Goal: Task Accomplishment & Management: Complete application form

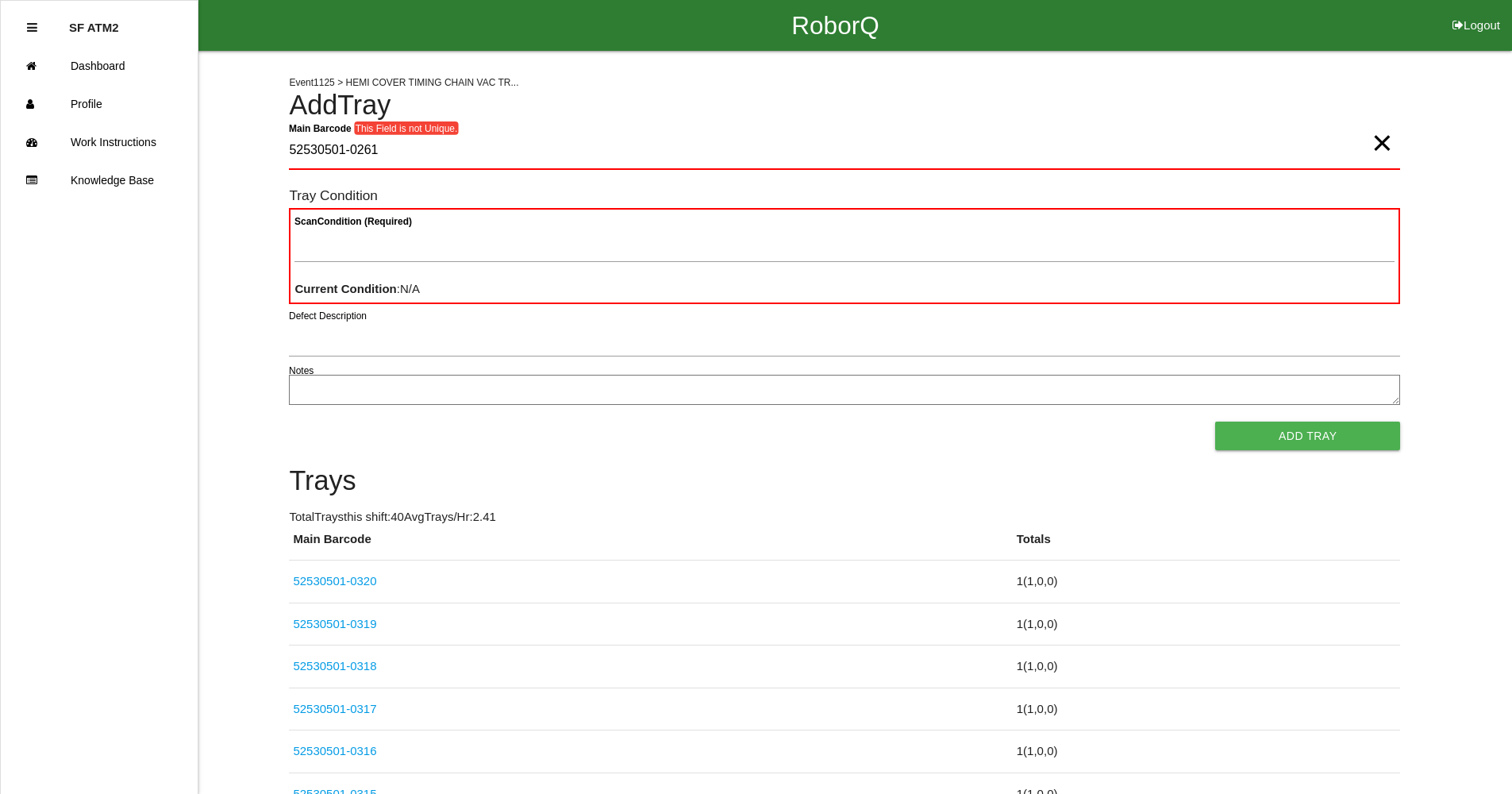
click at [1388, 143] on span "×" at bounding box center [1381, 127] width 21 height 32
click at [578, 148] on Barcode "Main Barcode" at bounding box center [845, 150] width 1112 height 37
type Barcode "52530501-0261"
click at [1384, 143] on span "×" at bounding box center [1381, 127] width 21 height 32
click at [742, 116] on h4 "Add Tray" at bounding box center [845, 105] width 1112 height 30
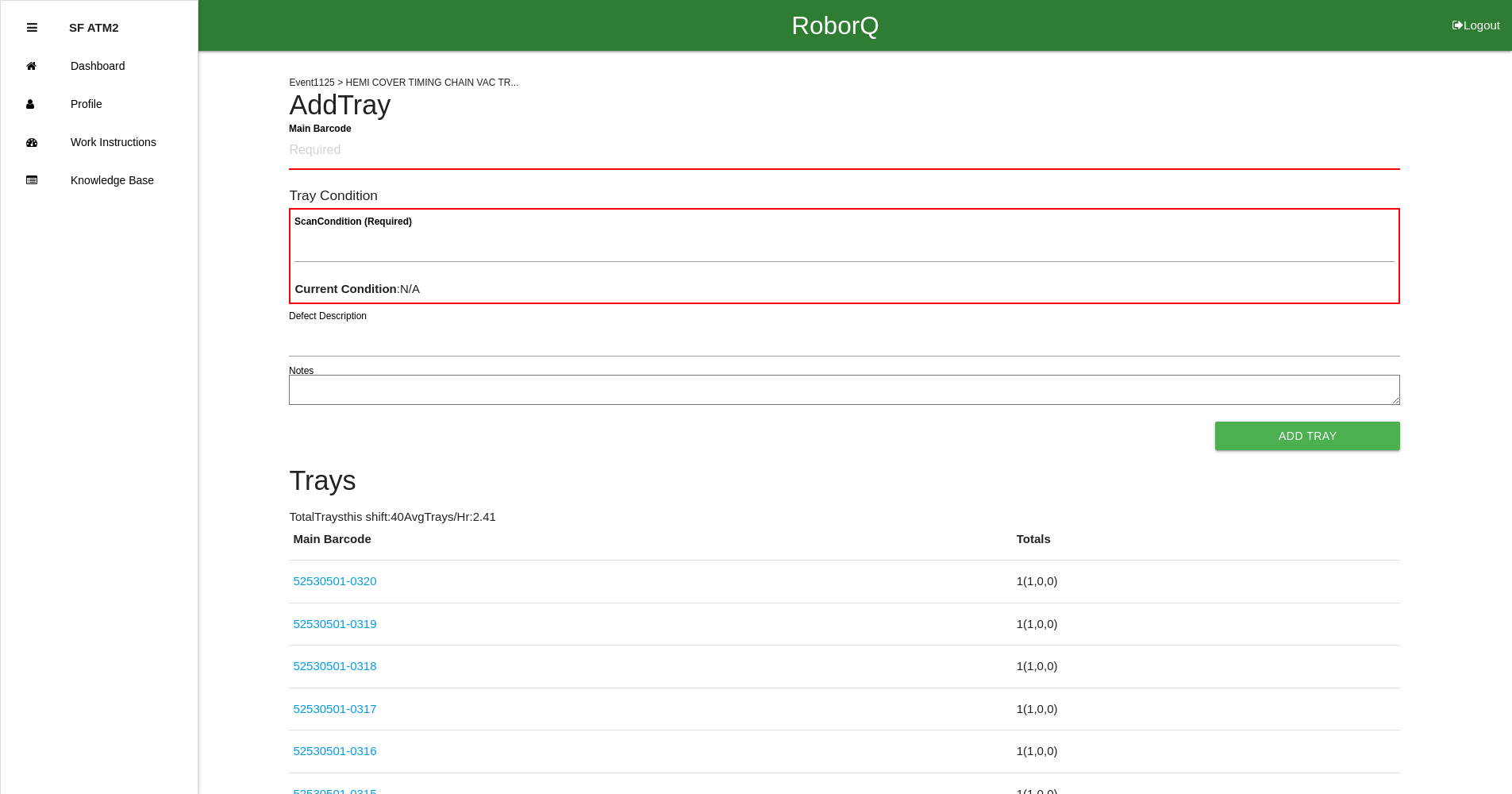
click at [325, 149] on Barcode "Main Barcode" at bounding box center [845, 150] width 1112 height 37
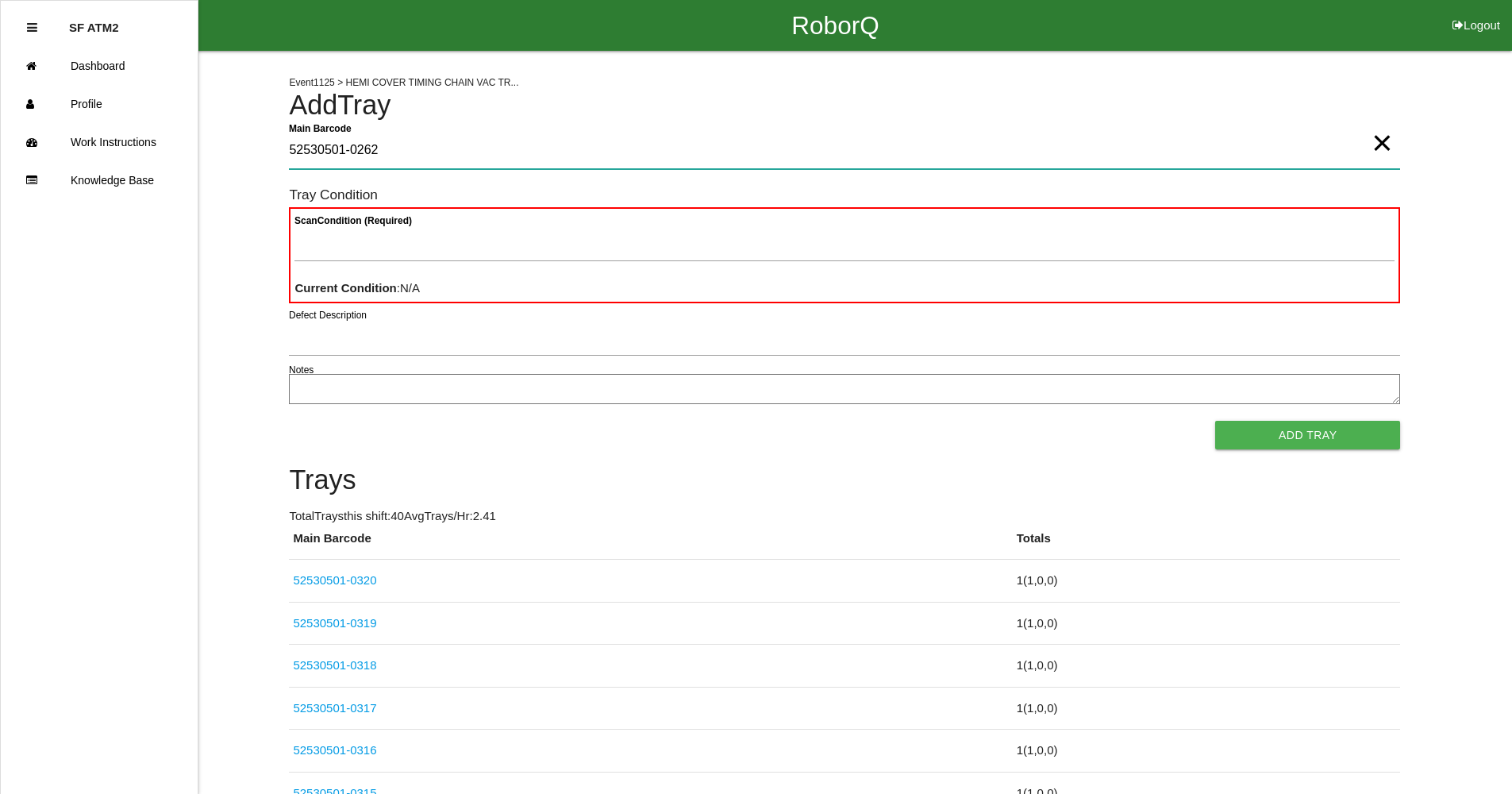
type Barcode "52530501-0262"
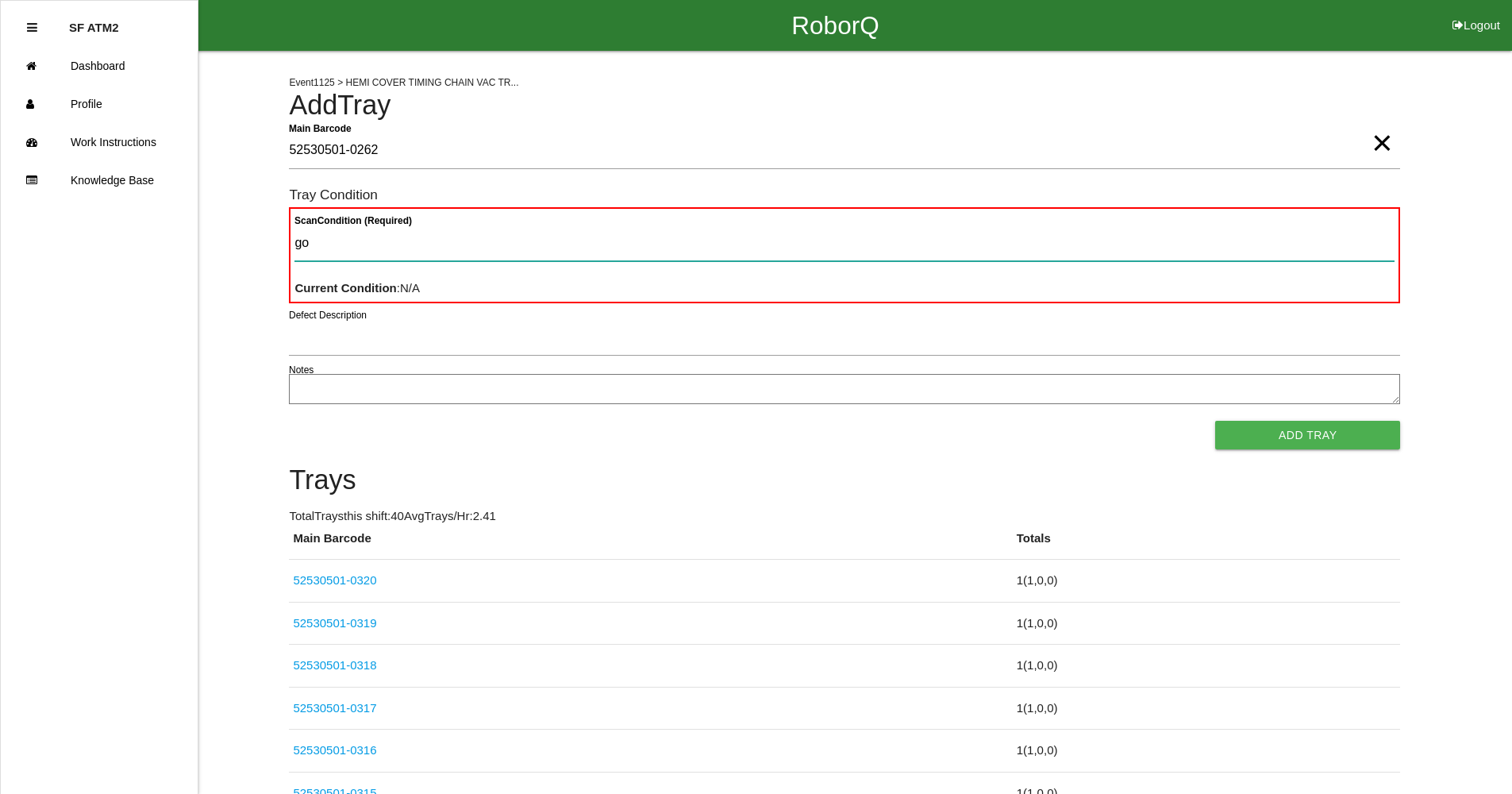
type Condition "goo"
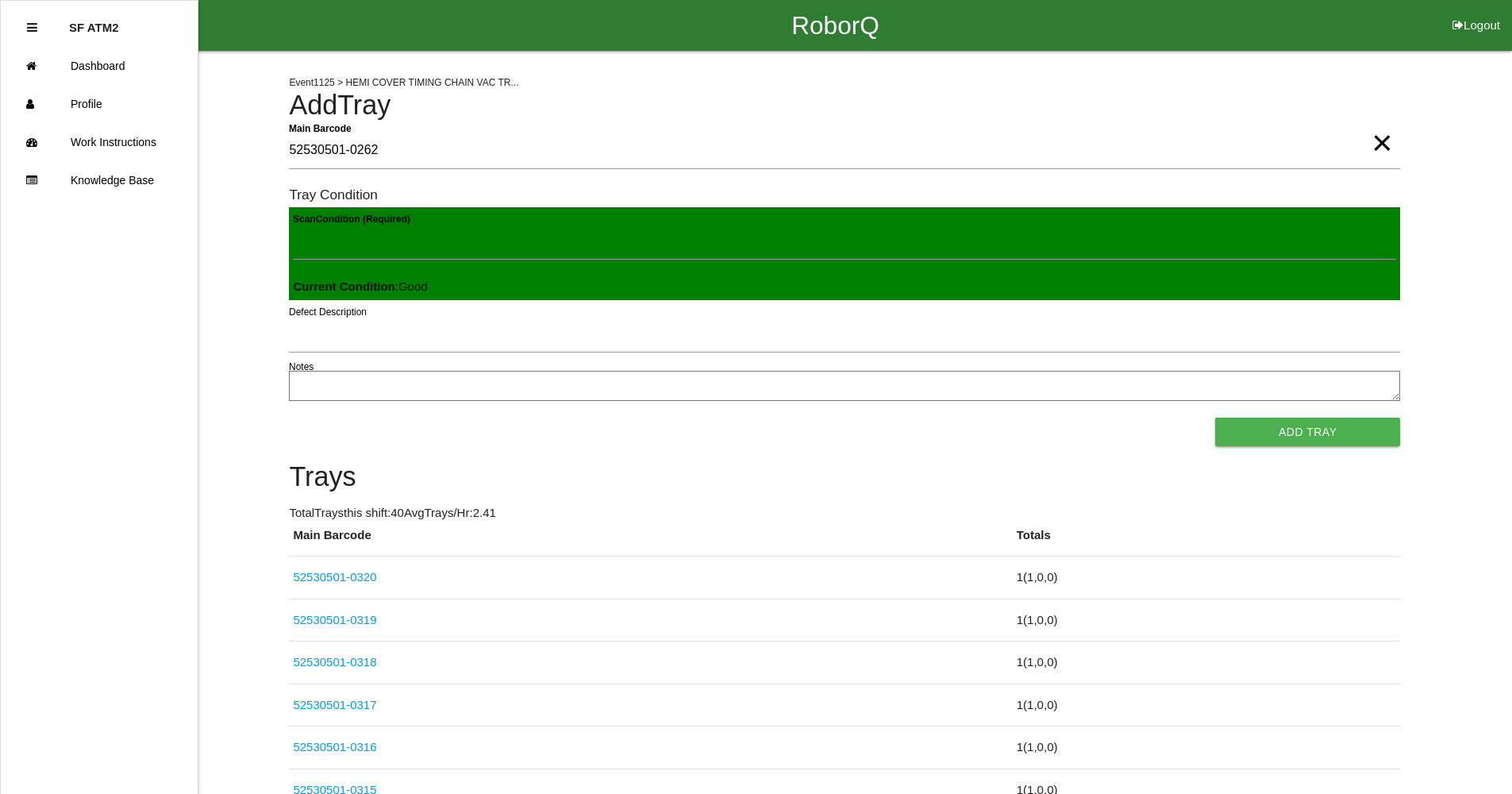
click button "Add Tray" at bounding box center [1307, 432] width 185 height 29
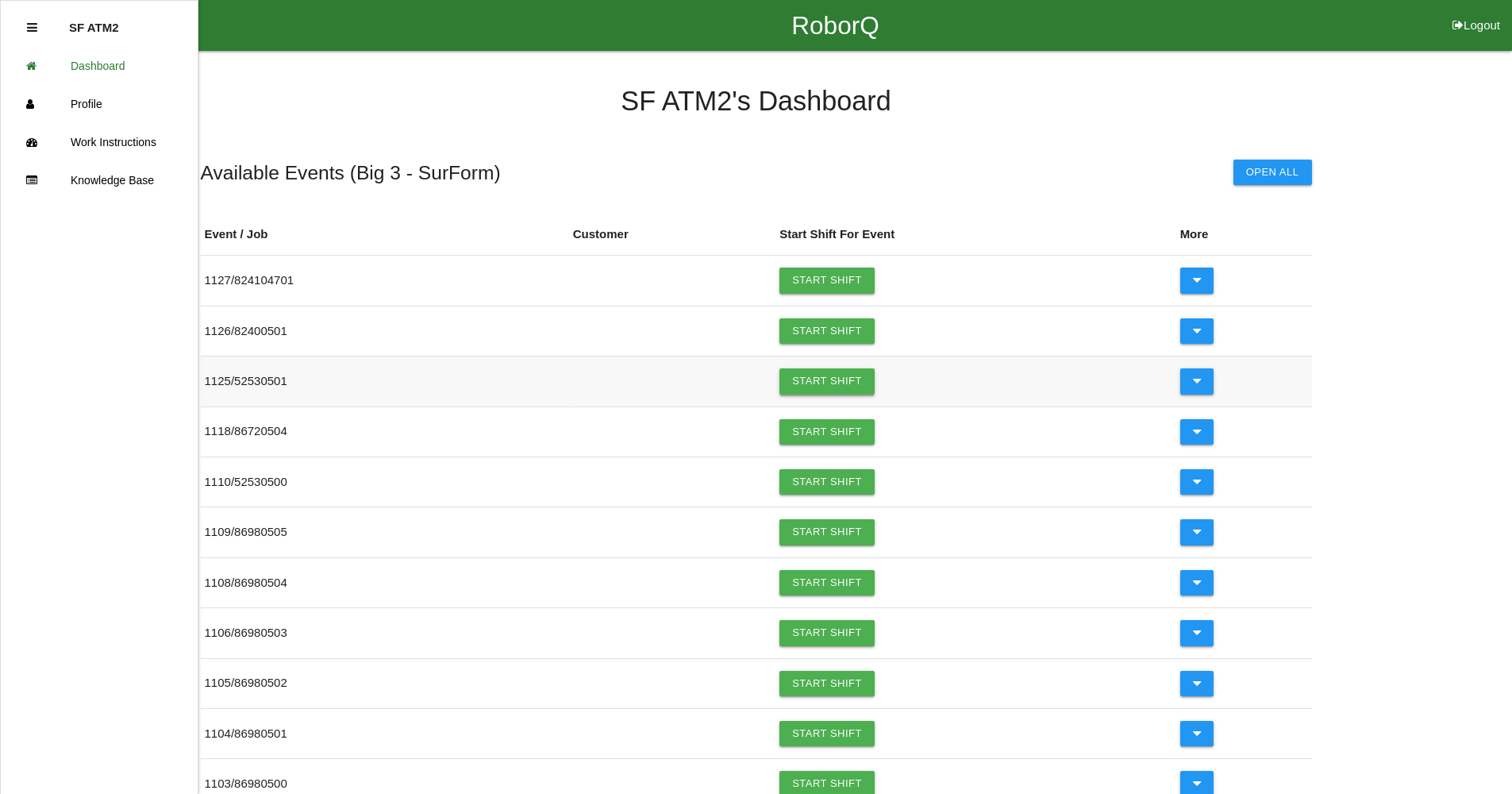
click at [806, 381] on link "Start Shift" at bounding box center [827, 381] width 95 height 25
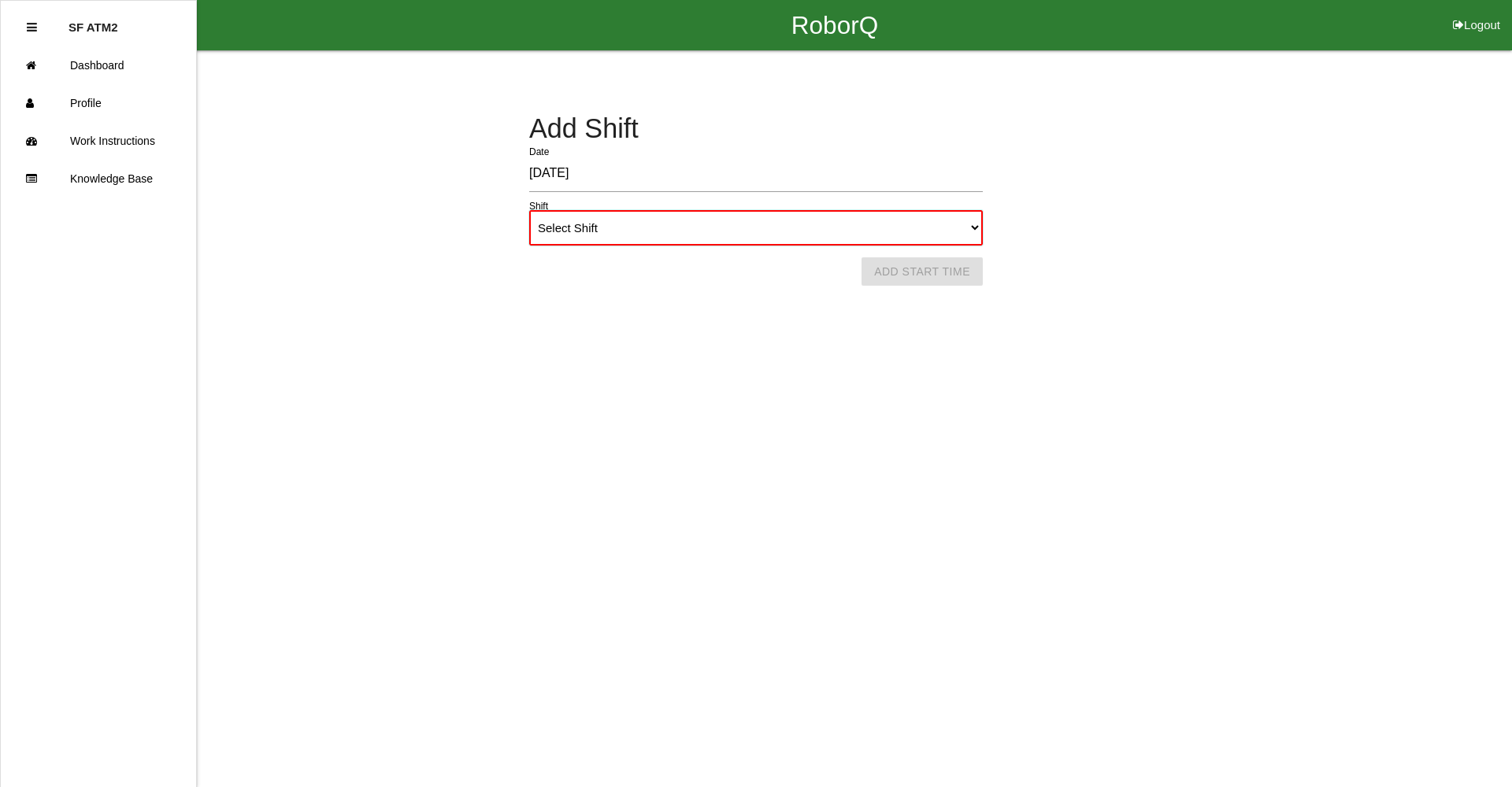
click at [976, 232] on select "Select Shift 1st Shift 2nd Shift 3rd Shift 4th Shift" at bounding box center [756, 227] width 453 height 35
select select "1"
click at [529, 210] on select "Select Shift 1st Shift 2nd Shift 3rd Shift 4th Shift" at bounding box center [756, 227] width 453 height 35
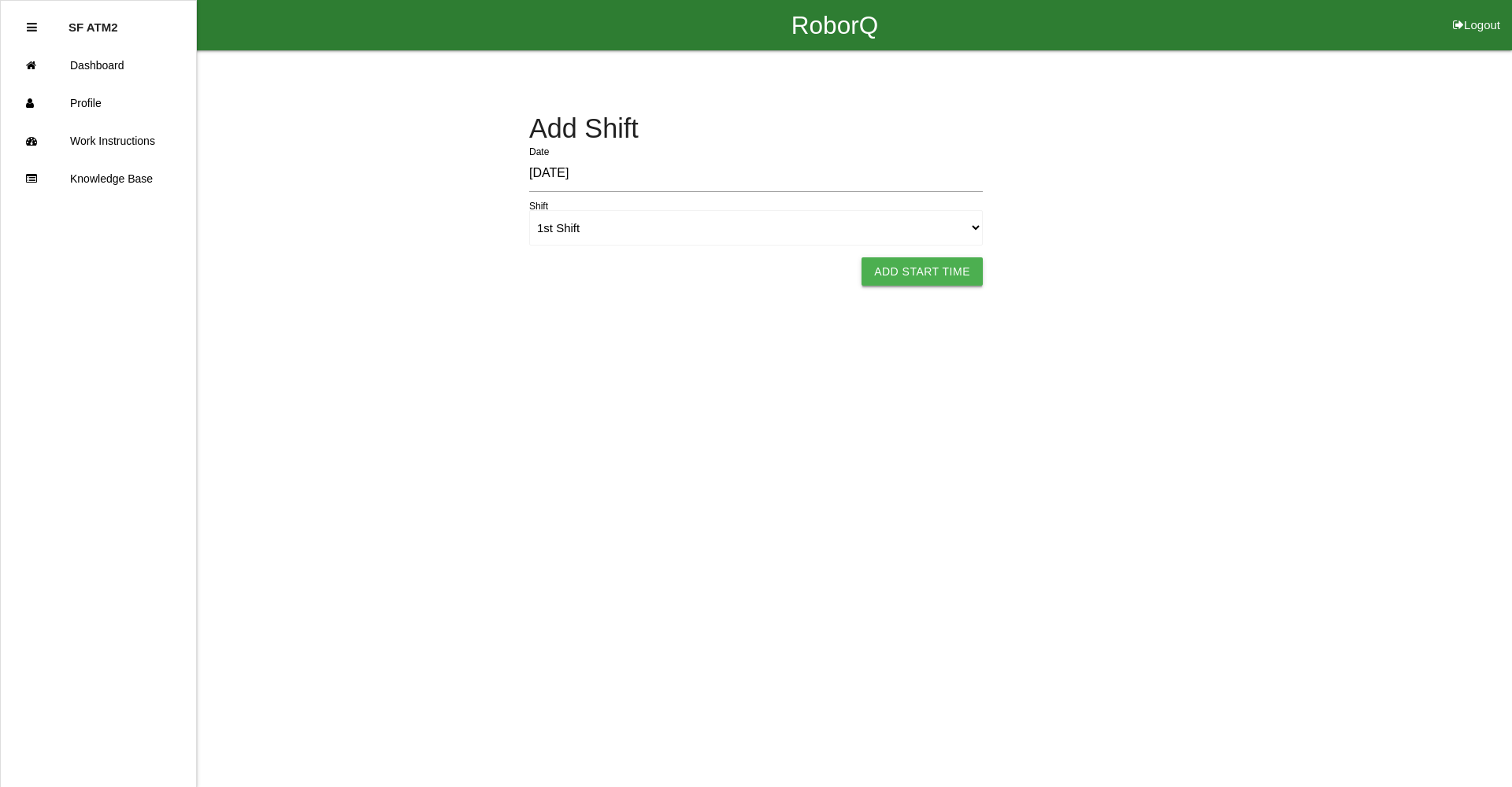
click at [906, 272] on button "Add Start Time" at bounding box center [922, 271] width 121 height 29
select select "8"
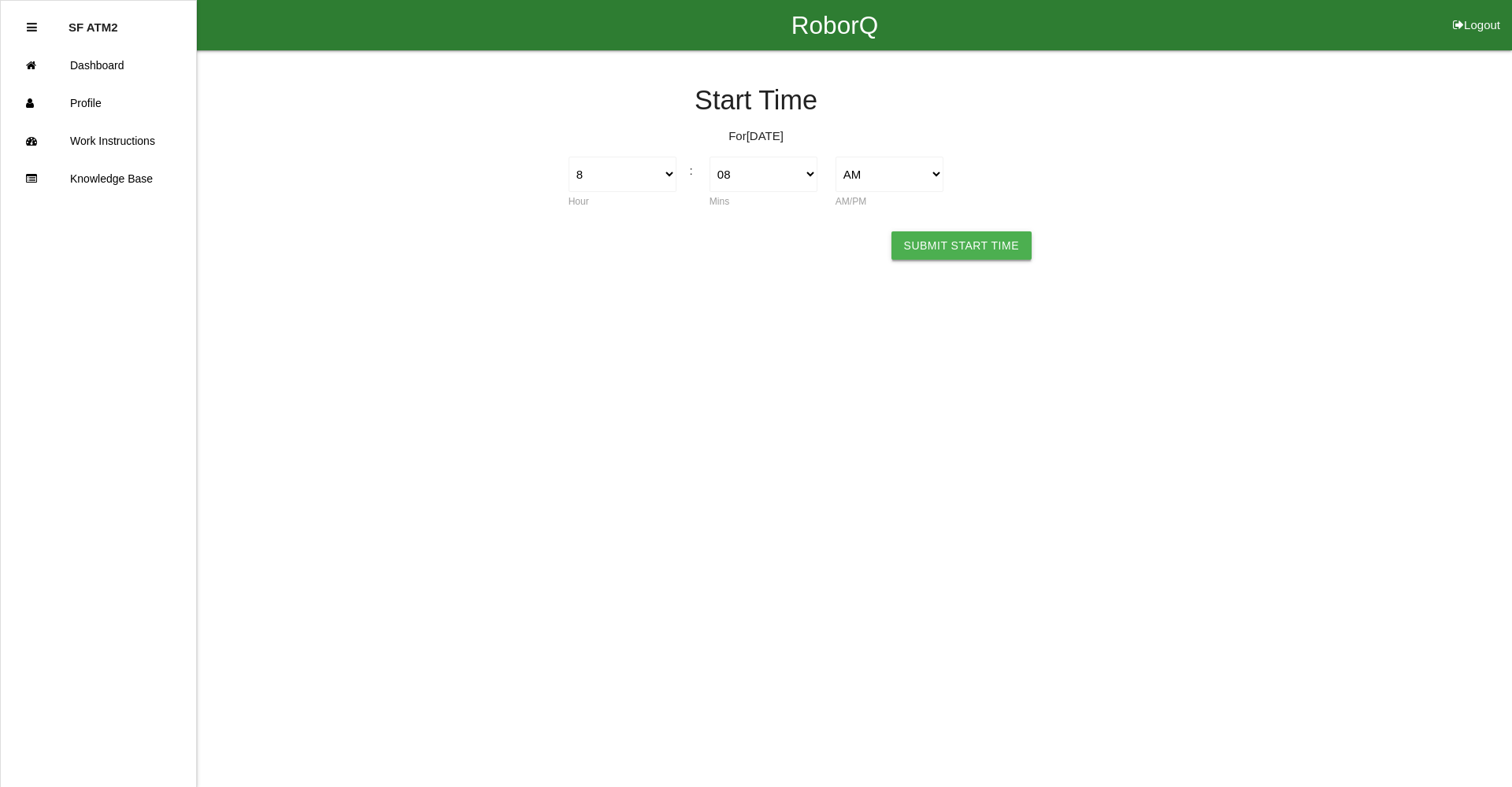
click at [939, 241] on button "Submit Start Time" at bounding box center [962, 245] width 140 height 29
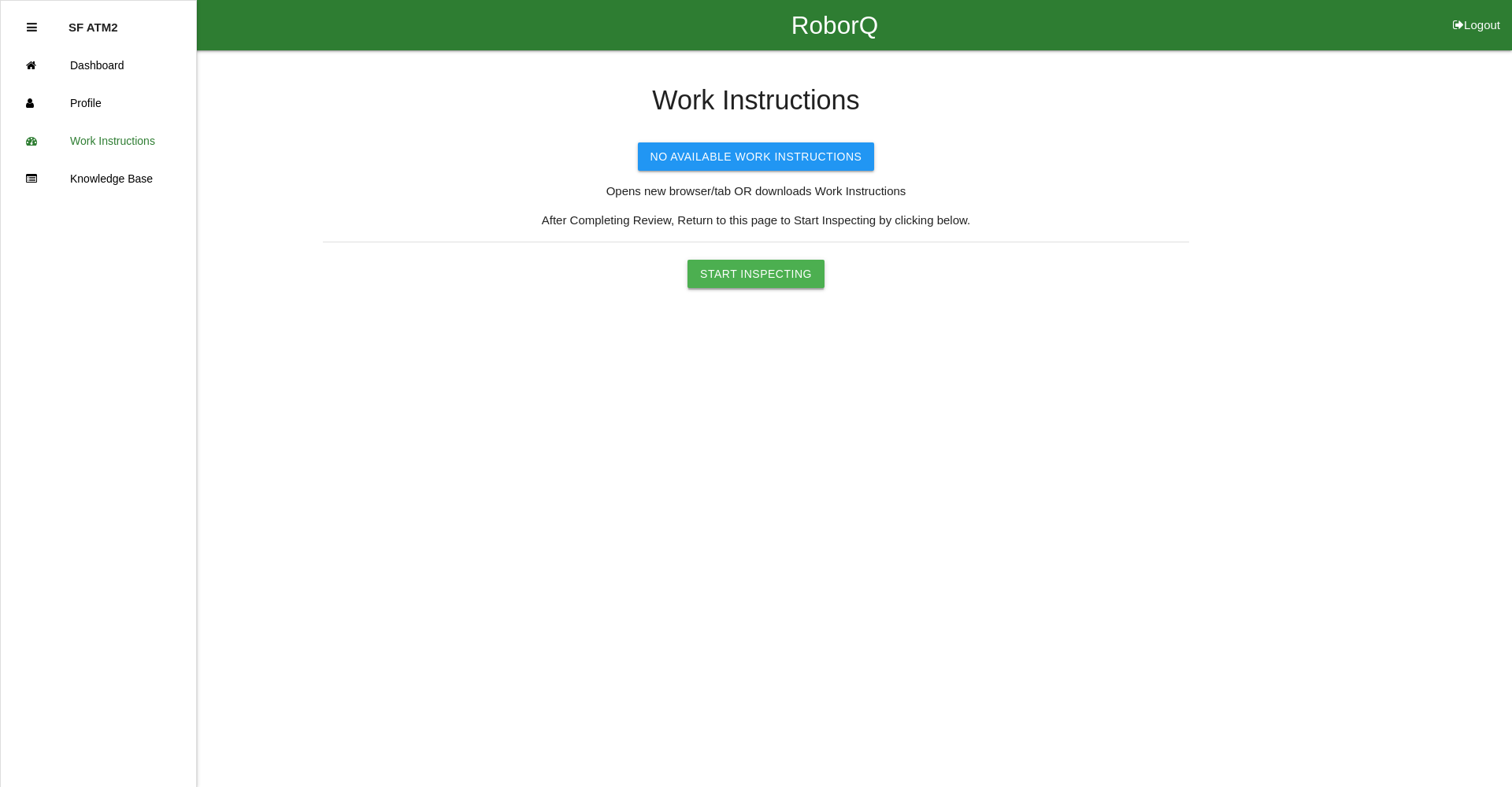
click at [782, 274] on button "Start Inspecting" at bounding box center [756, 274] width 137 height 29
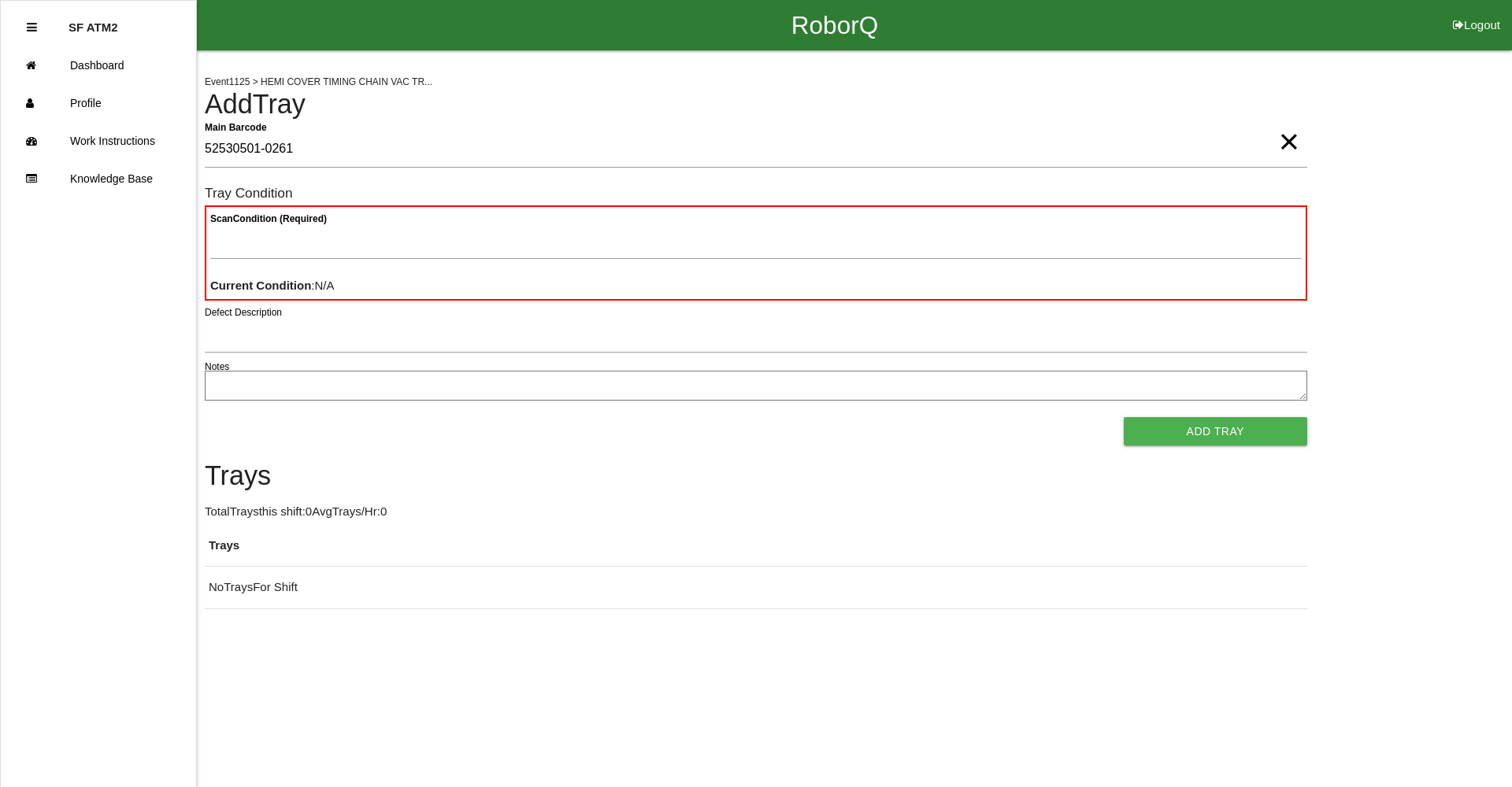
type Barcode "52530501-0261"
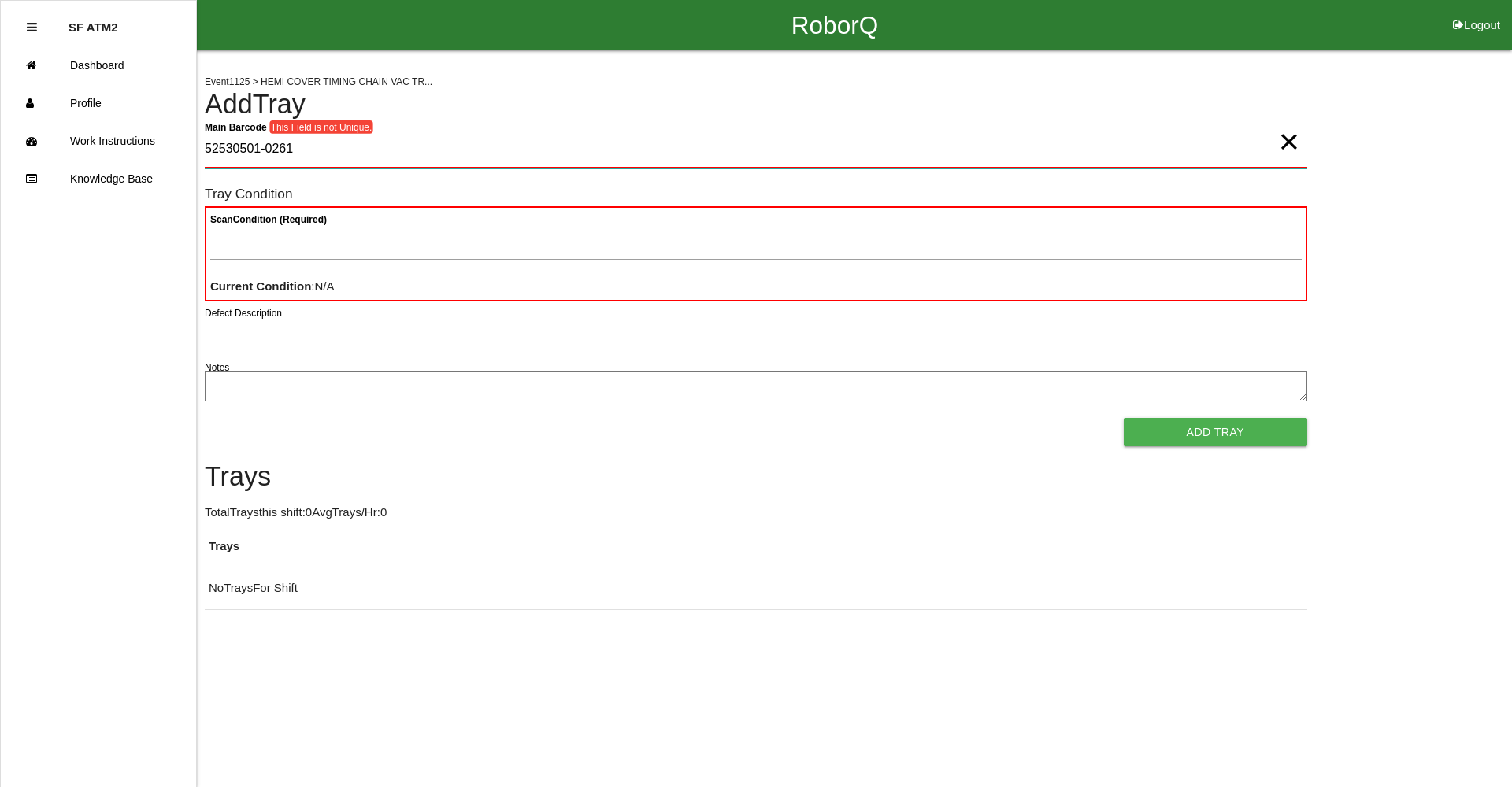
click at [1272, 157] on Barcode "52530501-0261" at bounding box center [756, 149] width 1103 height 37
click at [1294, 142] on span "×" at bounding box center [1289, 125] width 20 height 32
click at [524, 143] on Barcode "Main Barcode" at bounding box center [756, 149] width 1103 height 37
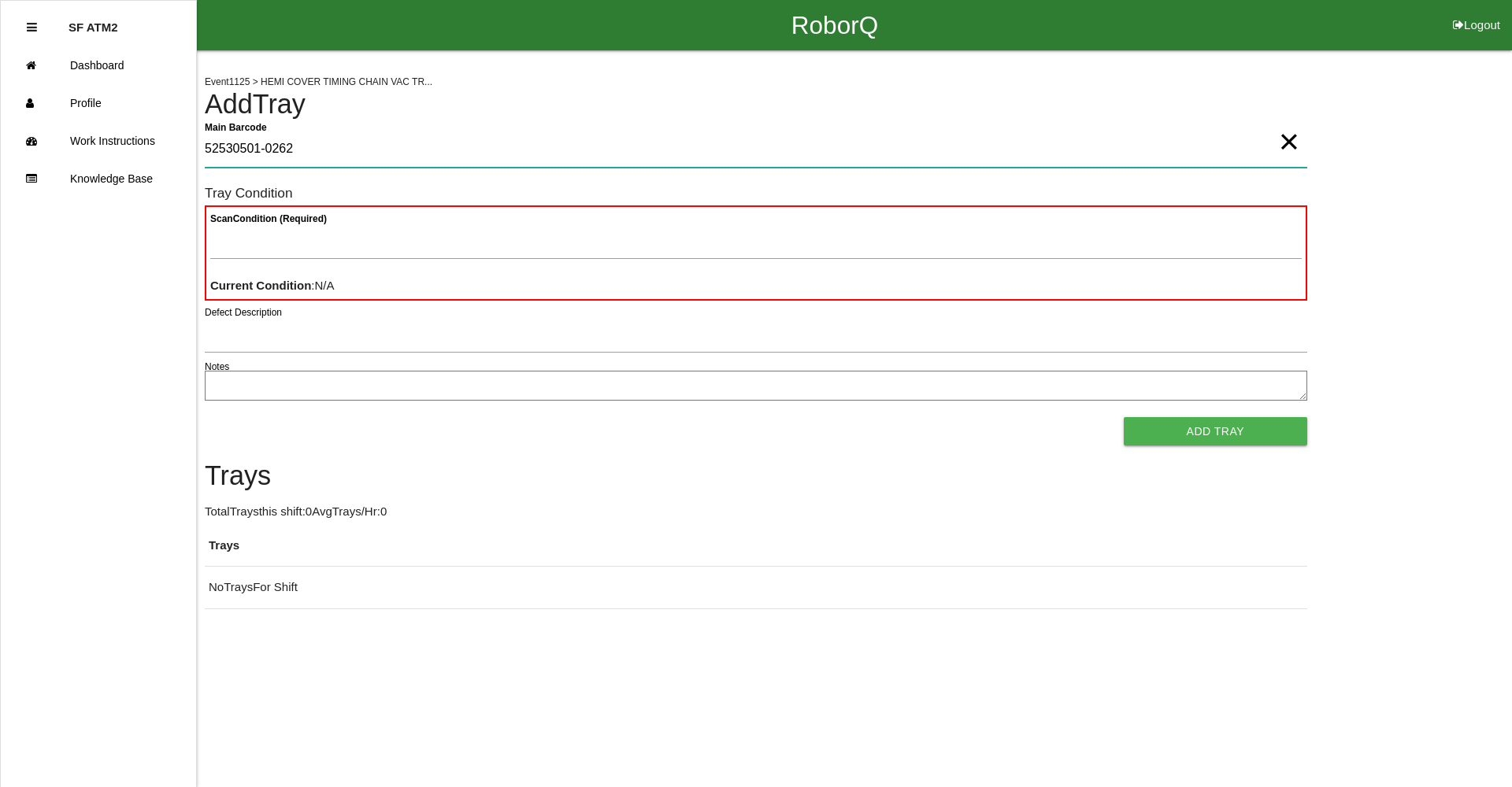
type Barcode "52530501-0262"
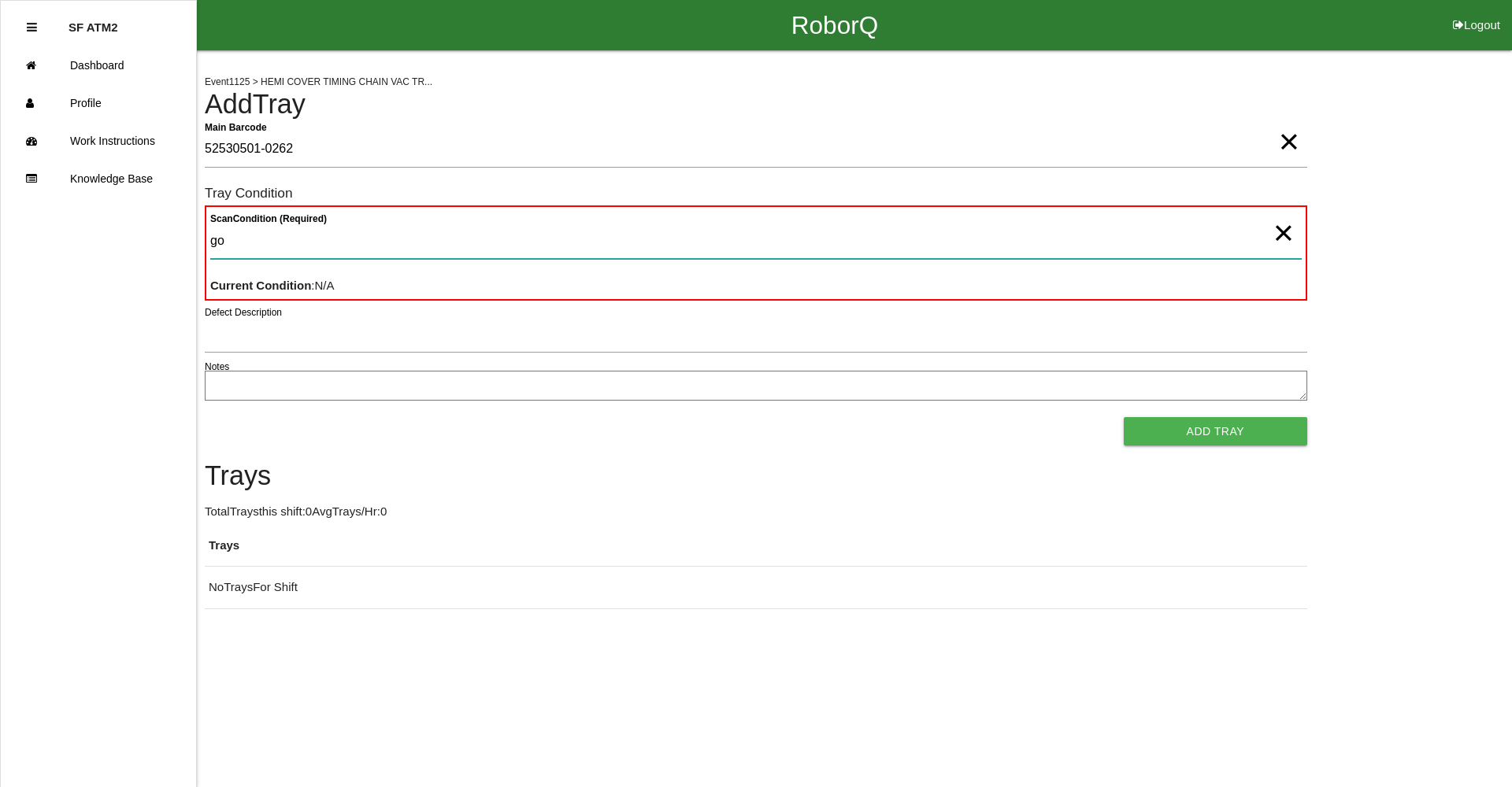
type Condition "goo"
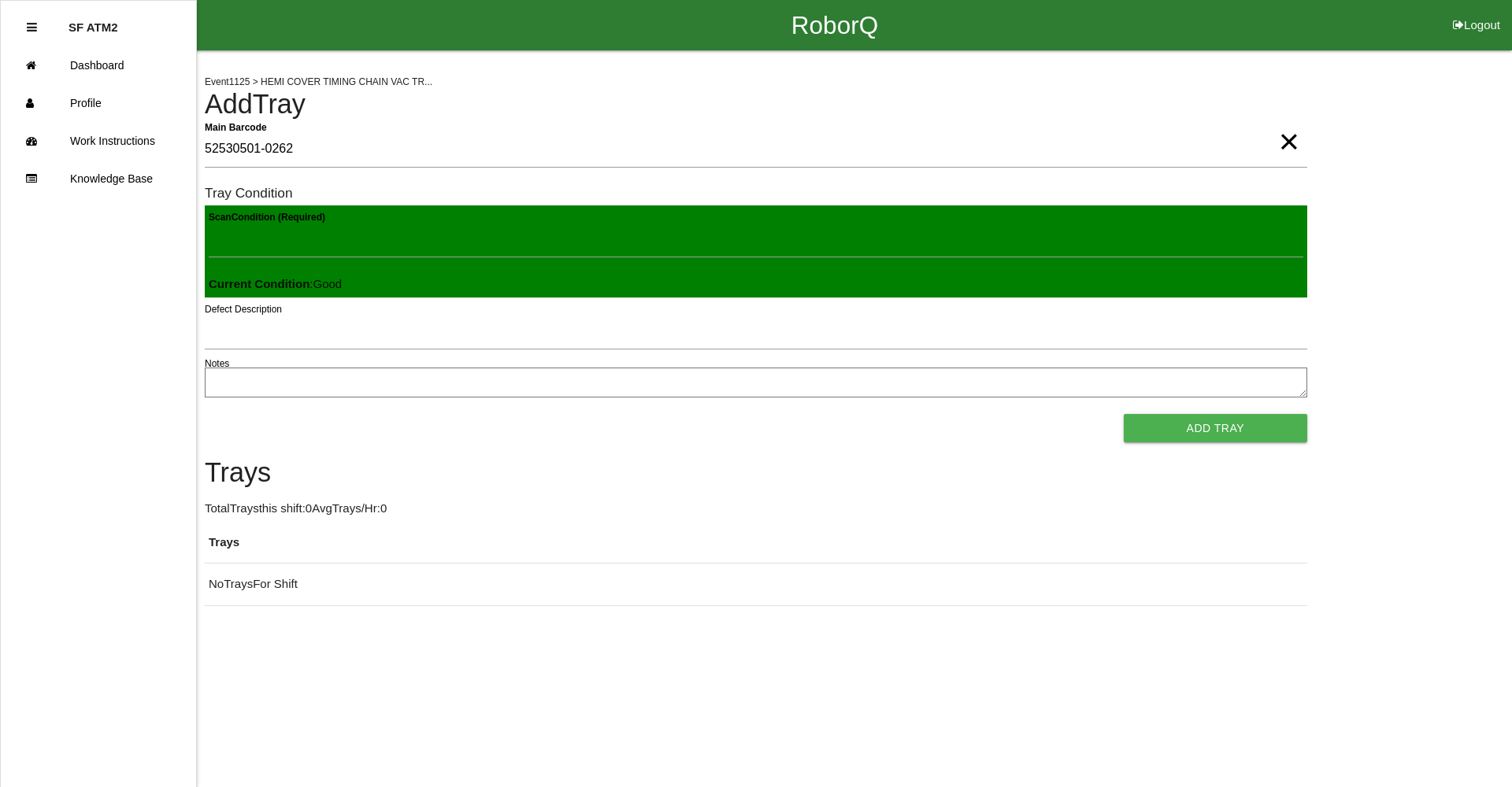
click at [1124, 414] on button "Add Tray" at bounding box center [1215, 428] width 183 height 29
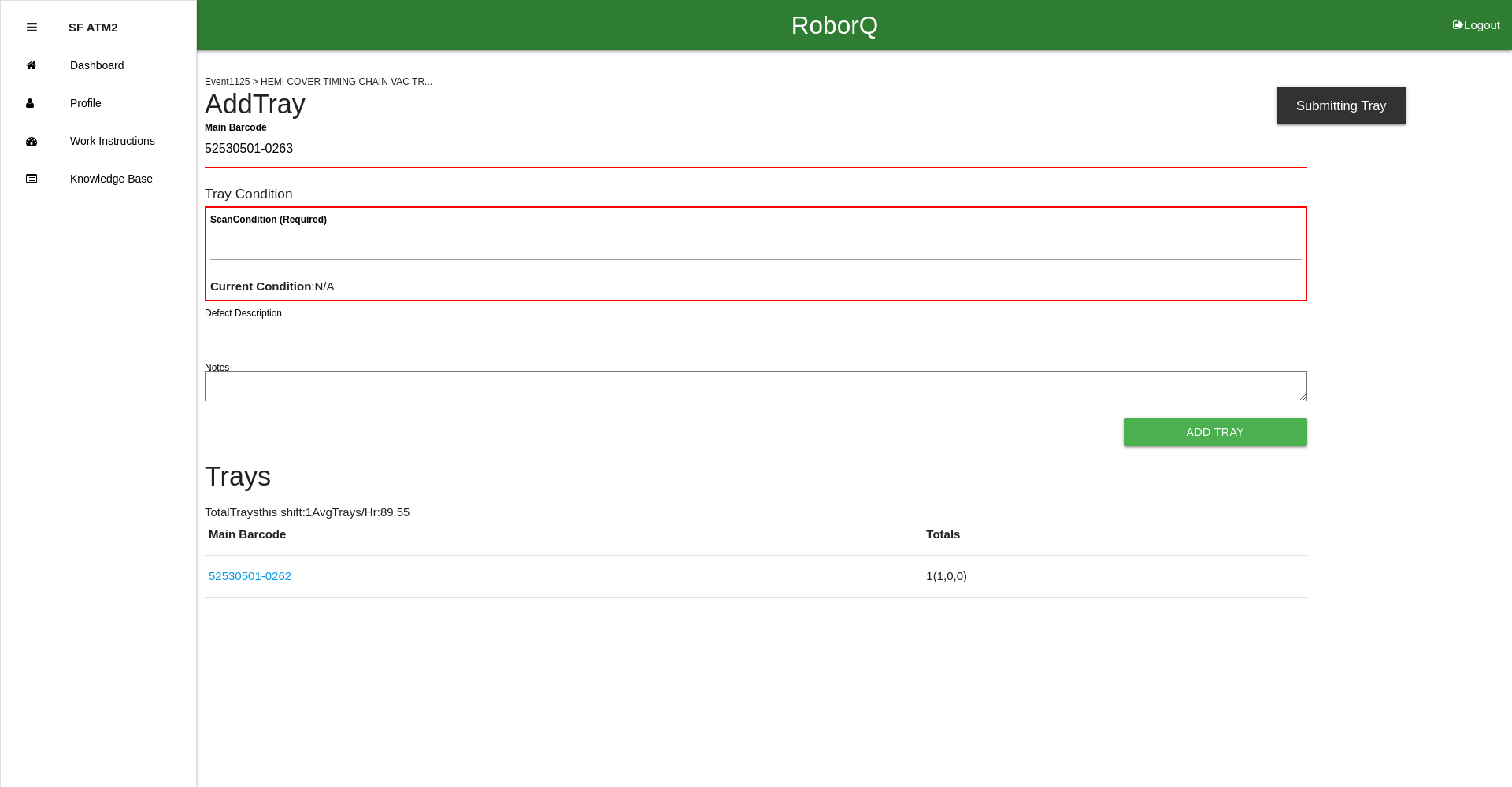
type Barcode "52530501-0263"
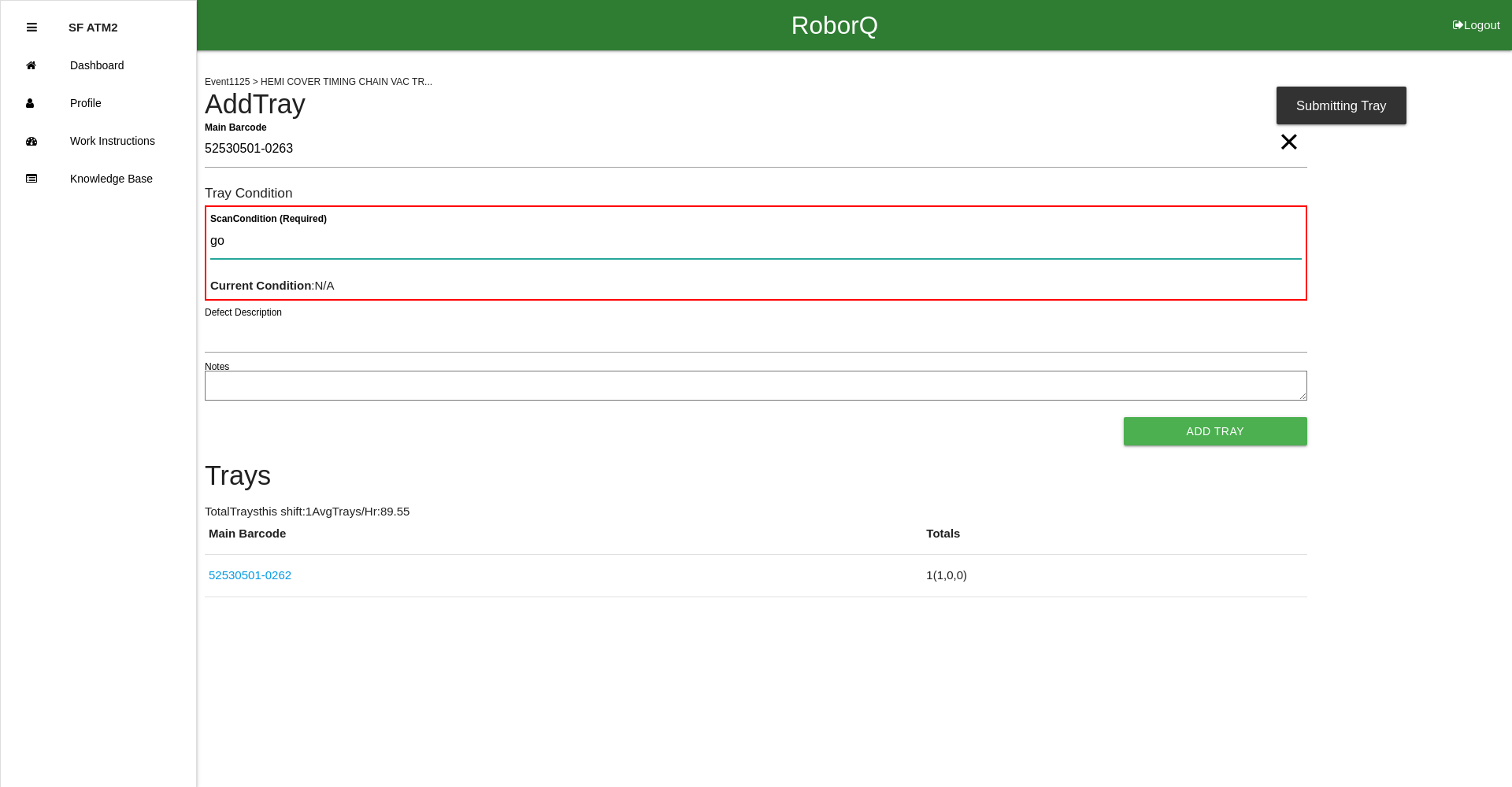
type Condition "goo"
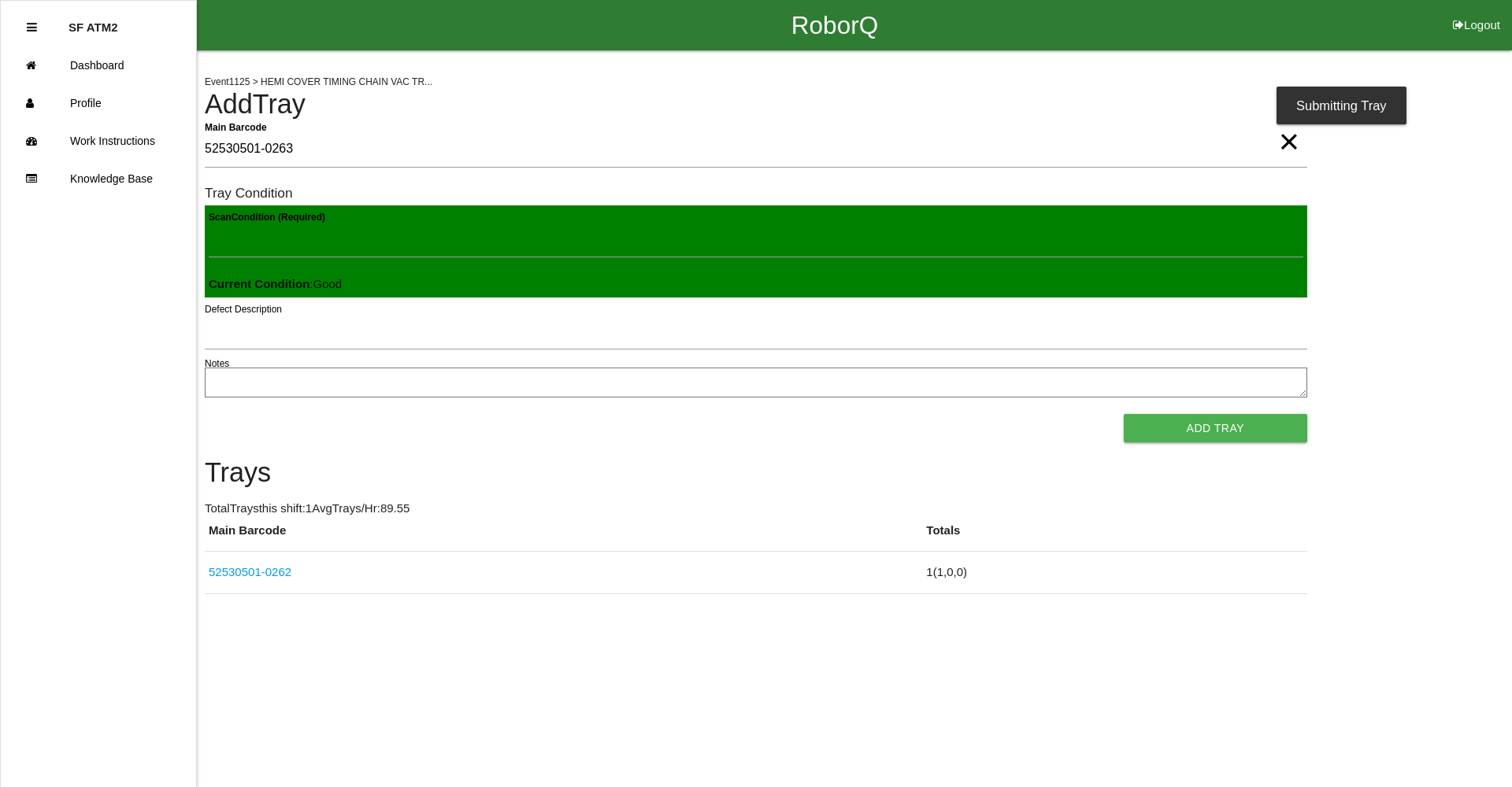
click at [1124, 414] on button "Add Tray" at bounding box center [1215, 428] width 183 height 29
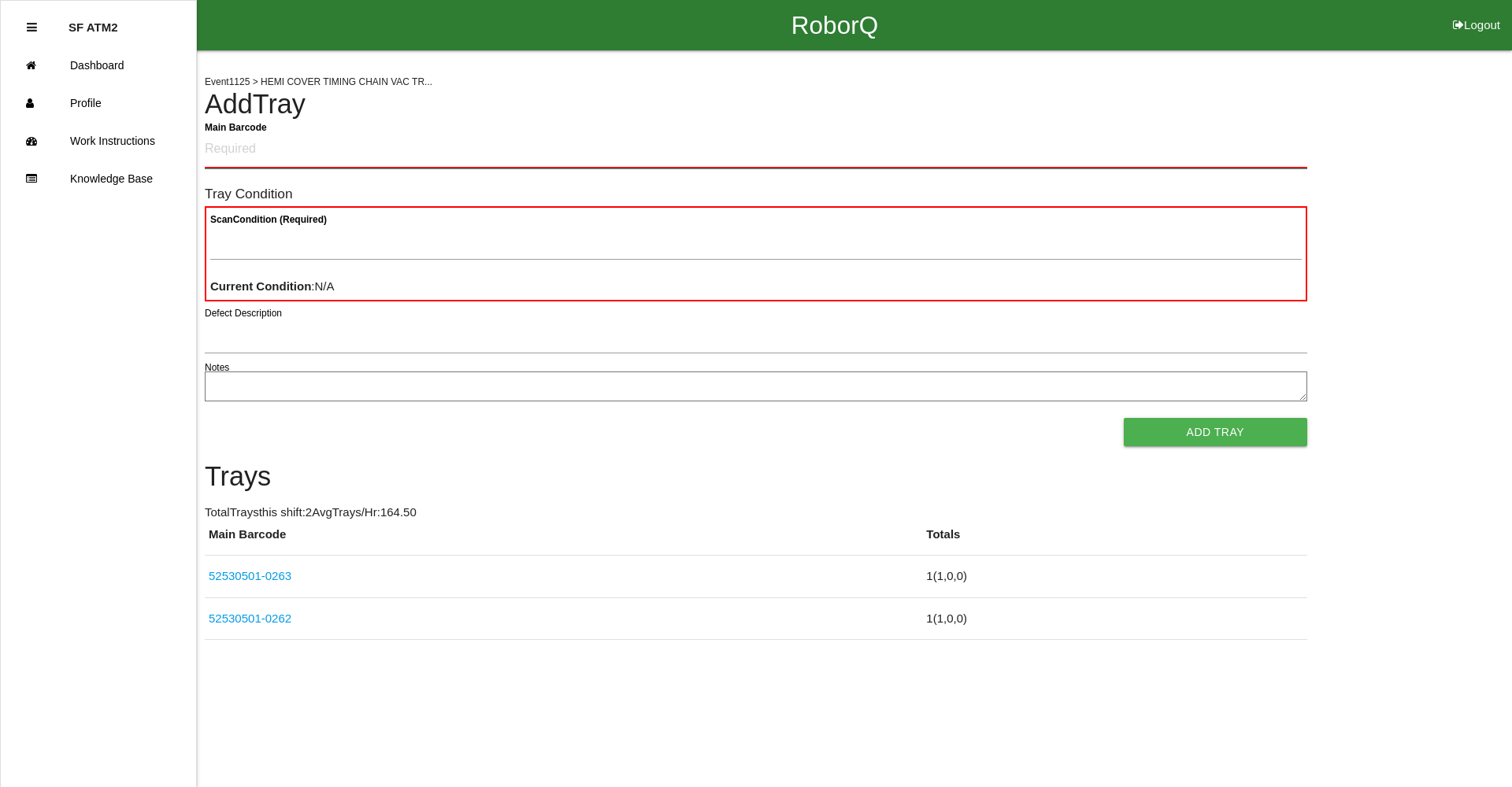
drag, startPoint x: 524, startPoint y: 143, endPoint x: 262, endPoint y: 136, distance: 262.1
click at [262, 136] on Barcode "Main Barcode" at bounding box center [756, 149] width 1103 height 37
type Barcode "52530501-0264"
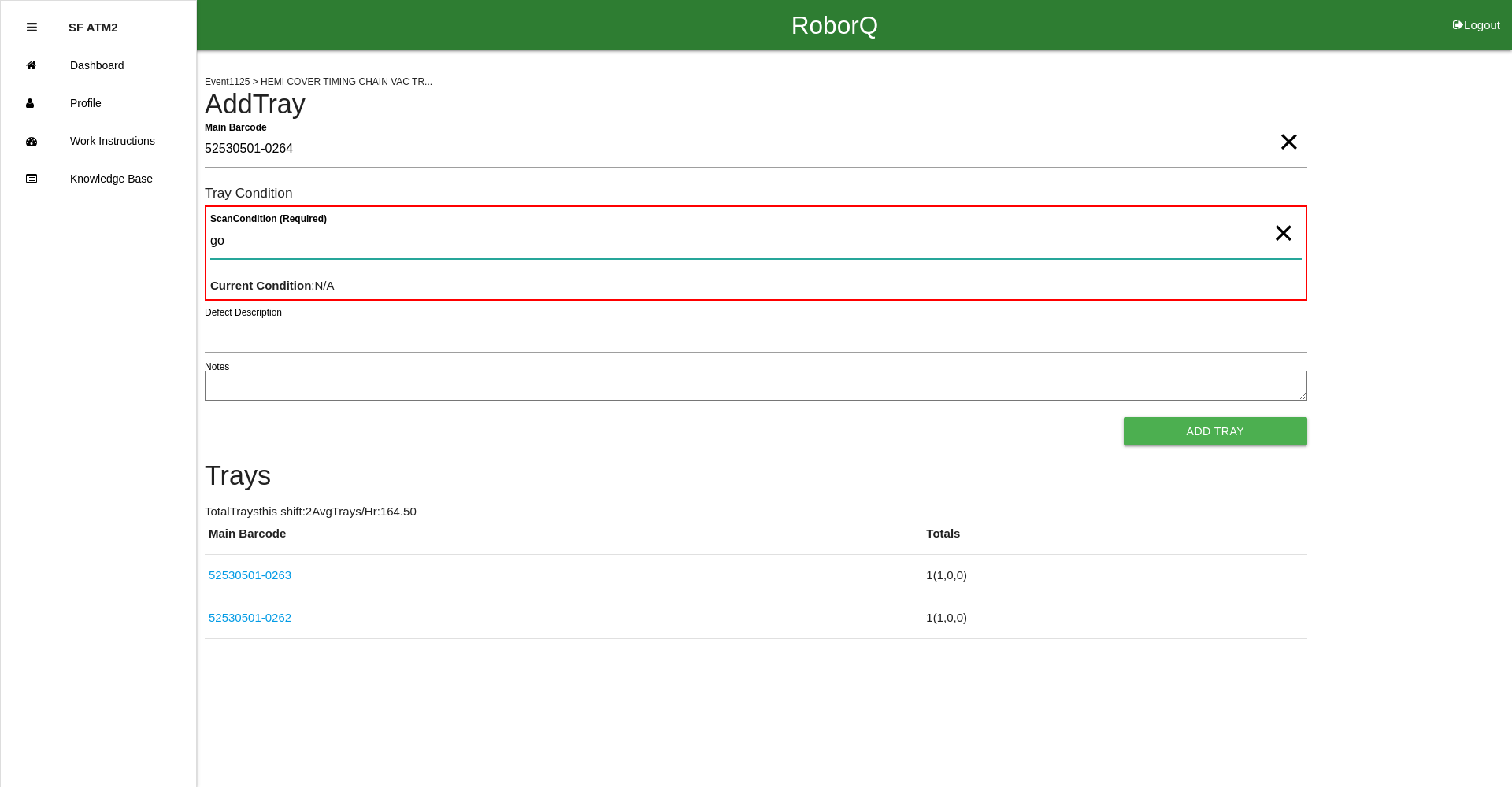
type Condition "goo"
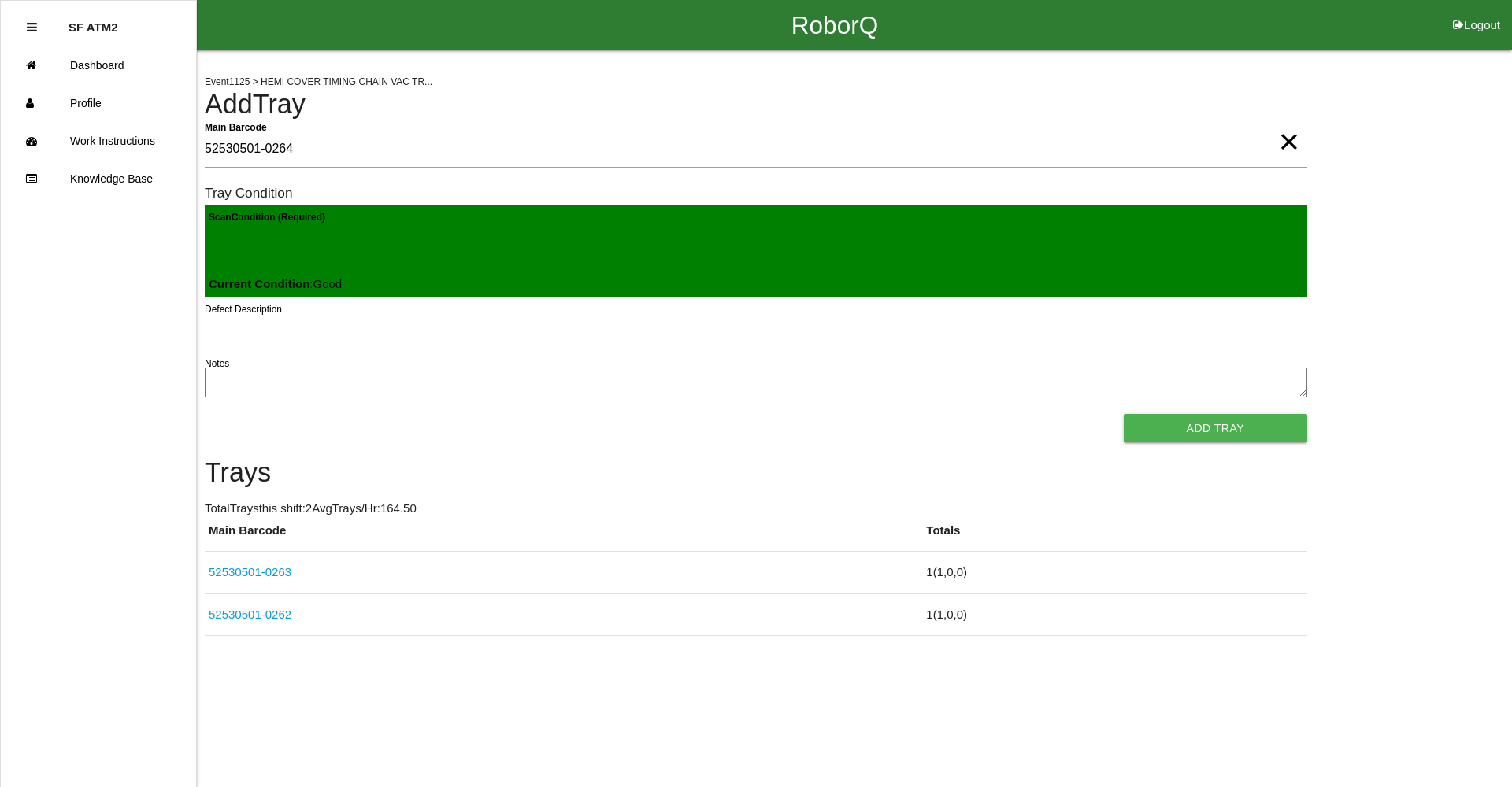
click at [1124, 414] on button "Add Tray" at bounding box center [1215, 428] width 183 height 29
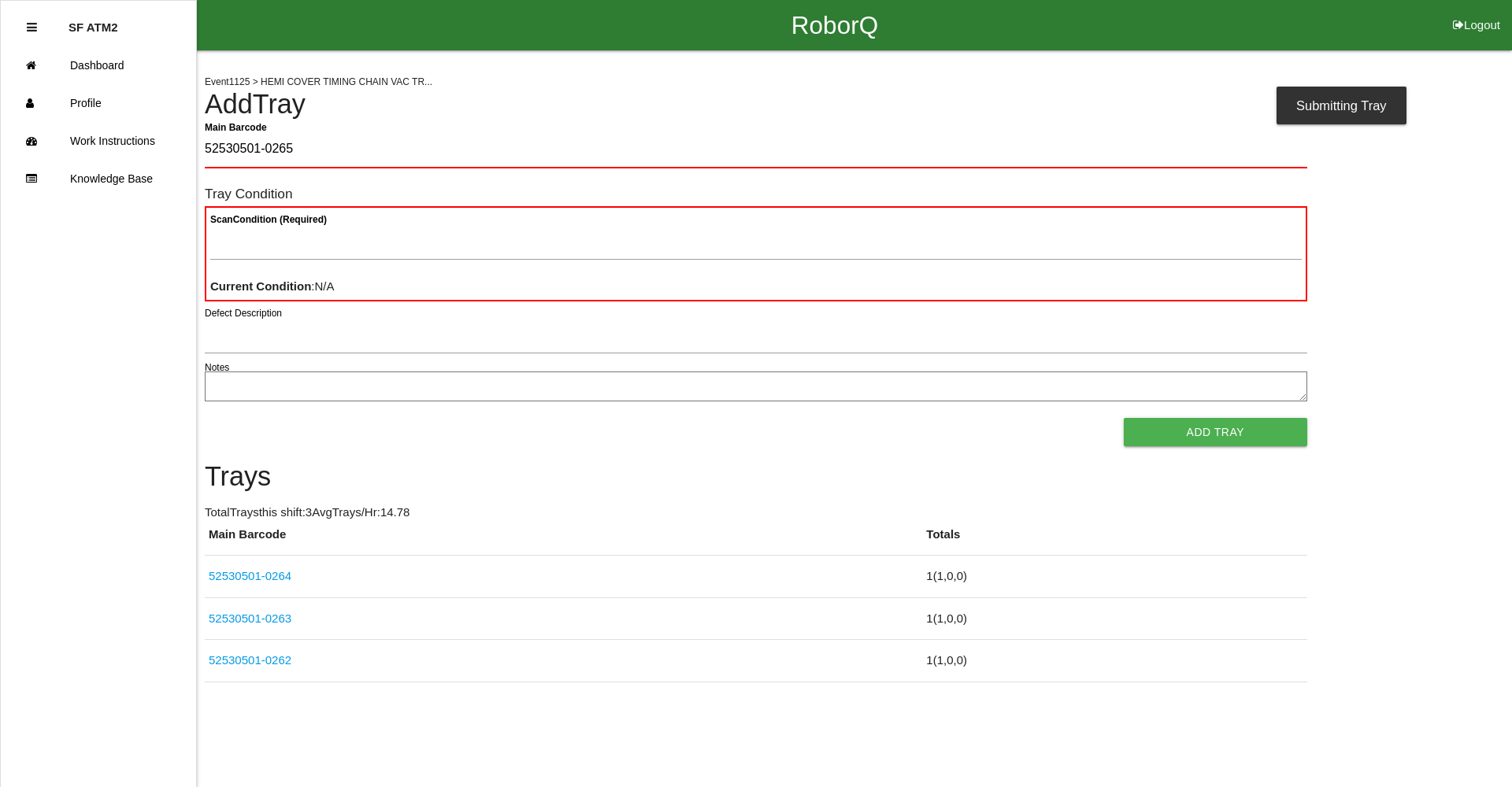
type Barcode "52530501-0265"
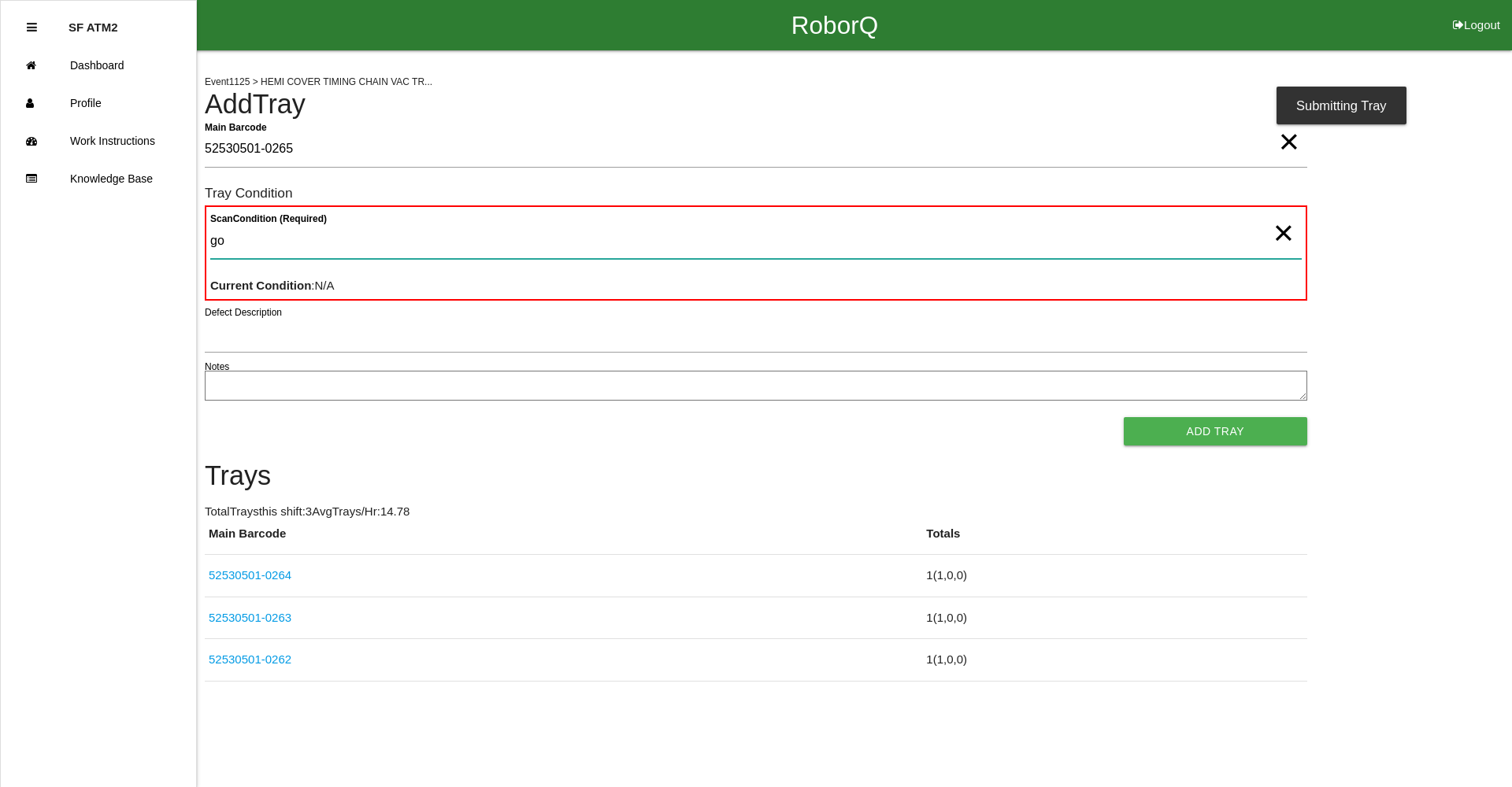
type Condition "goo"
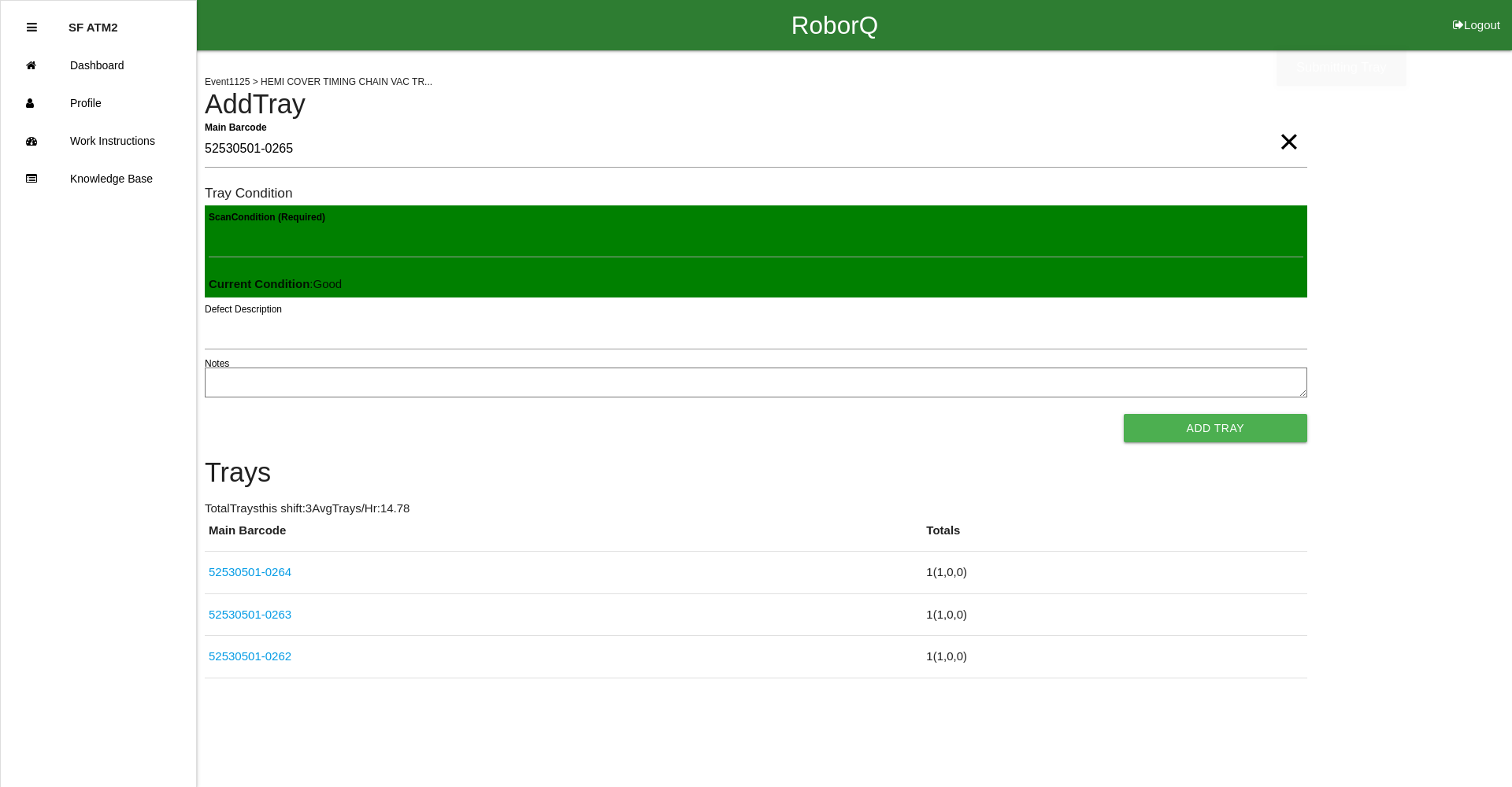
click at [1124, 414] on button "Add Tray" at bounding box center [1215, 428] width 183 height 29
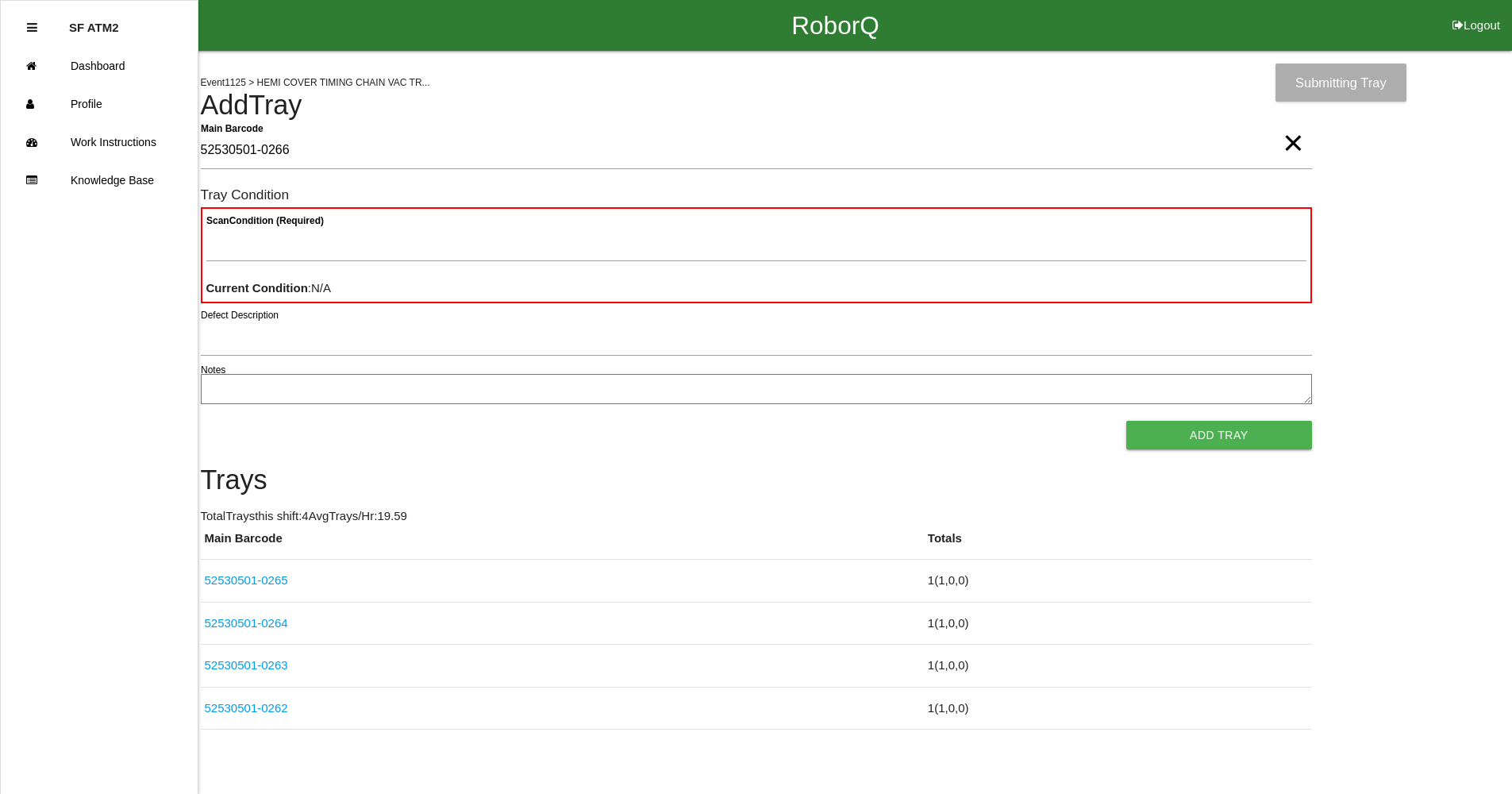
type Barcode "52530501-0266"
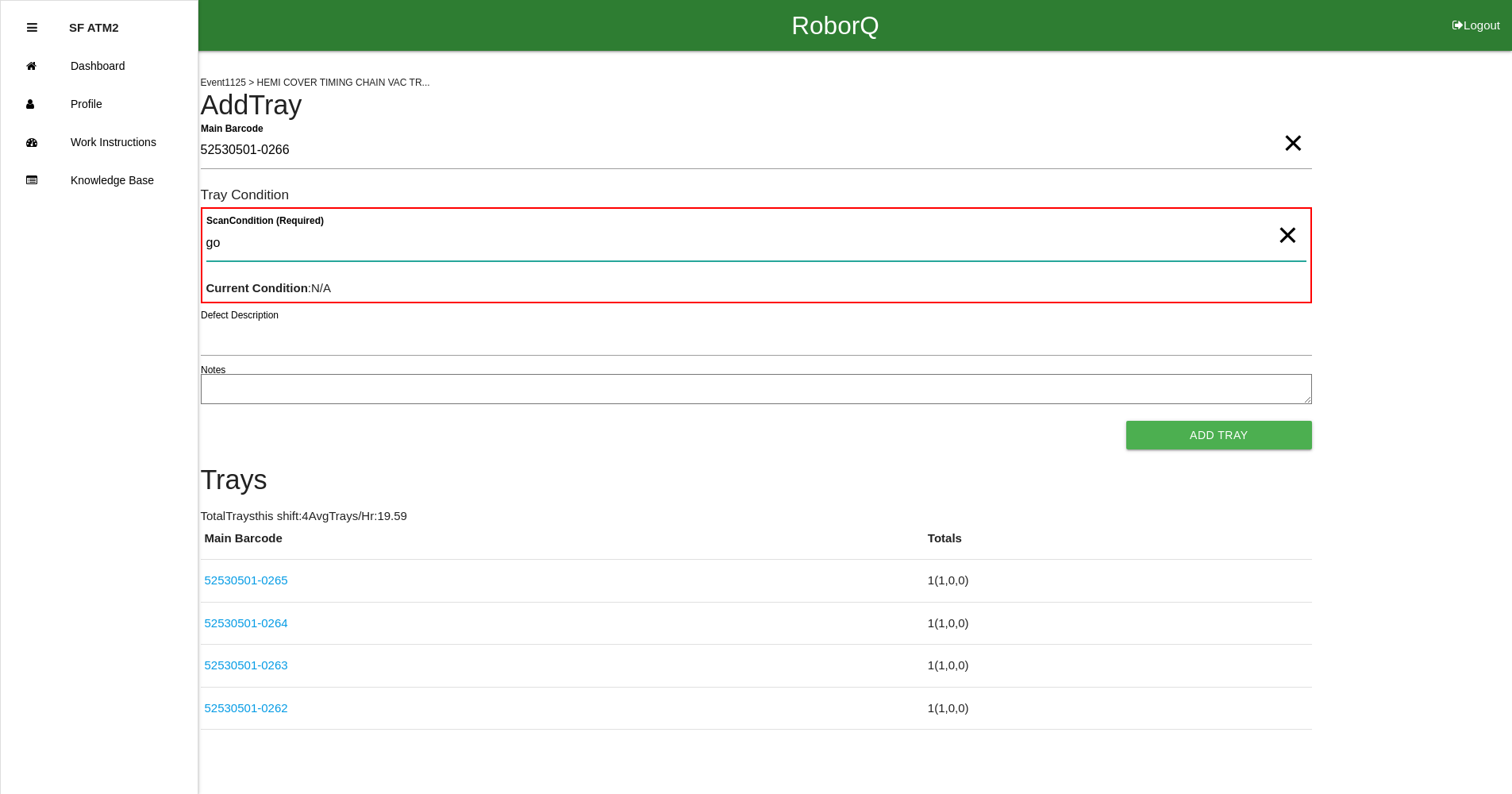
type Condition "goo"
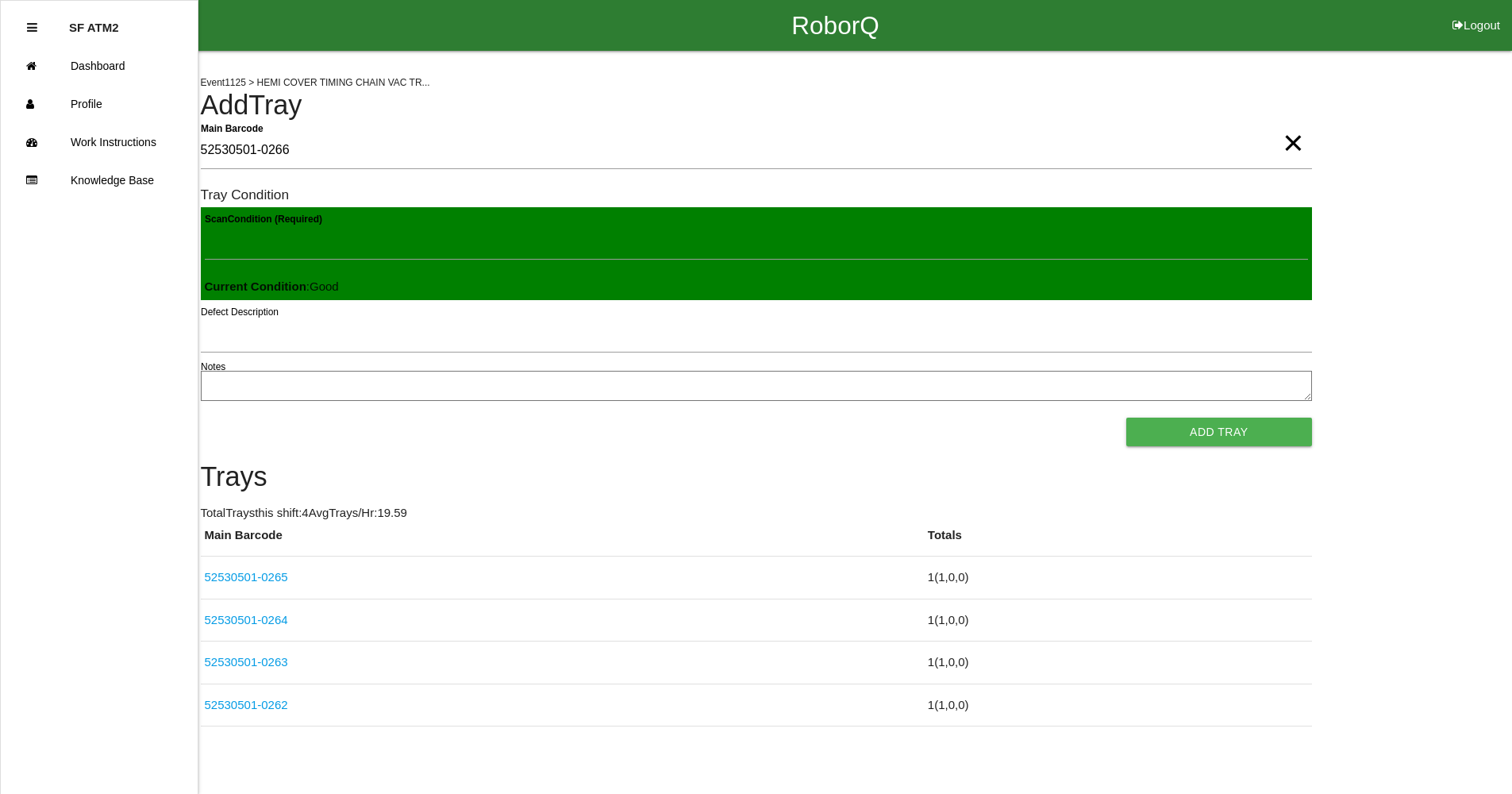
click at [1127, 418] on button "Add Tray" at bounding box center [1219, 432] width 185 height 29
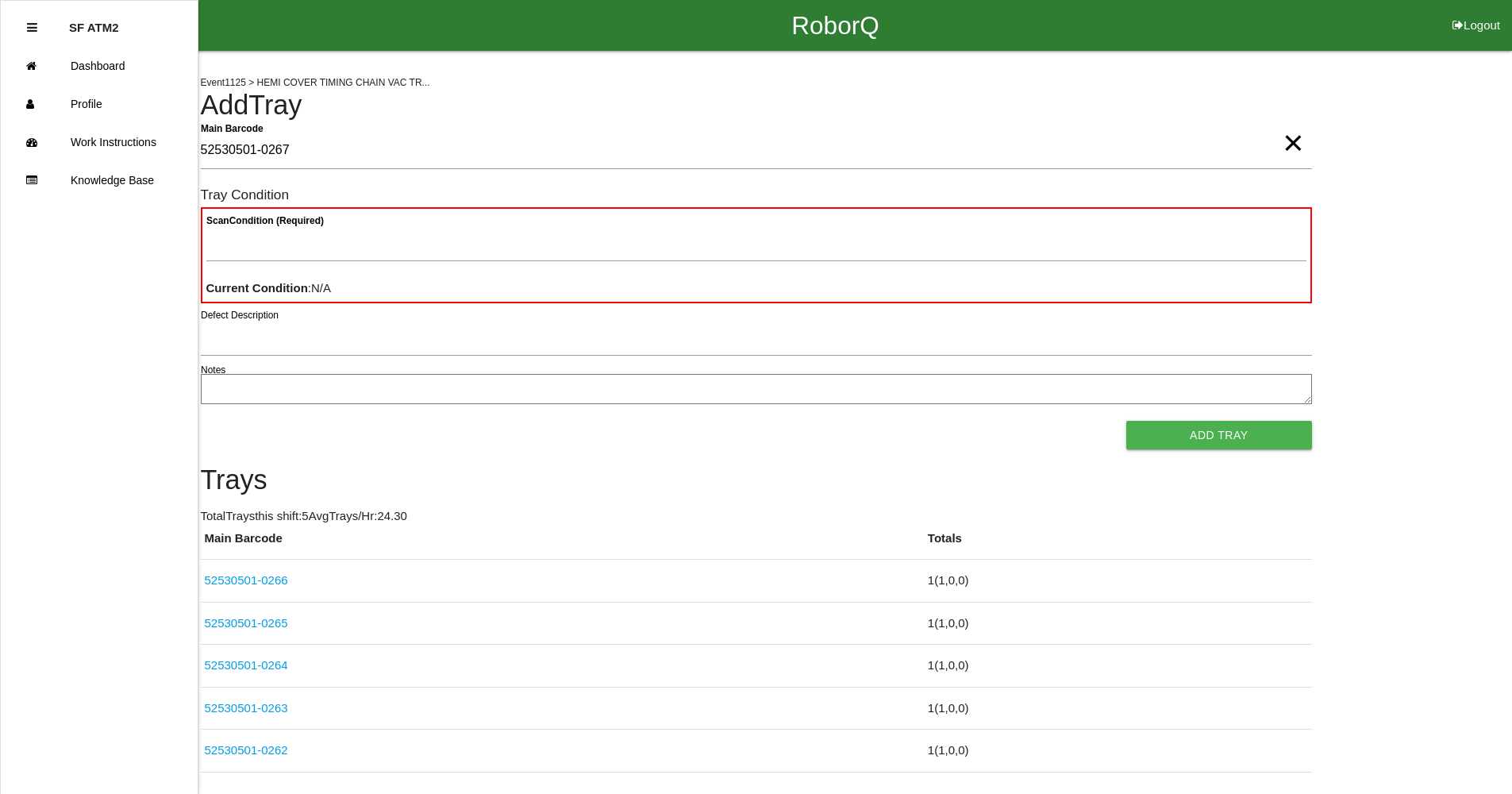
type Barcode "52530501-0267"
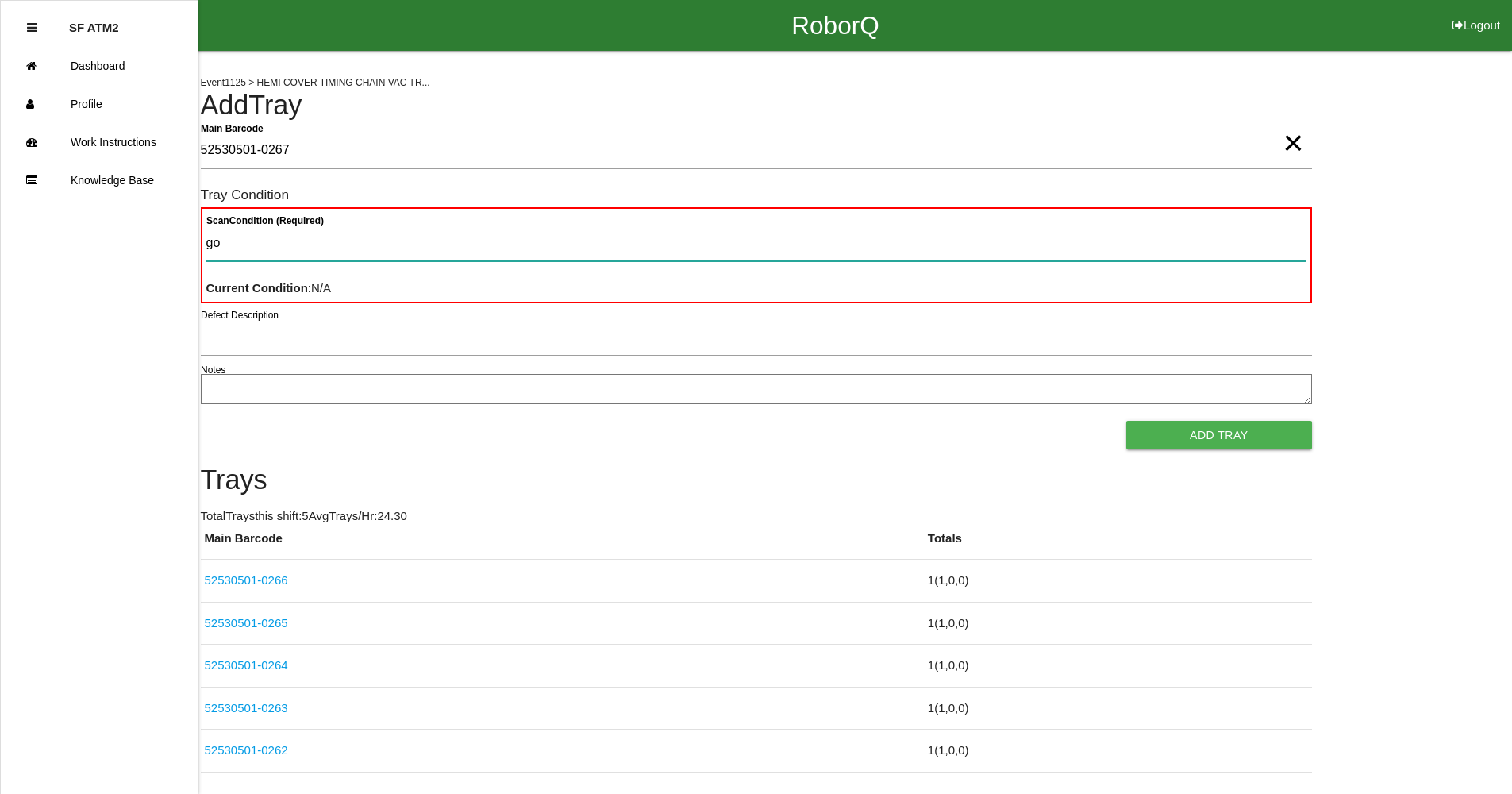
type Condition "goo"
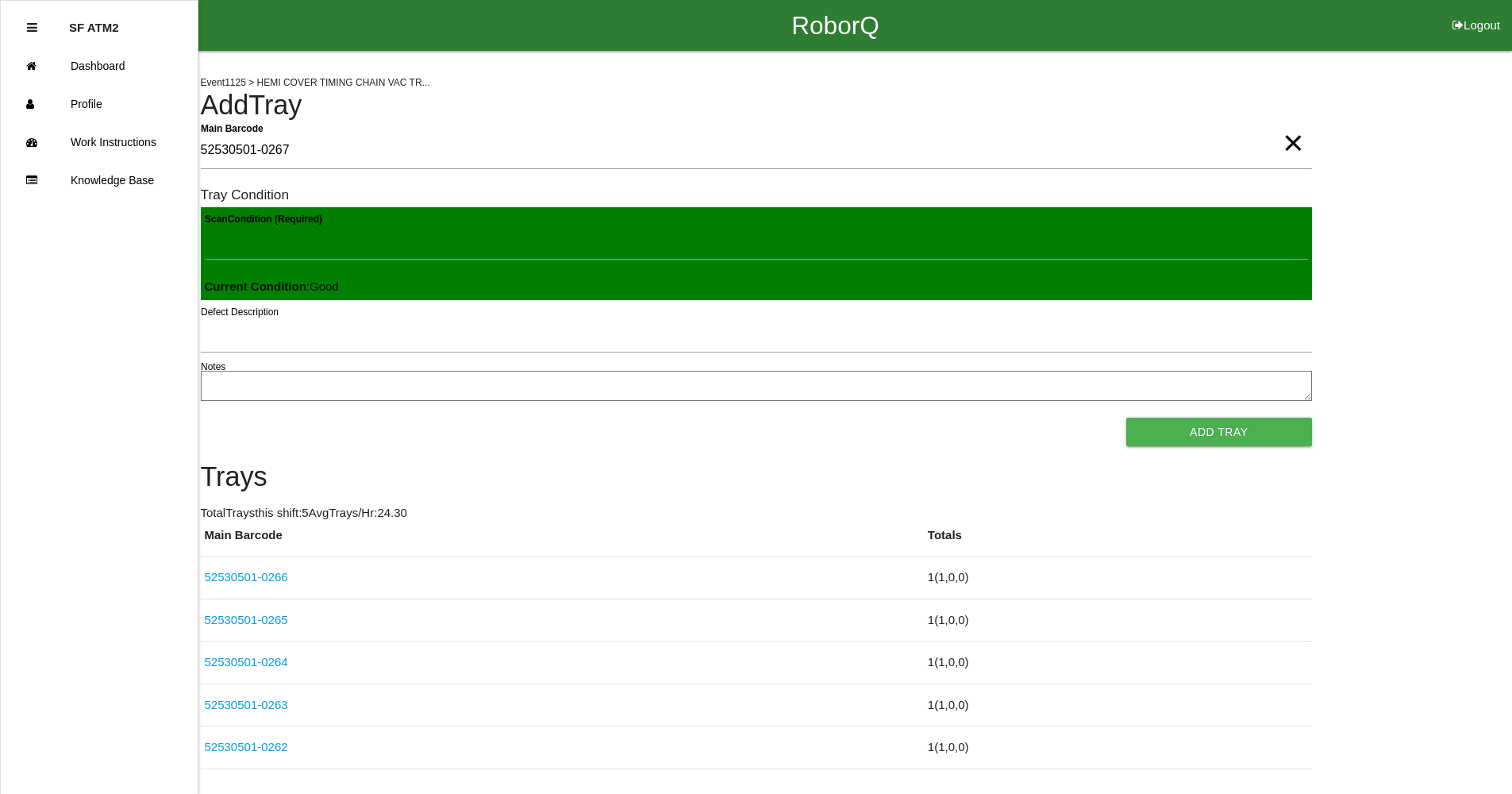
click at [1127, 418] on button "Add Tray" at bounding box center [1219, 432] width 185 height 29
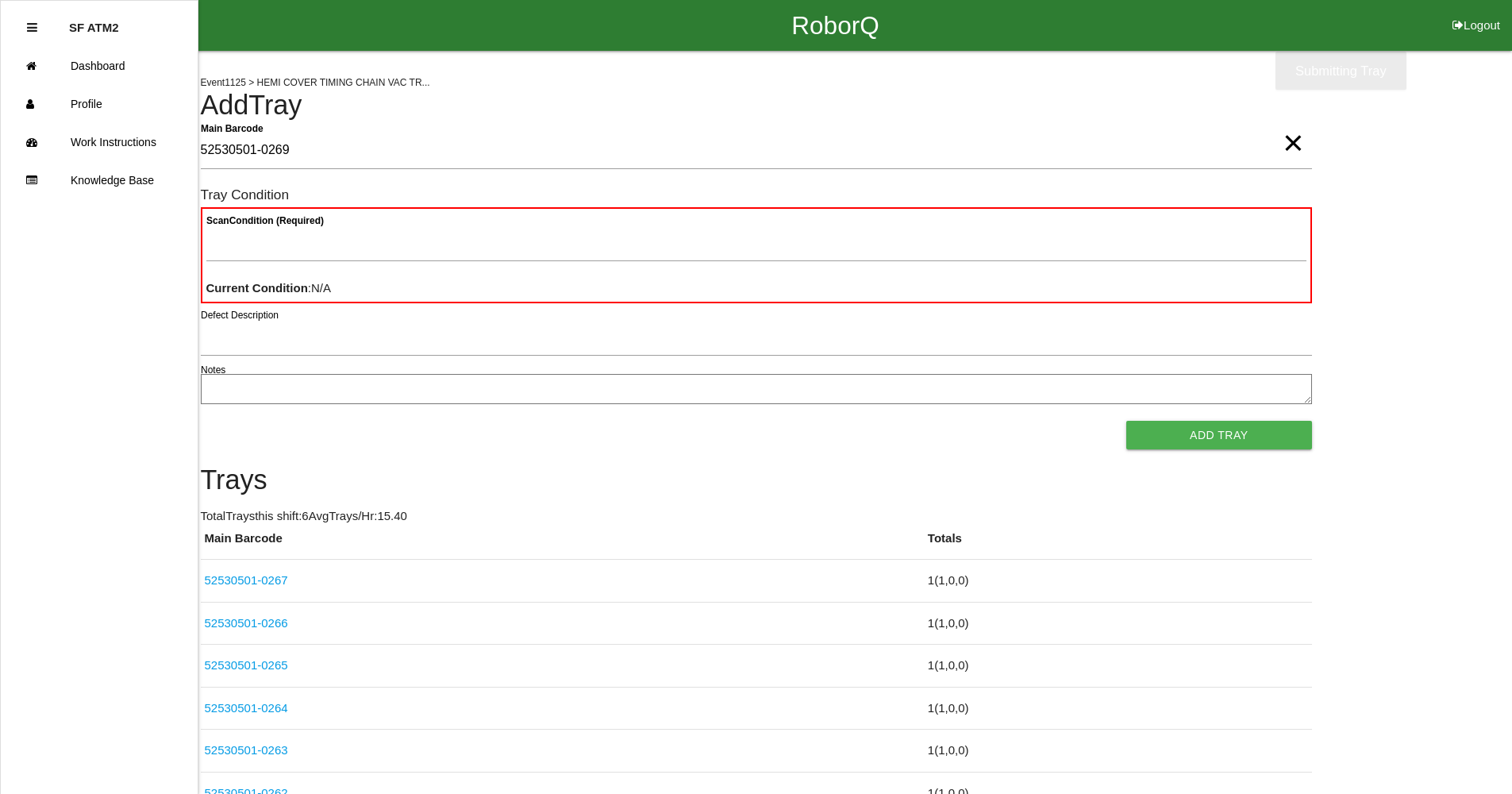
type Barcode "52530501-0269"
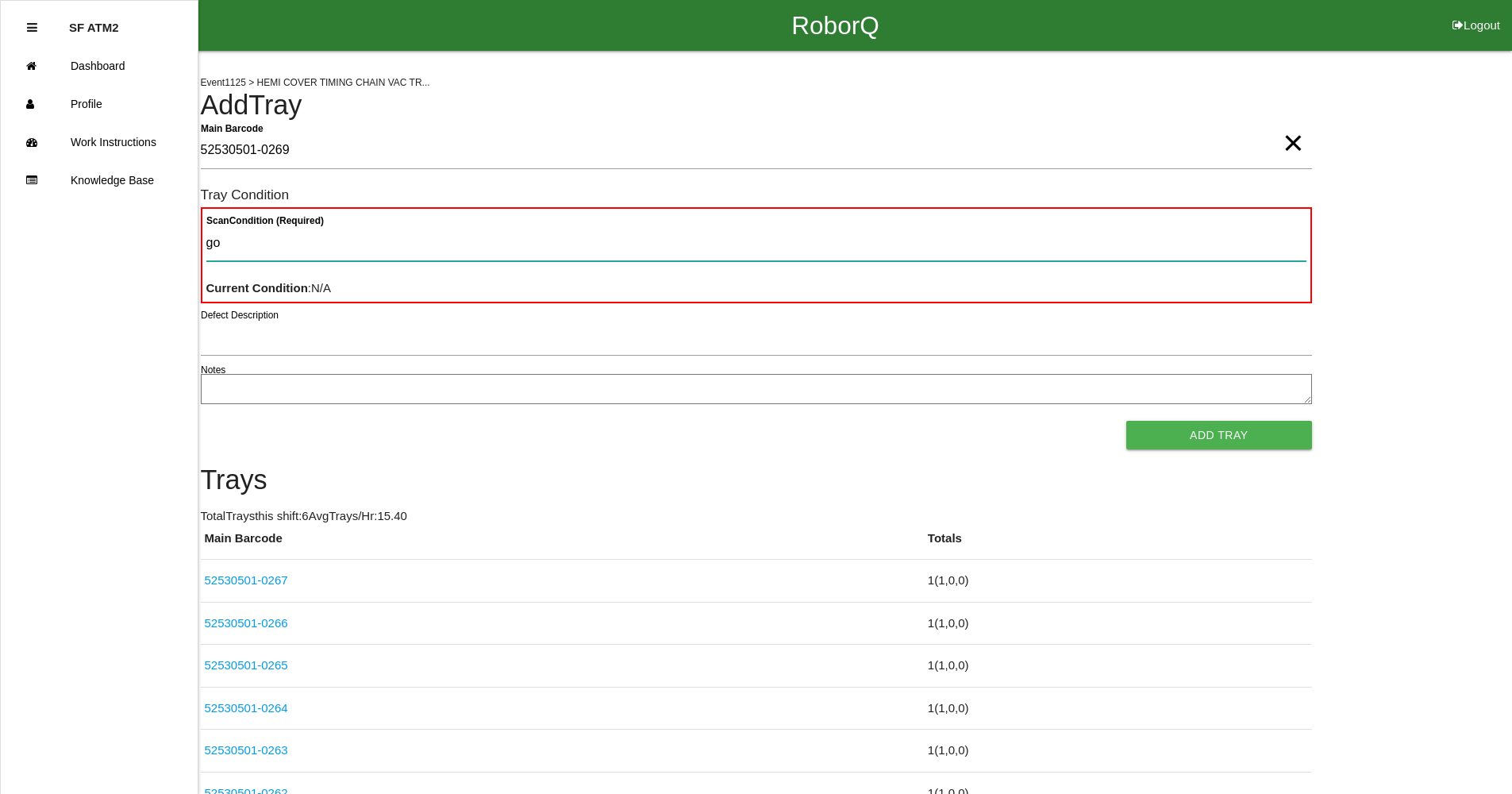
type Condition "goo"
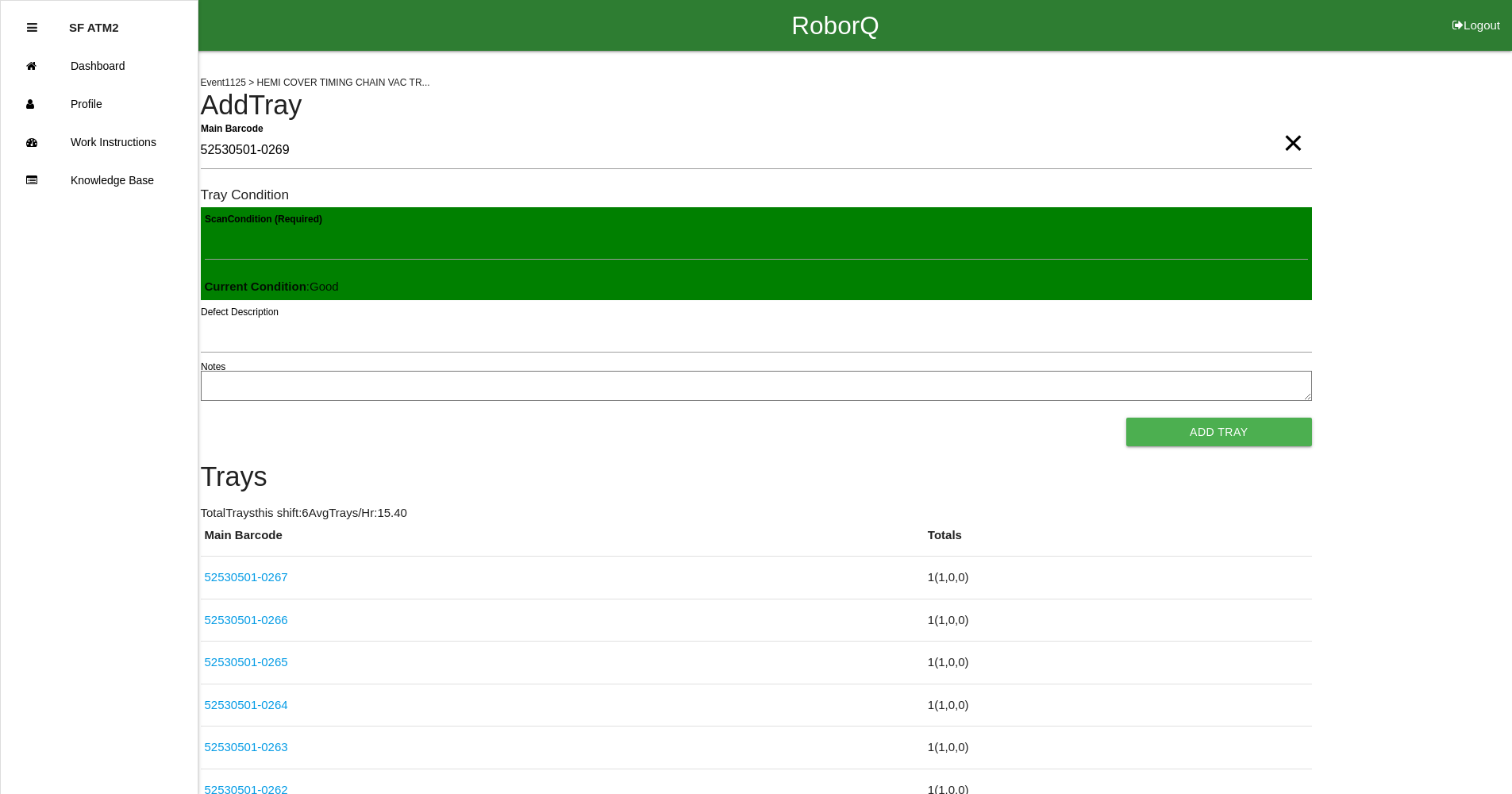
click at [1127, 418] on button "Add Tray" at bounding box center [1219, 432] width 185 height 29
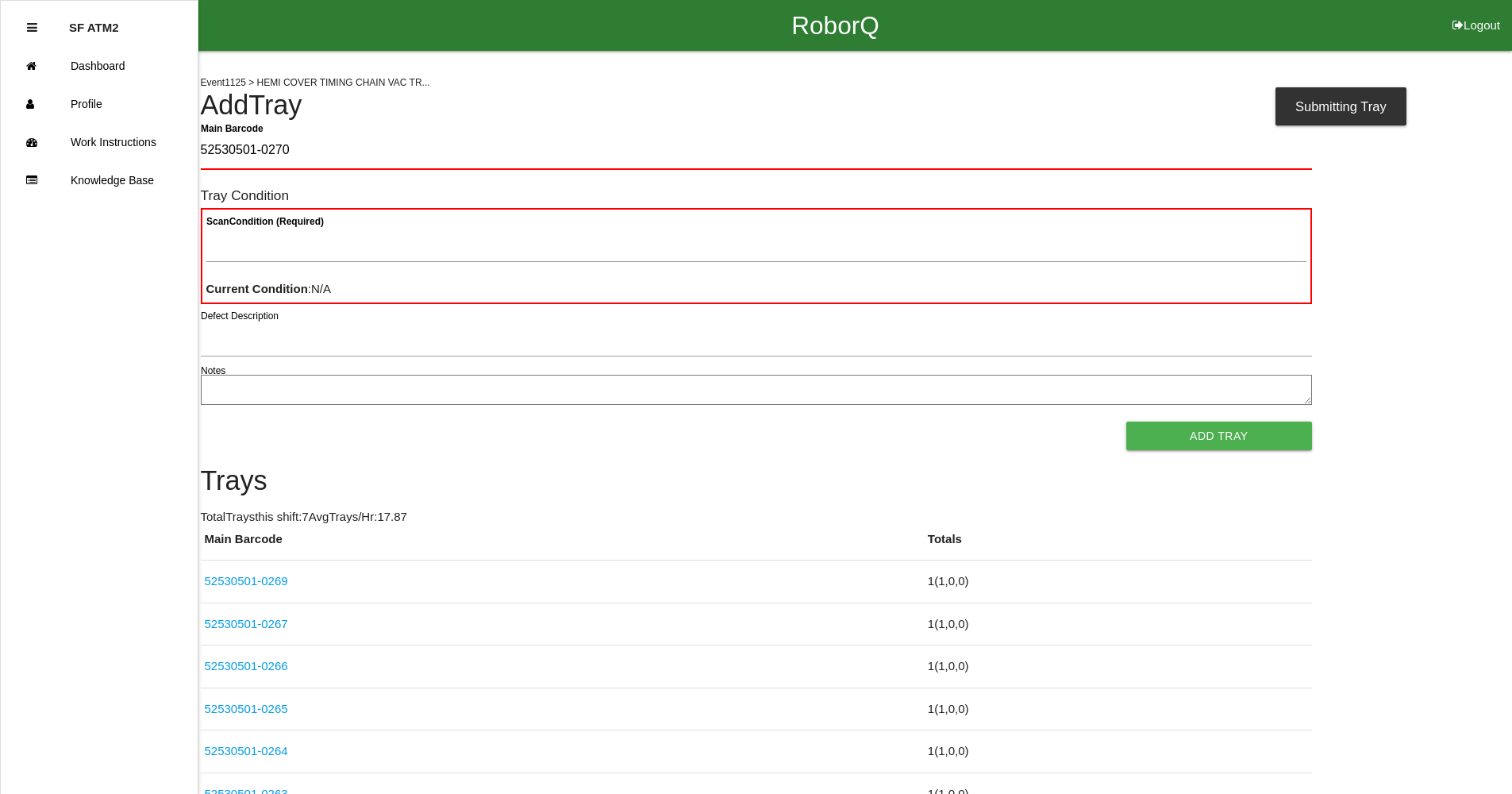
type Barcode "52530501-0270"
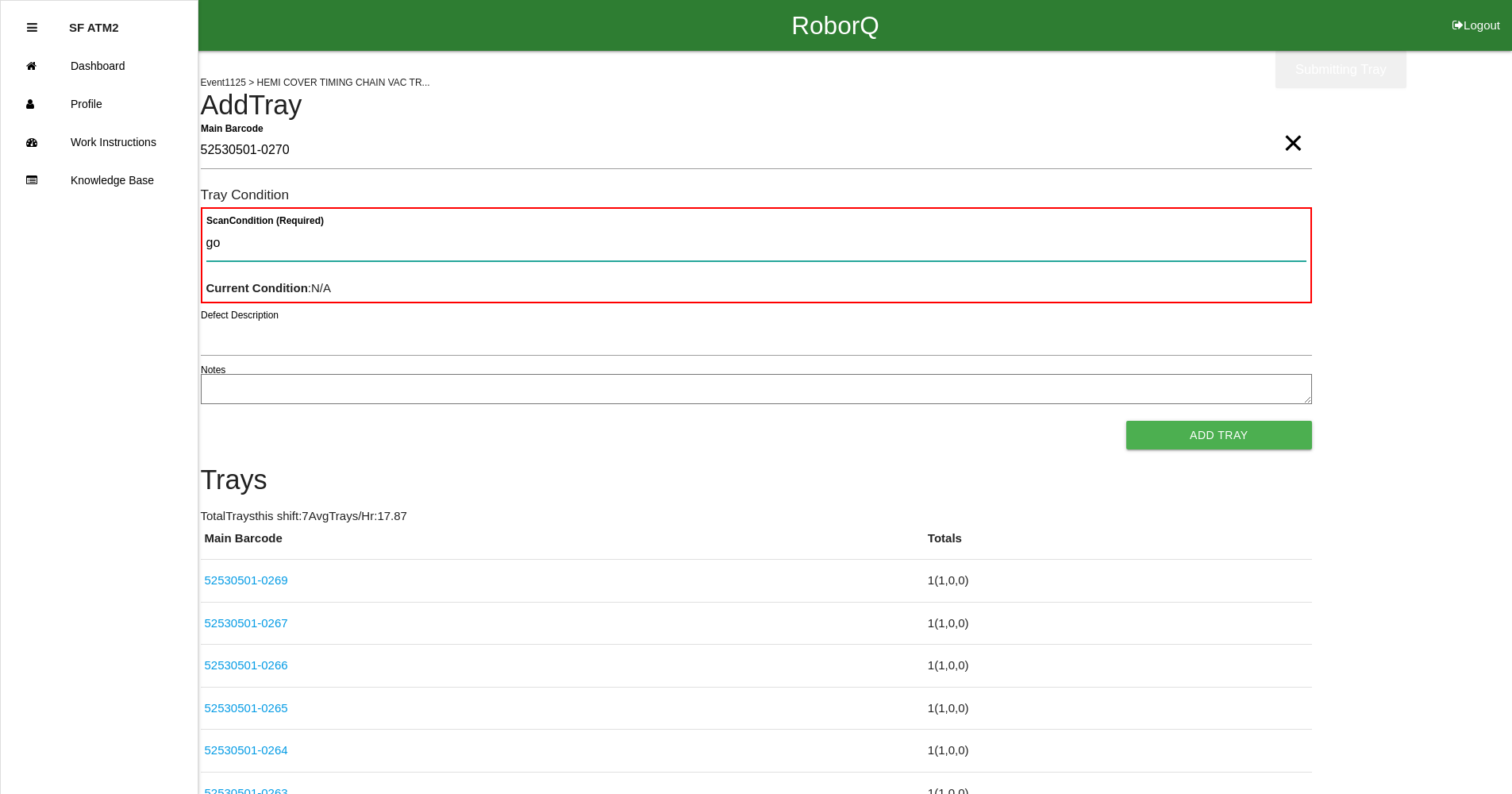
type Condition "goo"
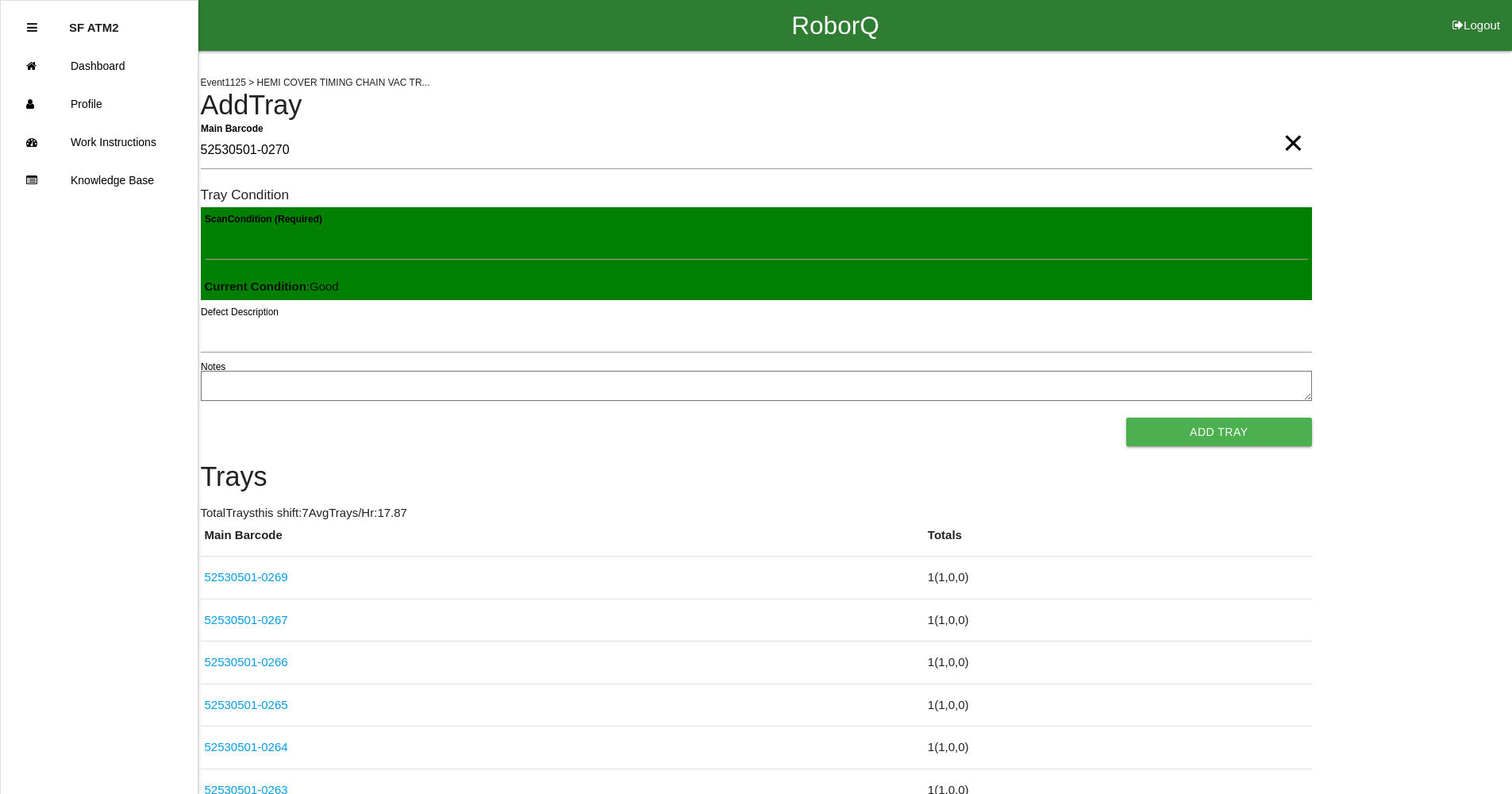
click at [1127, 418] on button "Add Tray" at bounding box center [1219, 432] width 185 height 29
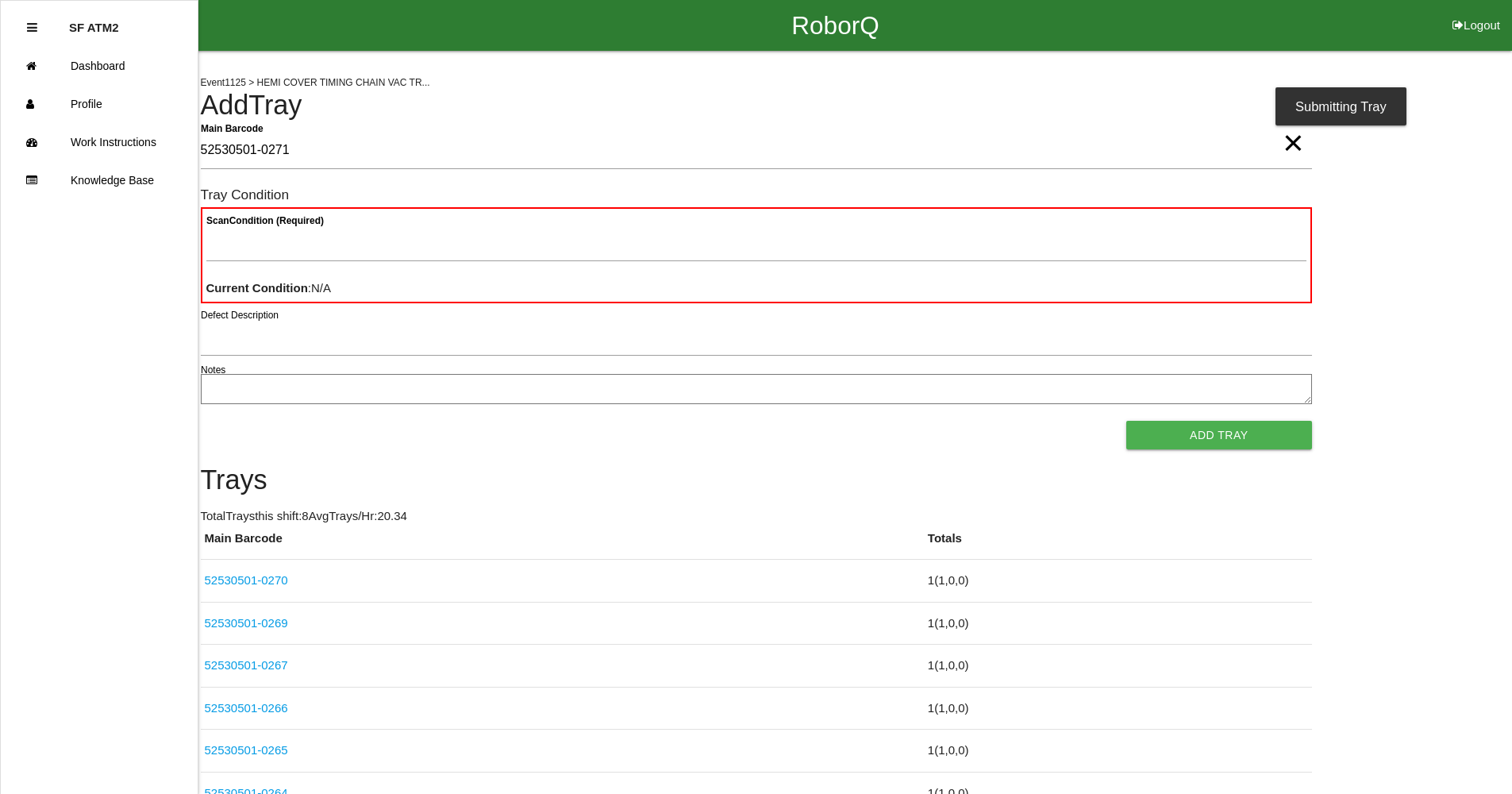
type Barcode "52530501-0271"
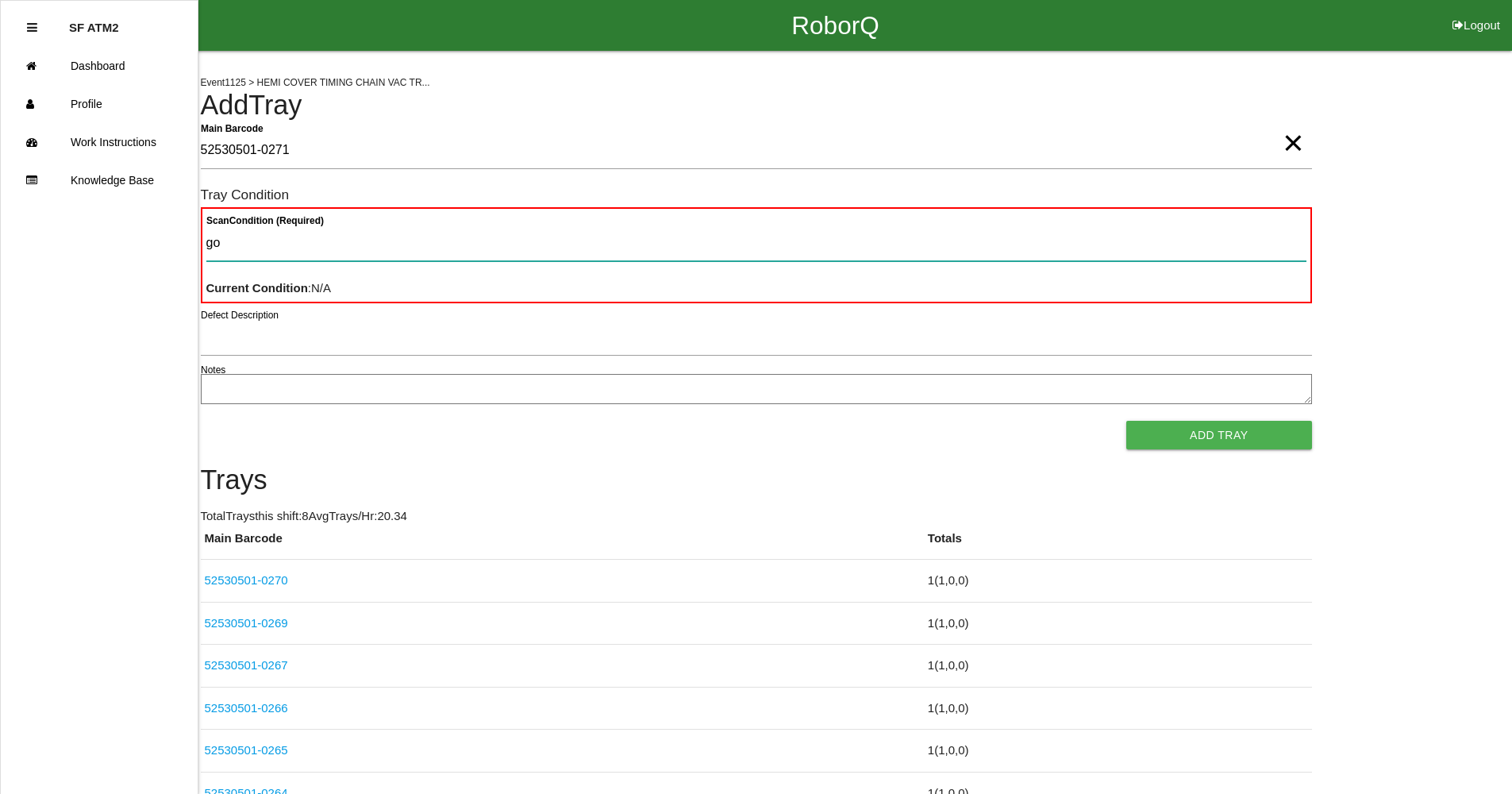
type Condition "goo"
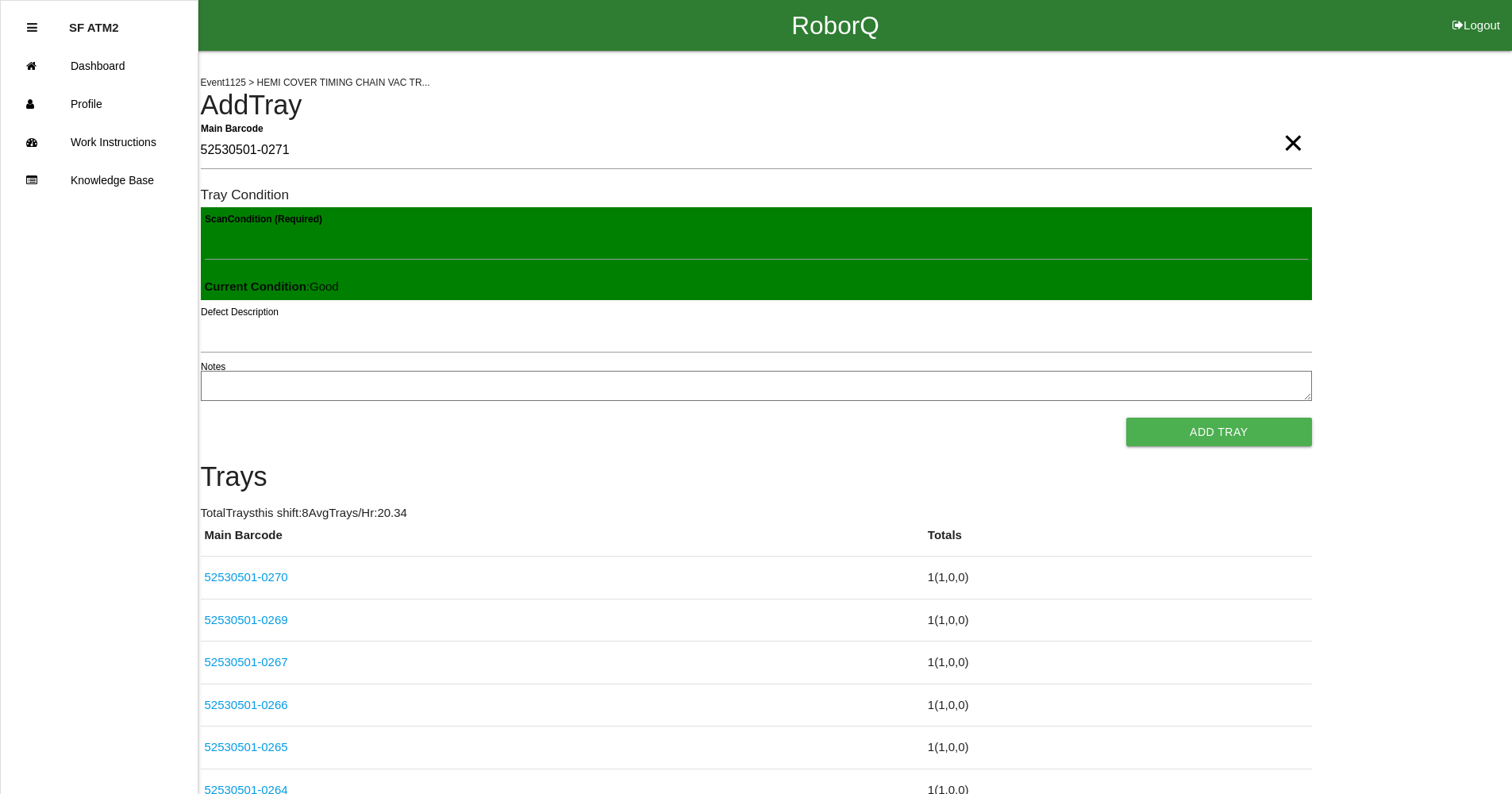
click at [1127, 418] on button "Add Tray" at bounding box center [1219, 432] width 185 height 29
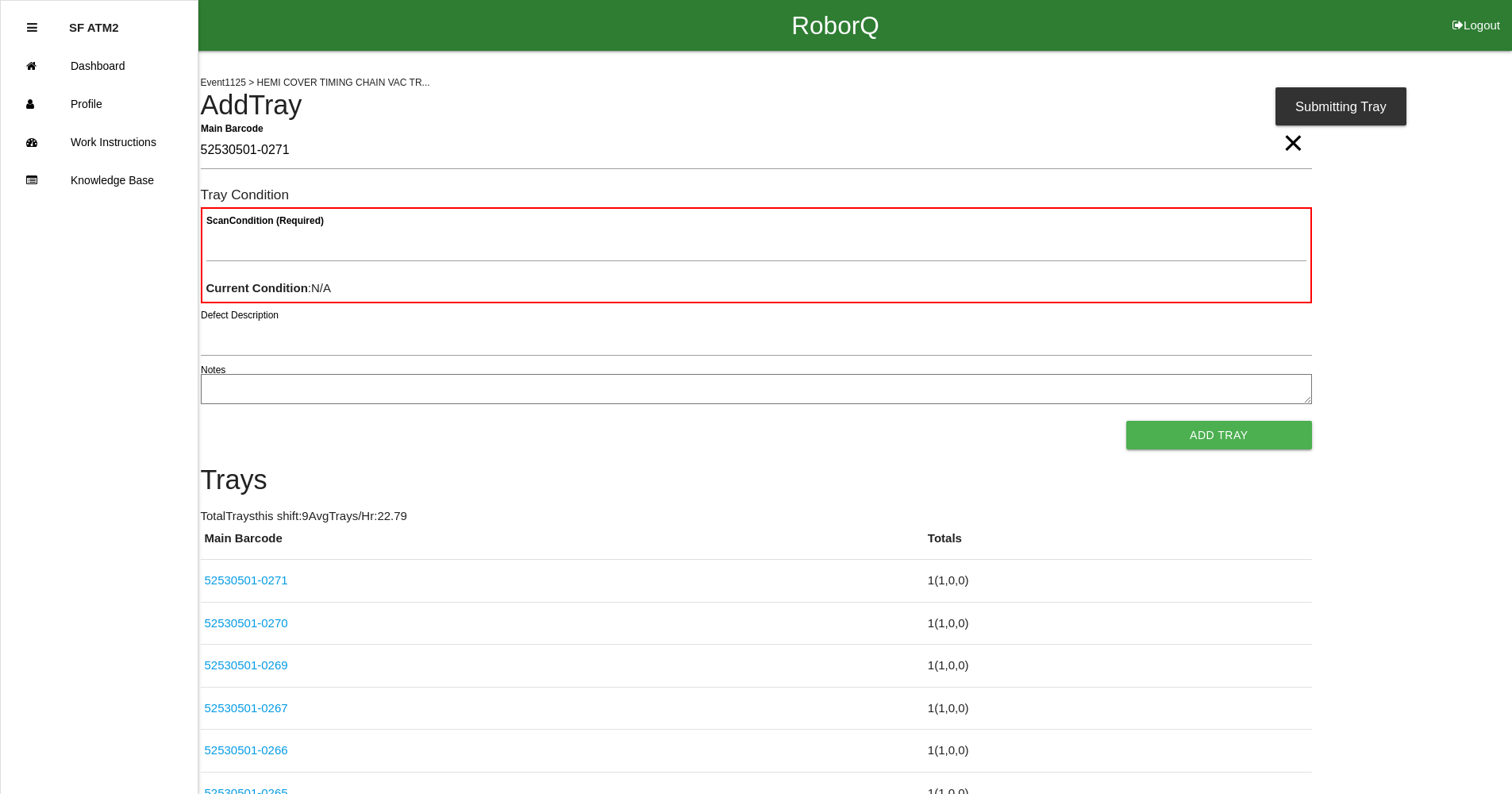
type Barcode "52530501-0271"
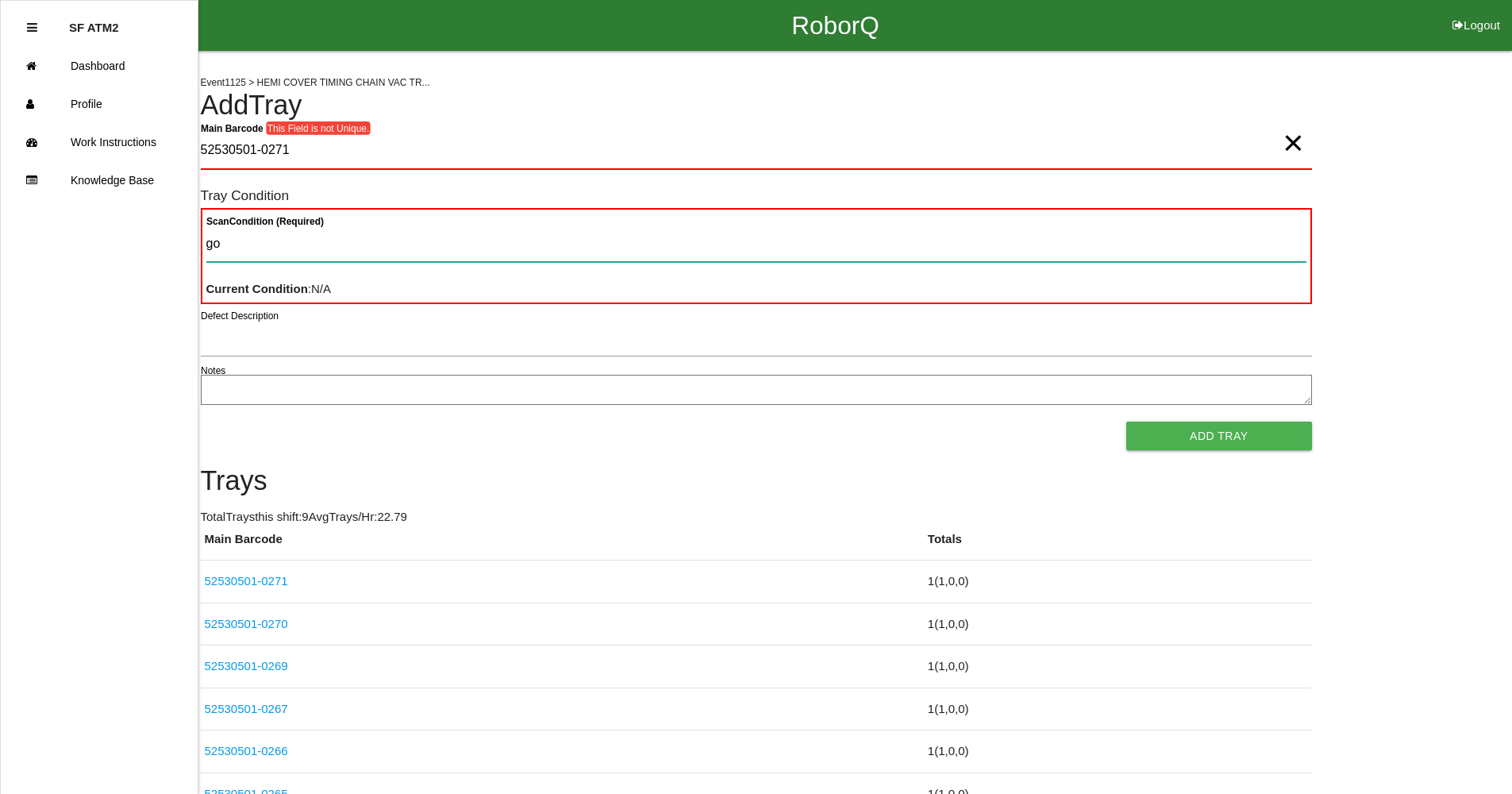
type Condition "goo"
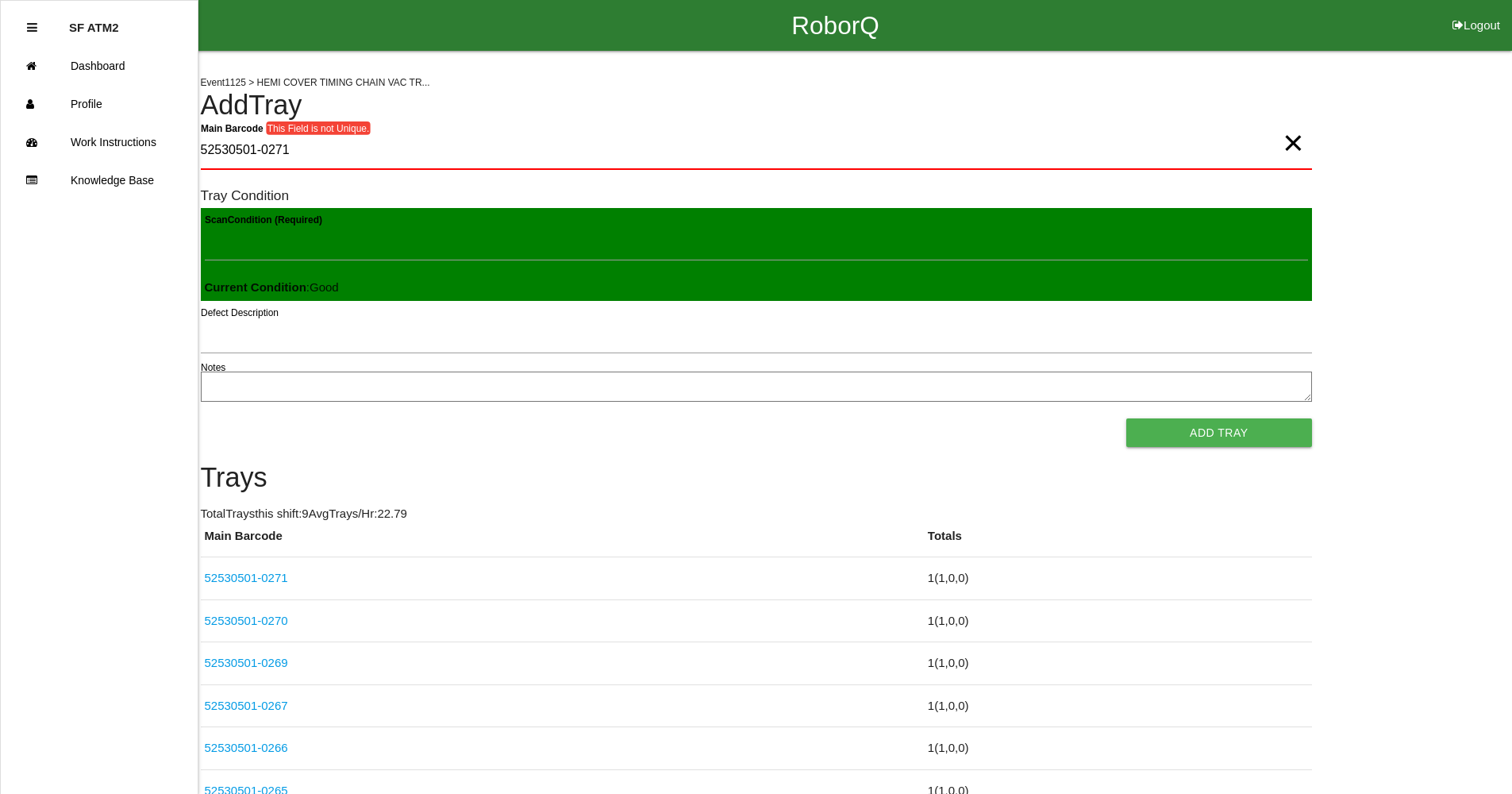
click at [1127, 418] on button "Add Tray" at bounding box center [1219, 432] width 185 height 29
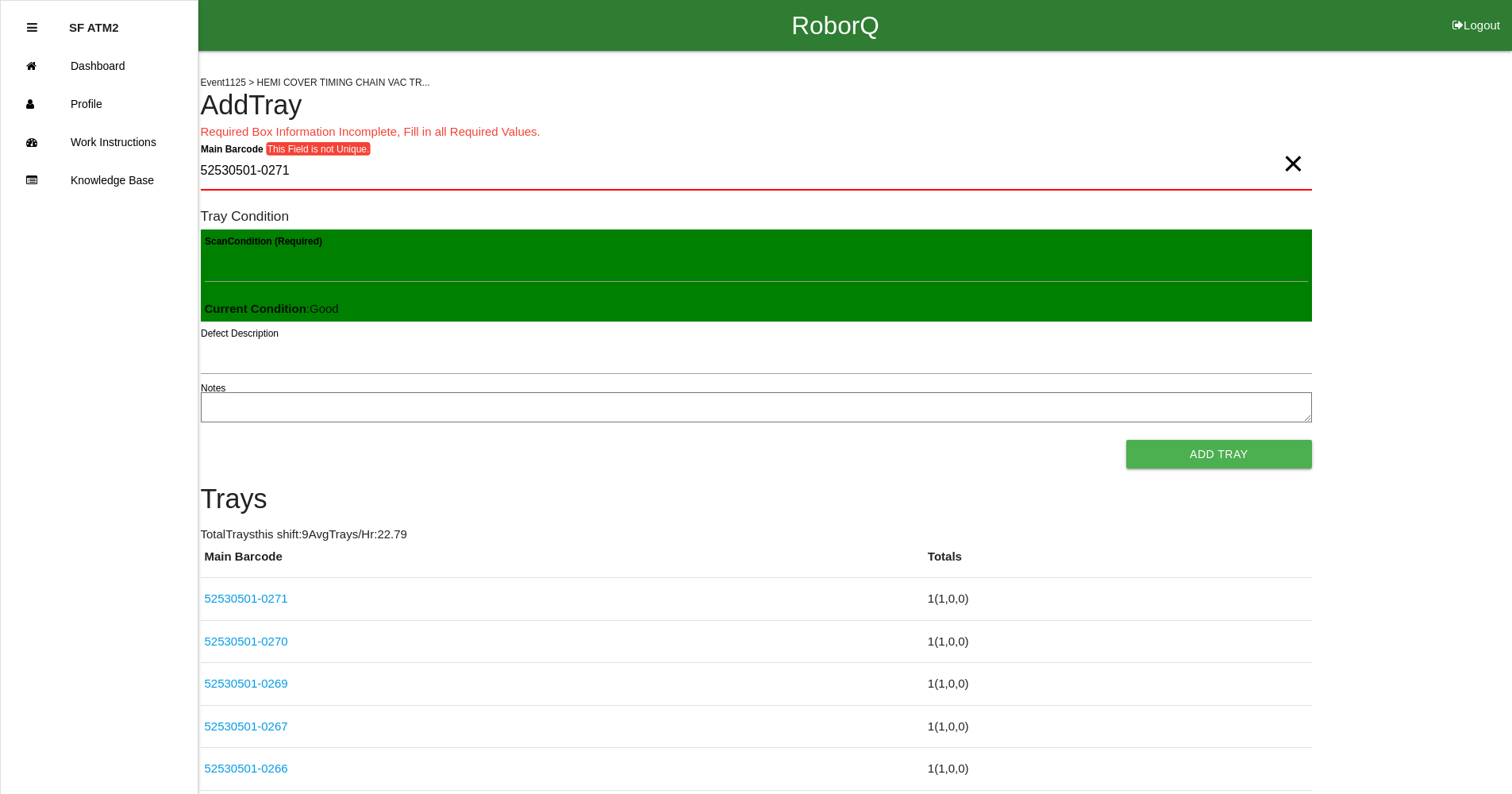
click at [1301, 160] on span "×" at bounding box center [1293, 147] width 21 height 32
click at [1033, 150] on div "Event 1125 > HEMI COVER TIMING CHAIN VAC TR... Add Tray Required Box Informatio…" at bounding box center [756, 505] width 1112 height 910
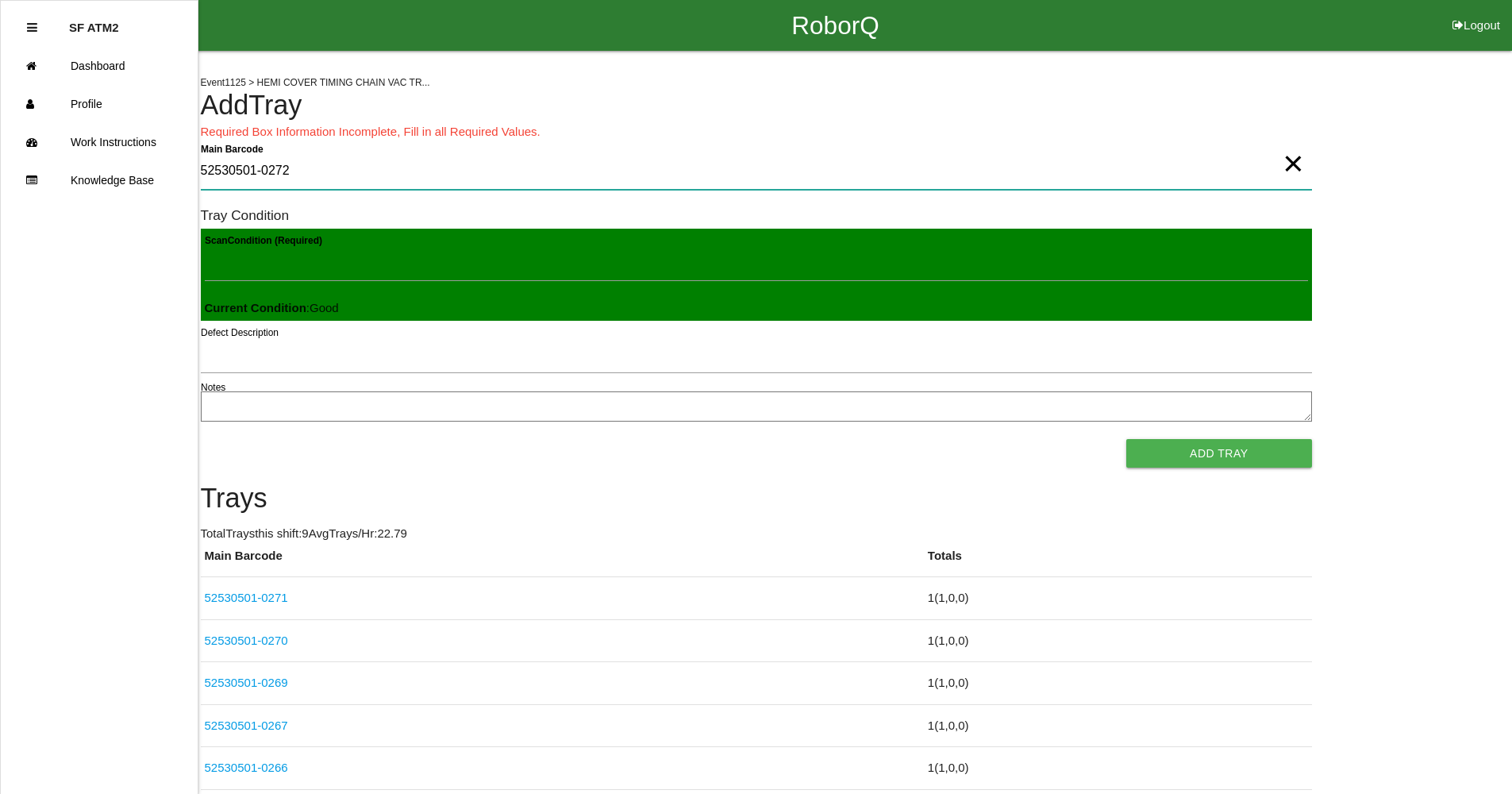
type Barcode "52530501-0272"
click at [1195, 459] on button "Add Tray" at bounding box center [1219, 453] width 185 height 29
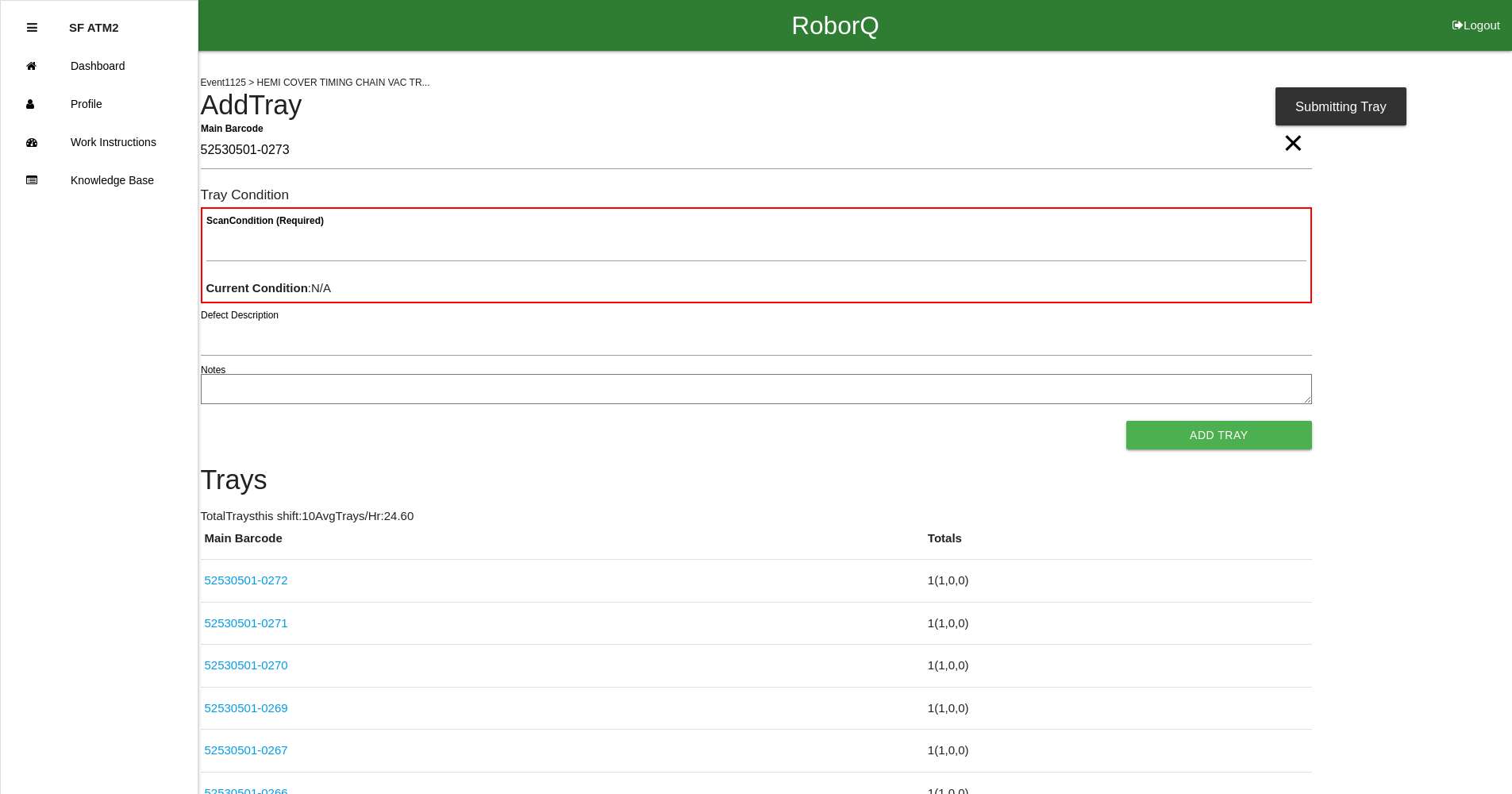
type Barcode "52530501-0273"
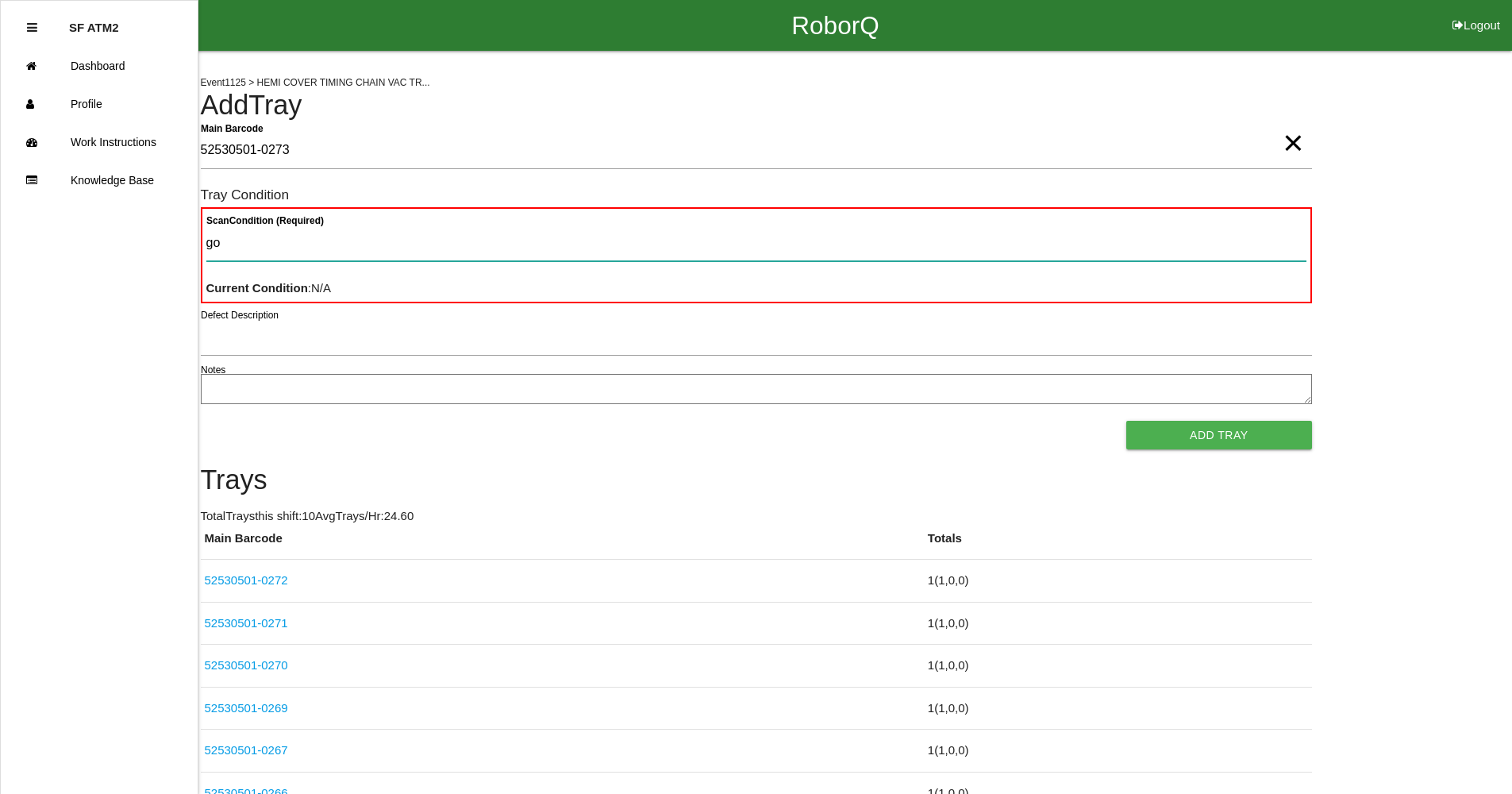
type Condition "goo"
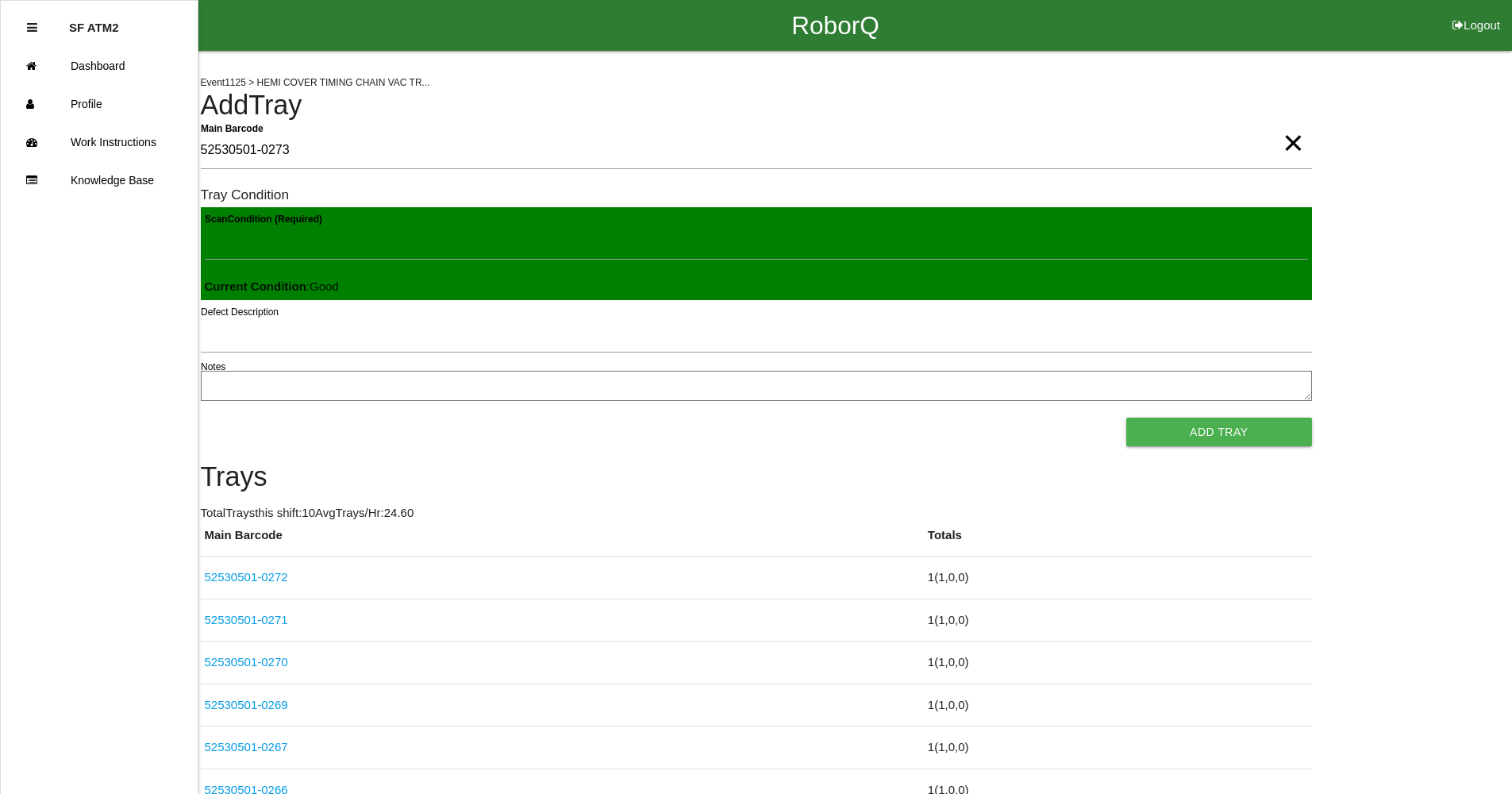
click at [1127, 418] on button "Add Tray" at bounding box center [1219, 432] width 185 height 29
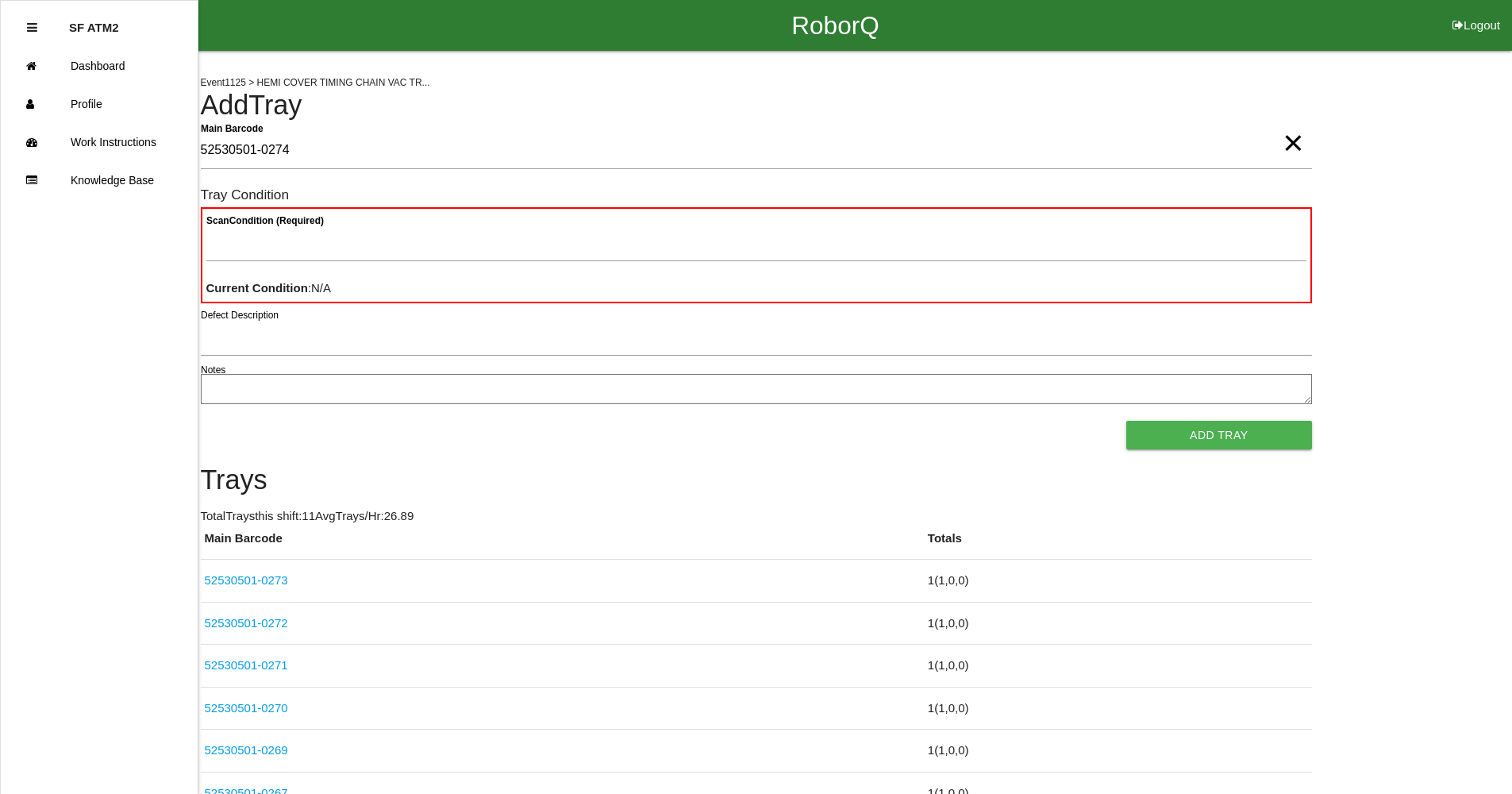
type Barcode "52530501-0274"
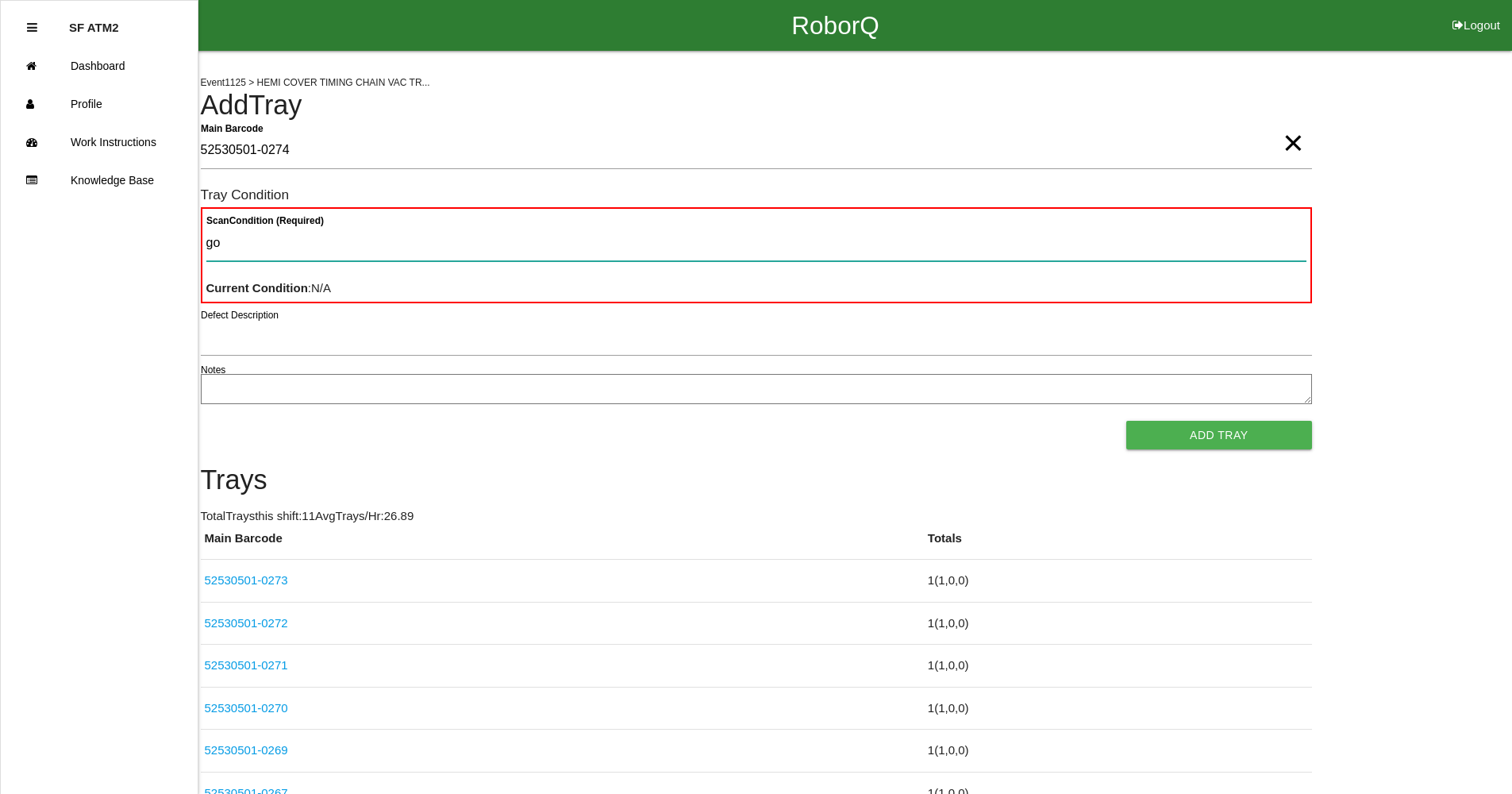
type Condition "goo"
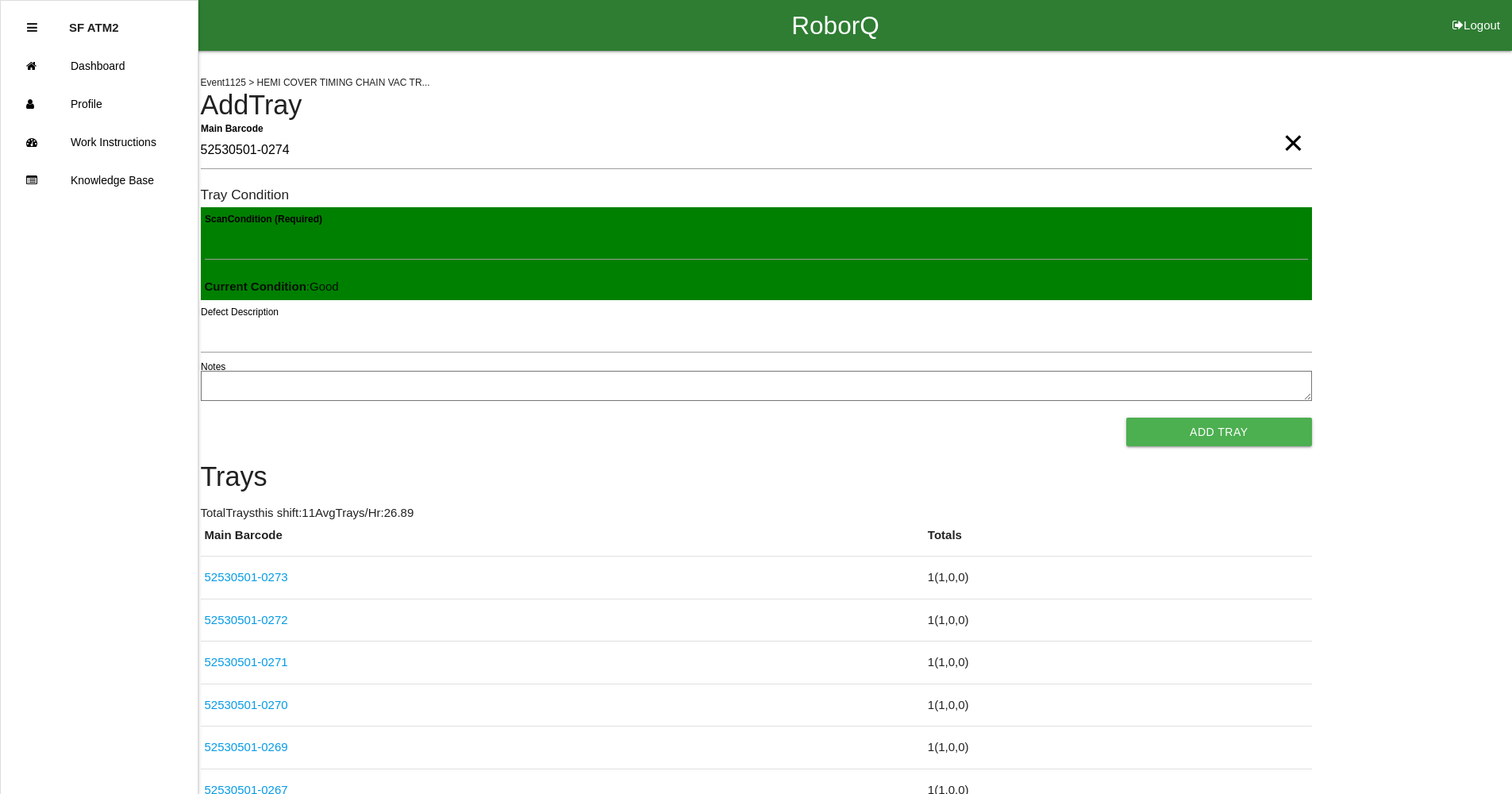
click at [1127, 418] on button "Add Tray" at bounding box center [1219, 432] width 185 height 29
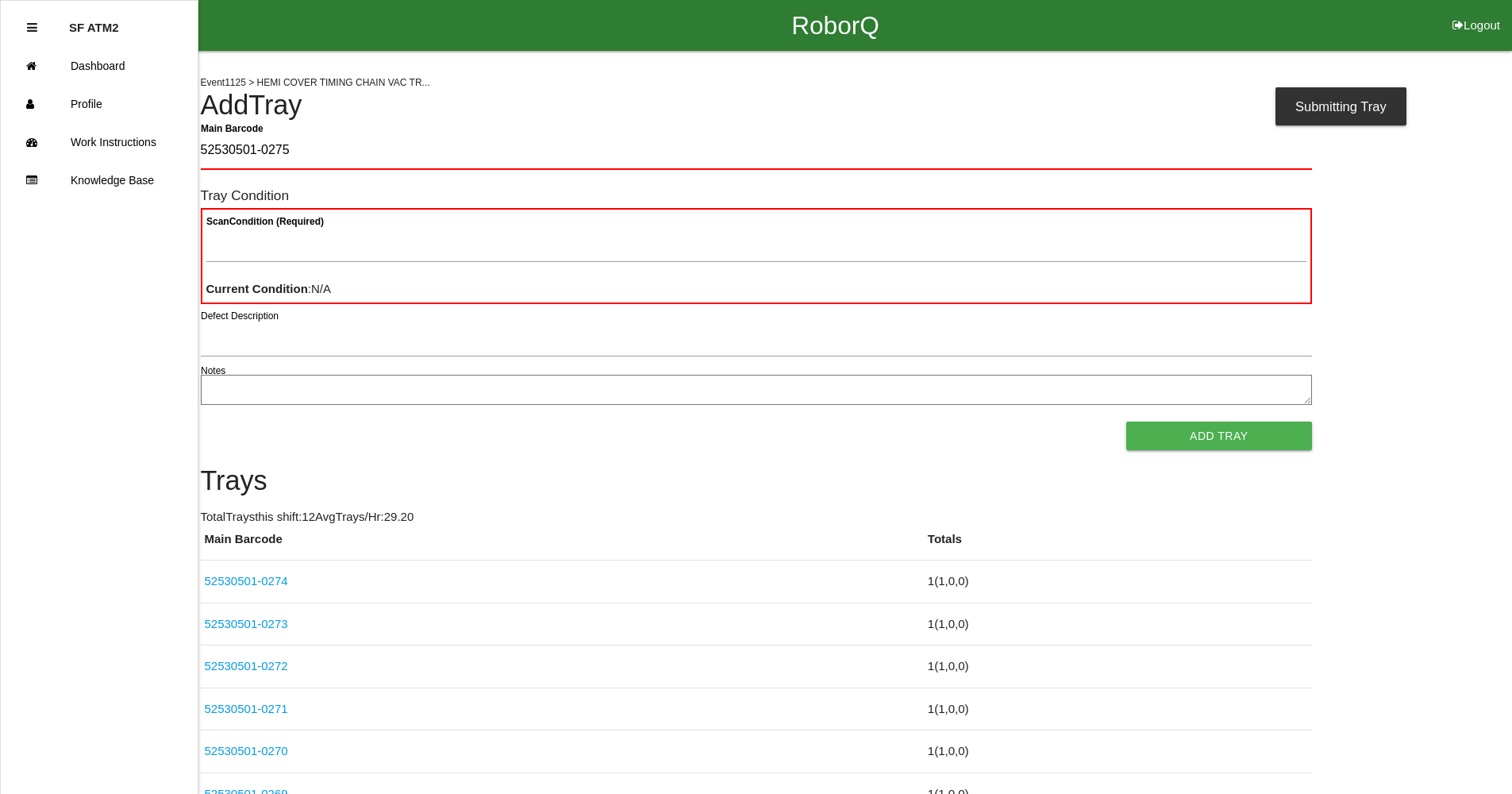
type Barcode "52530501-0275"
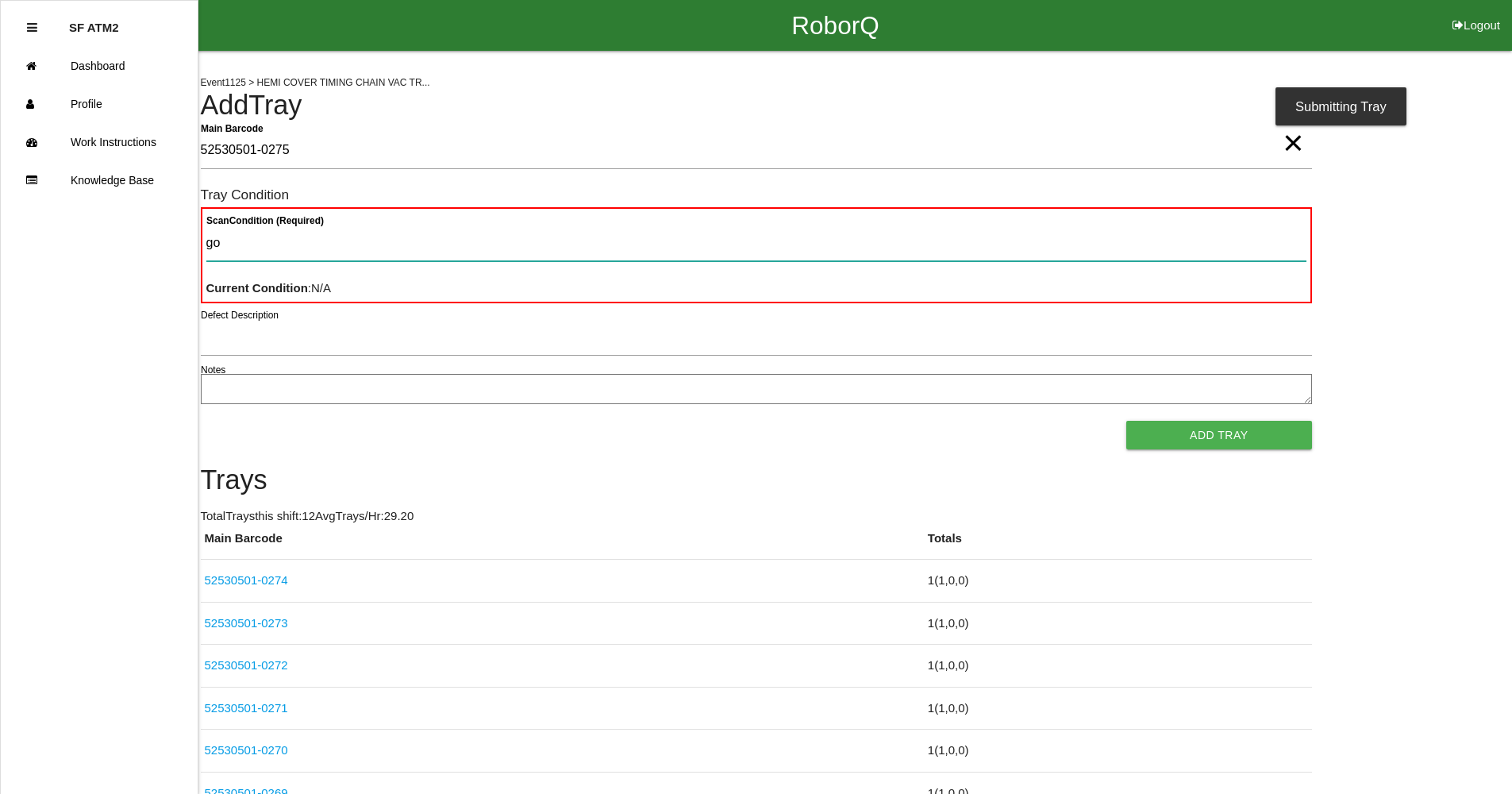
type Condition "goo"
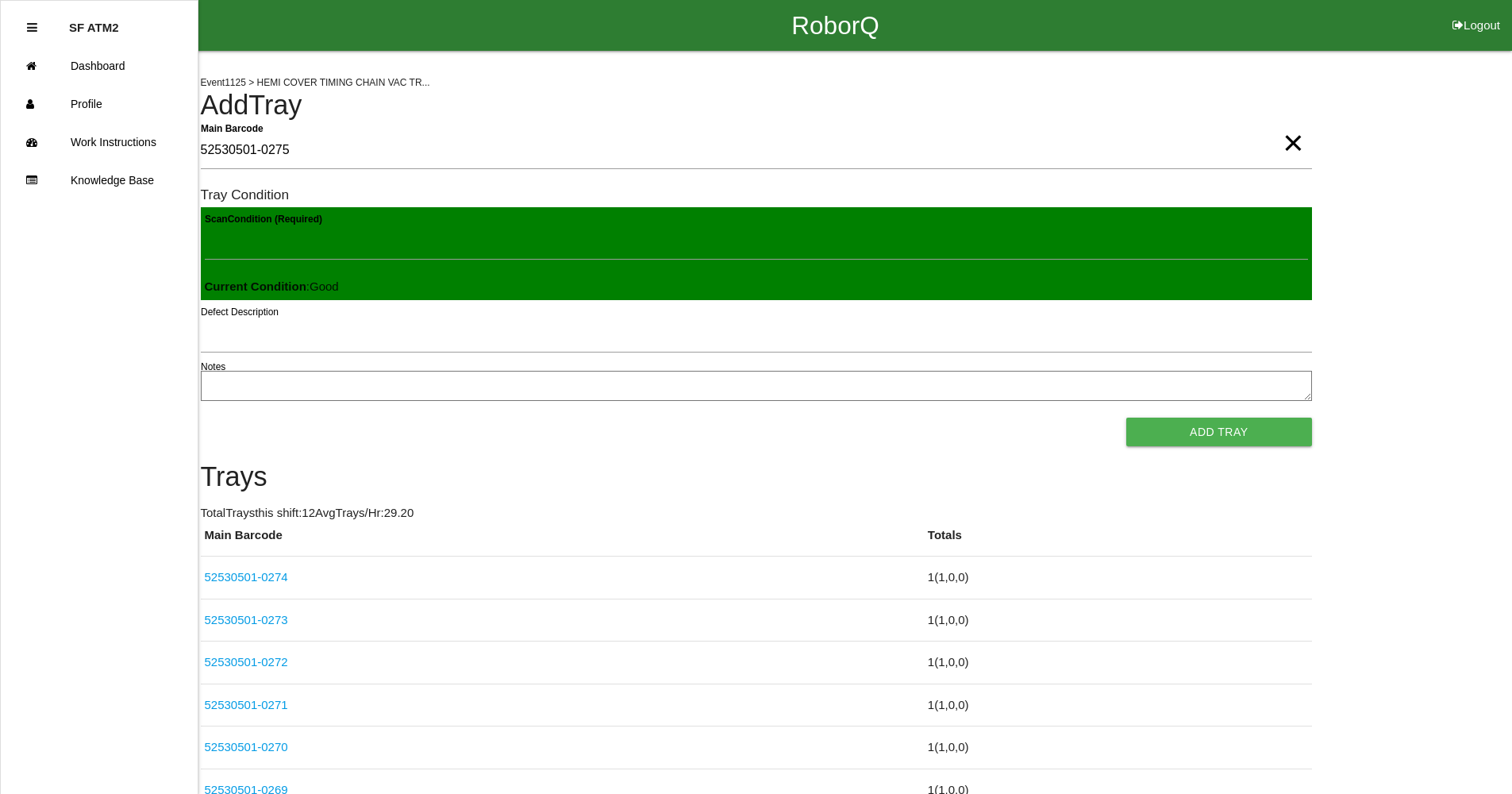
click at [1127, 418] on button "Add Tray" at bounding box center [1219, 432] width 185 height 29
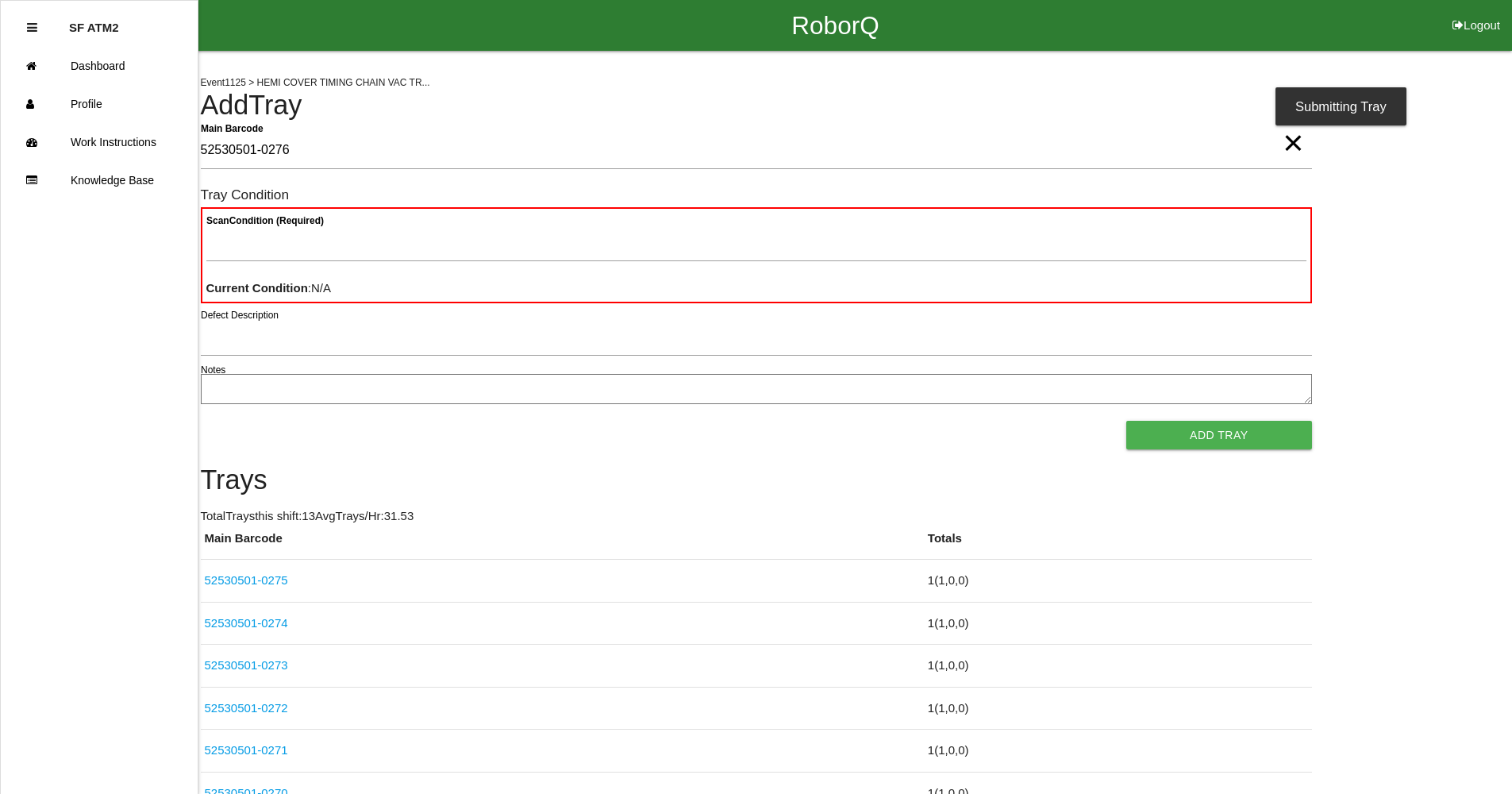
type Barcode "52530501-0276"
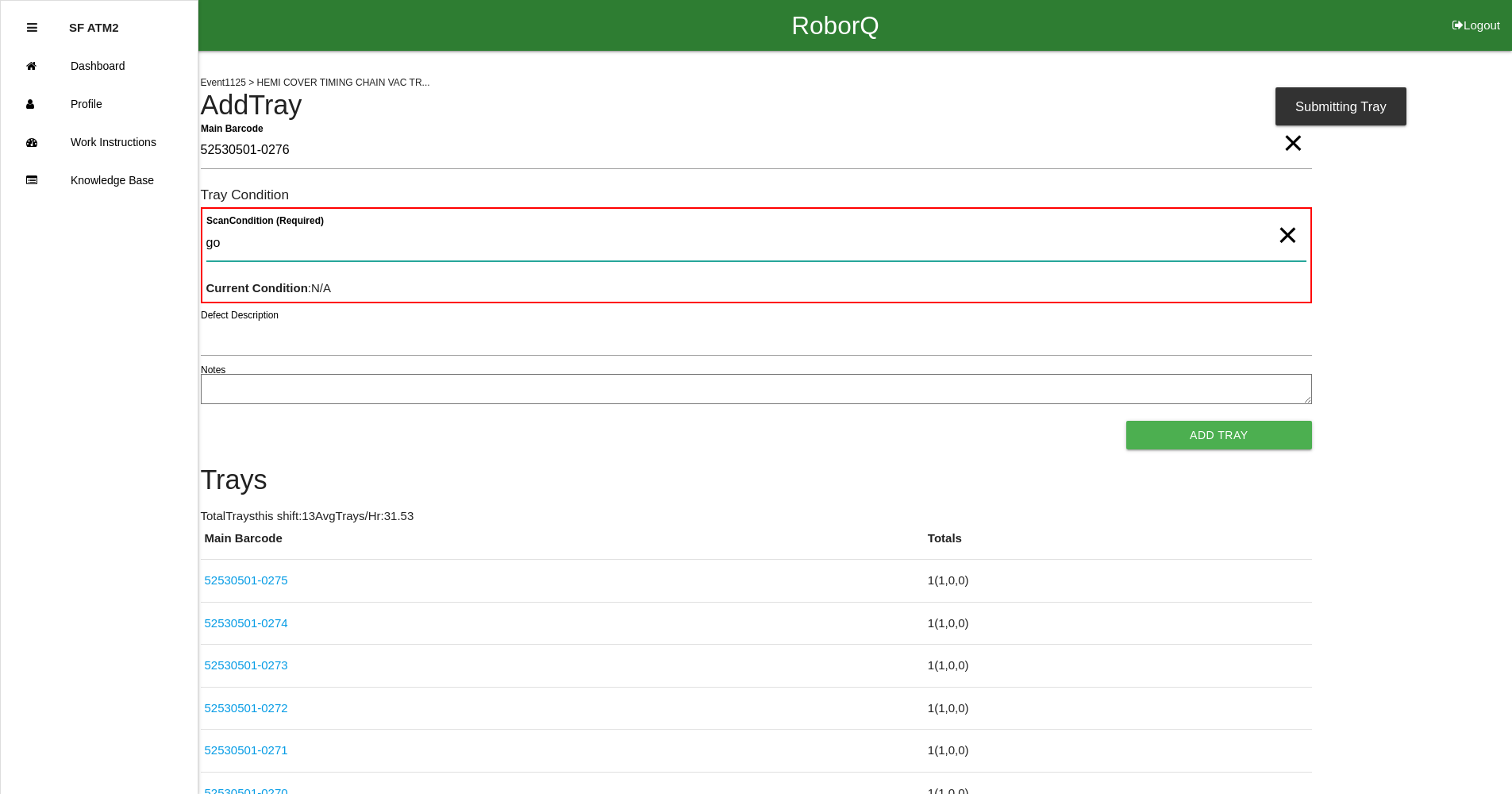
type Condition "goo"
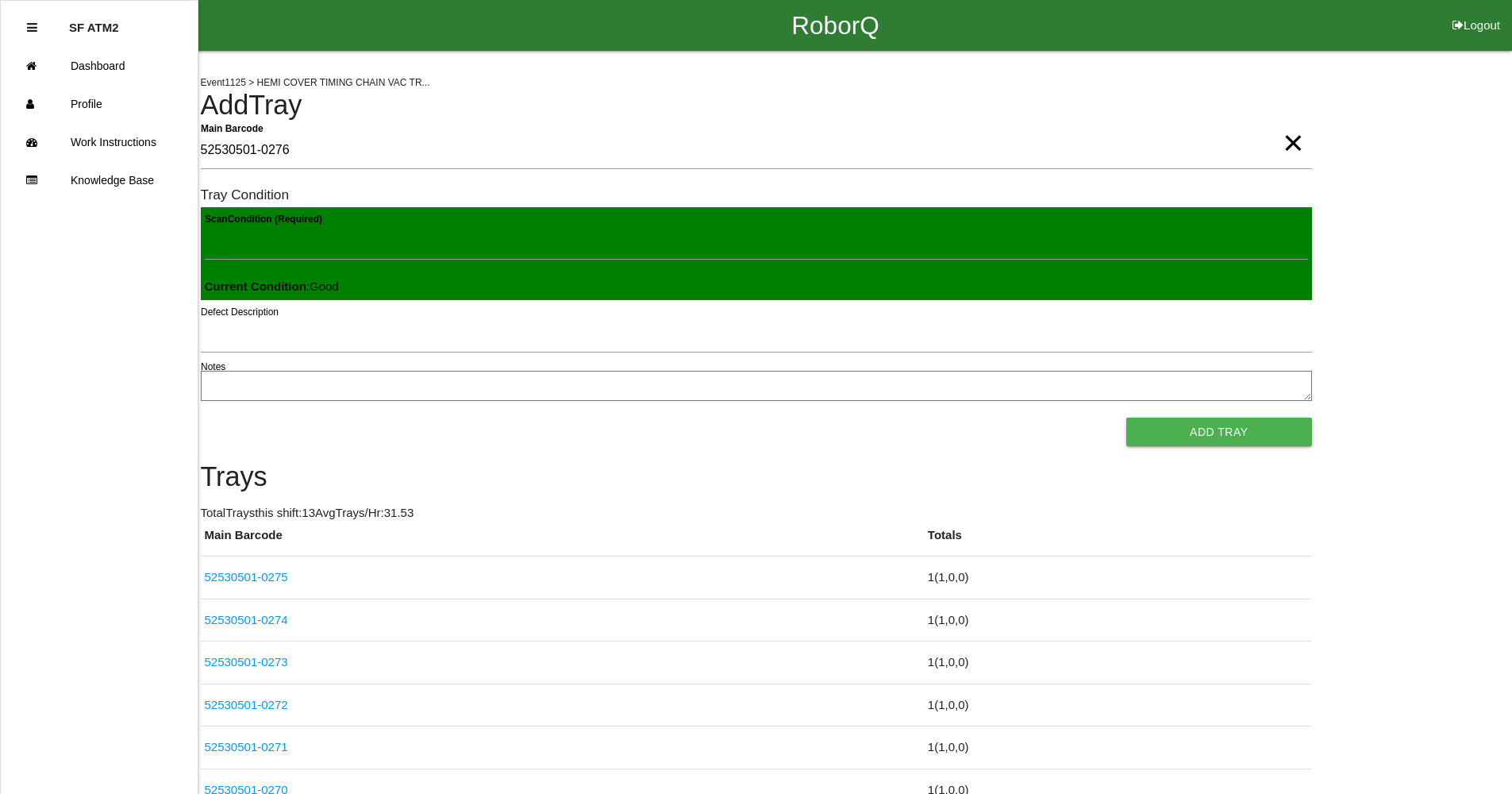
click at [1127, 418] on button "Add Tray" at bounding box center [1219, 432] width 185 height 29
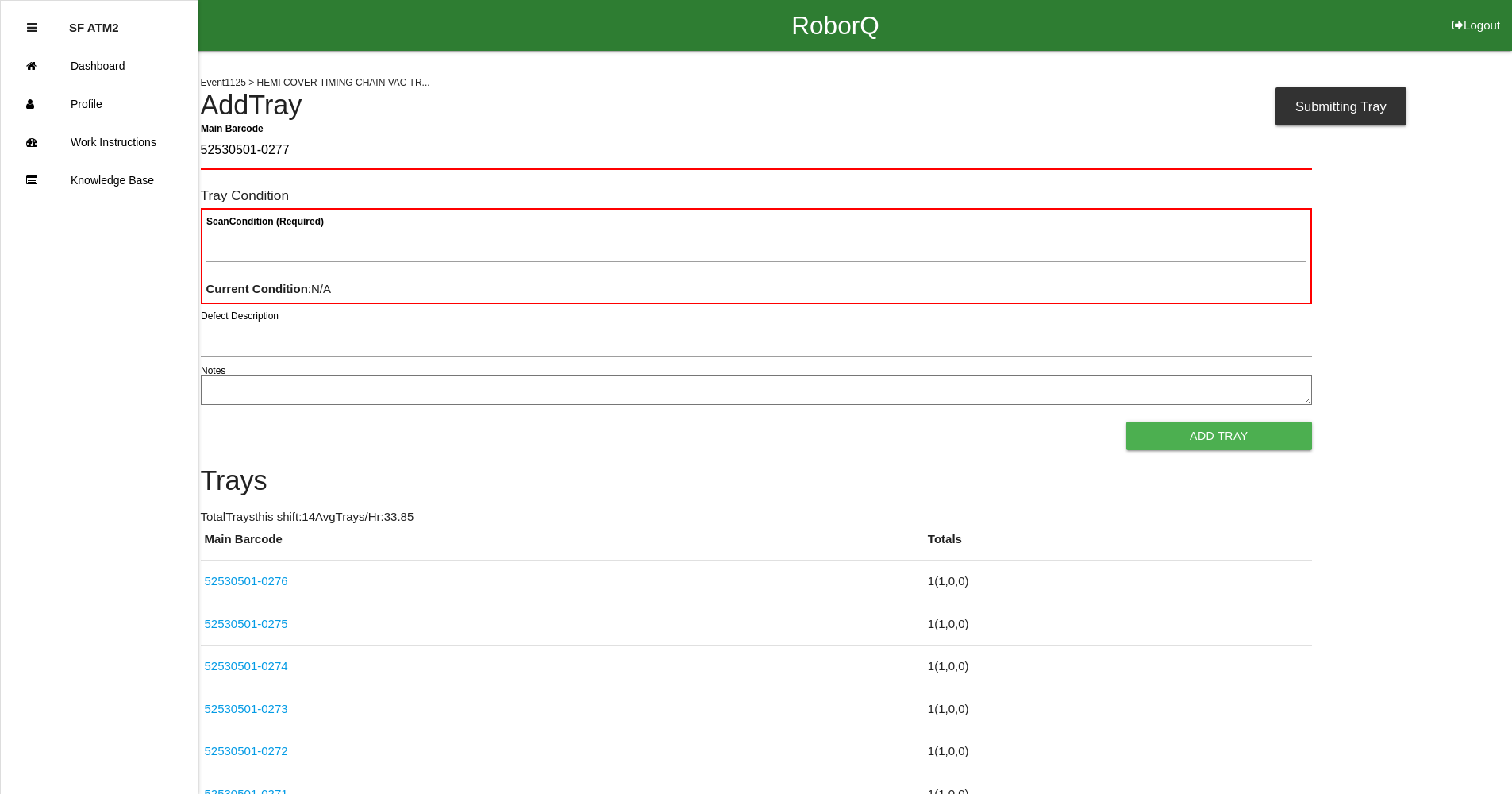
type Barcode "52530501-0277"
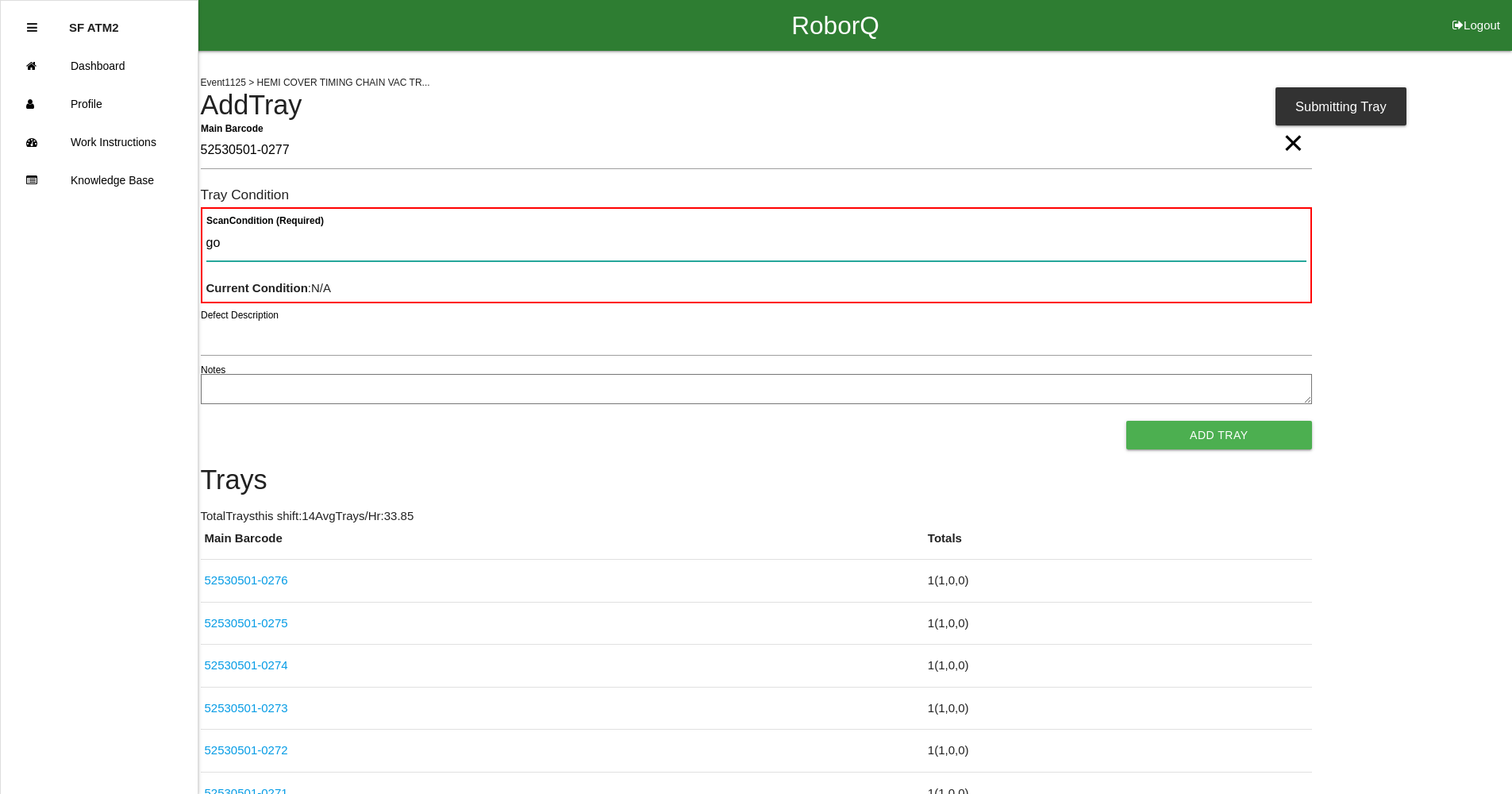
type Condition "goo"
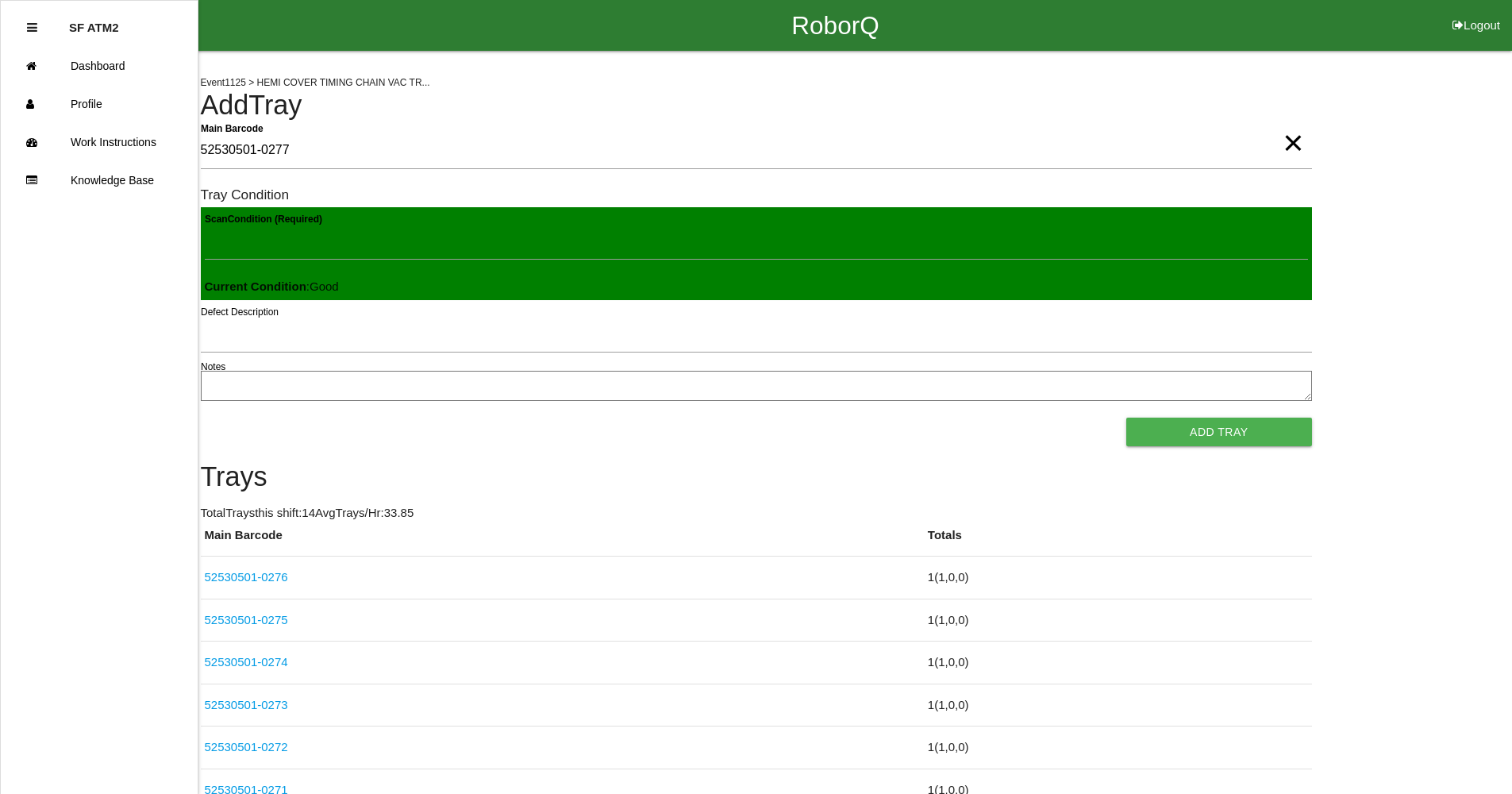
click at [1127, 418] on button "Add Tray" at bounding box center [1219, 432] width 185 height 29
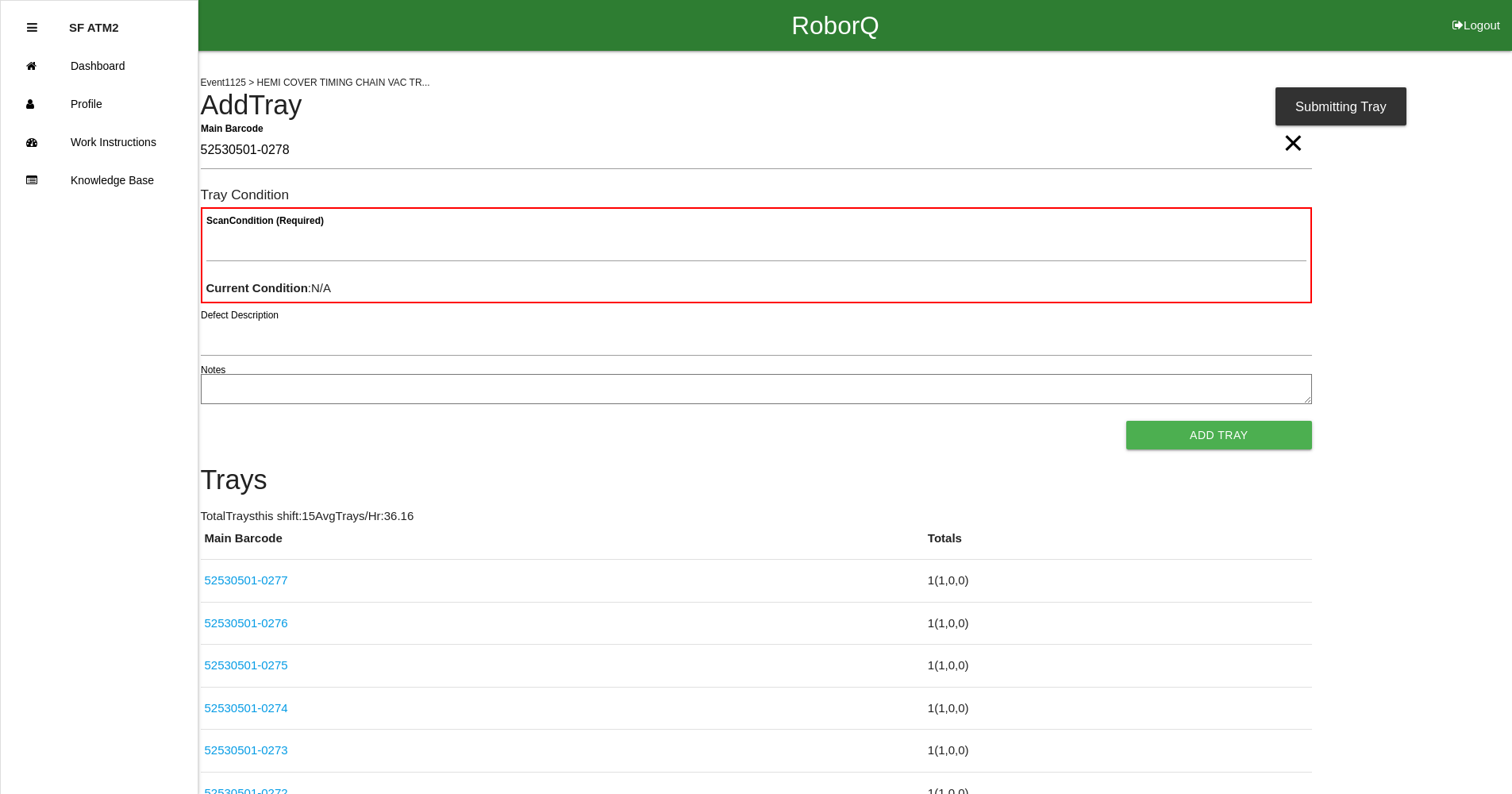
type Barcode "52530501-0278"
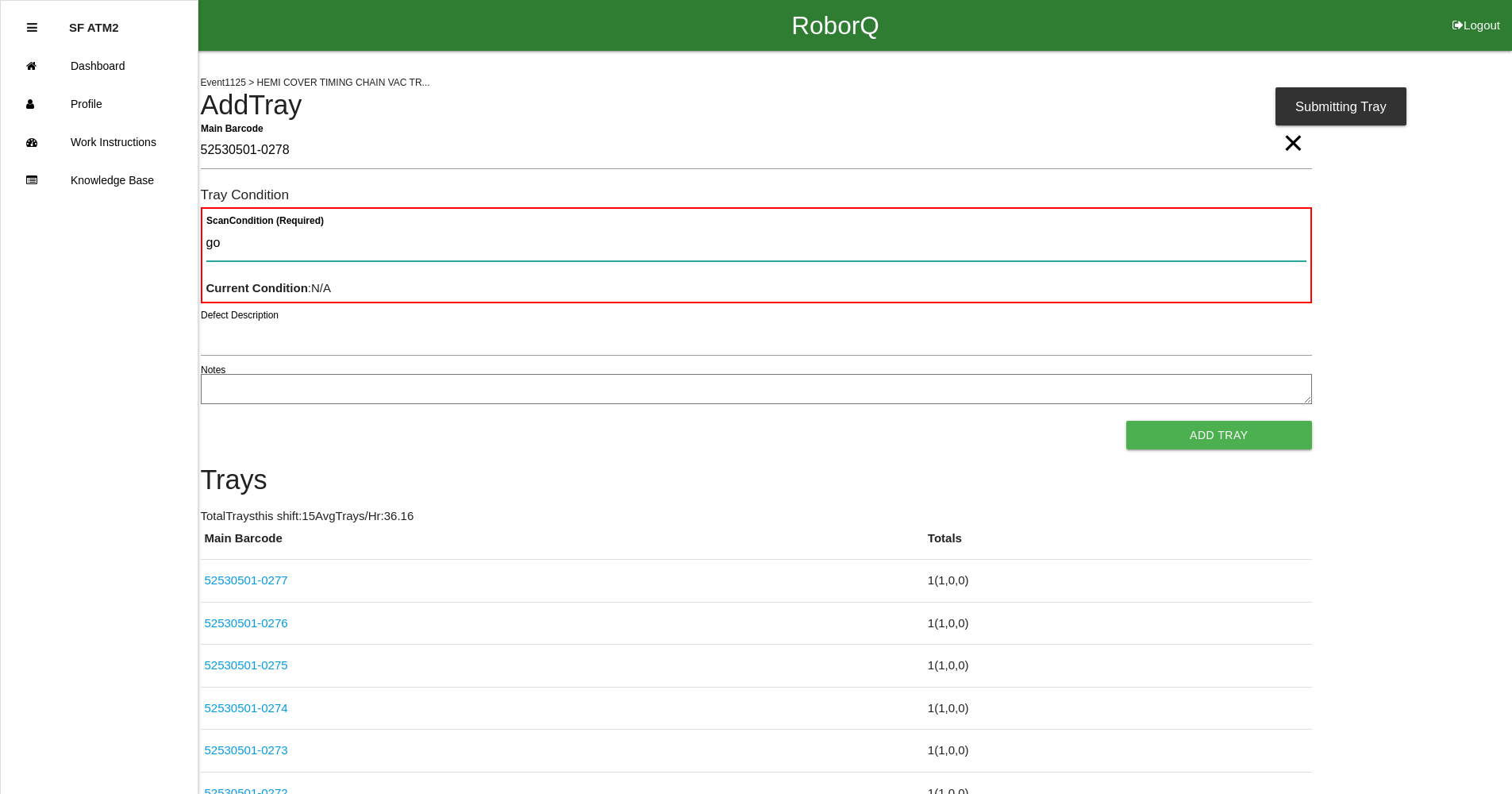
type Condition "goo"
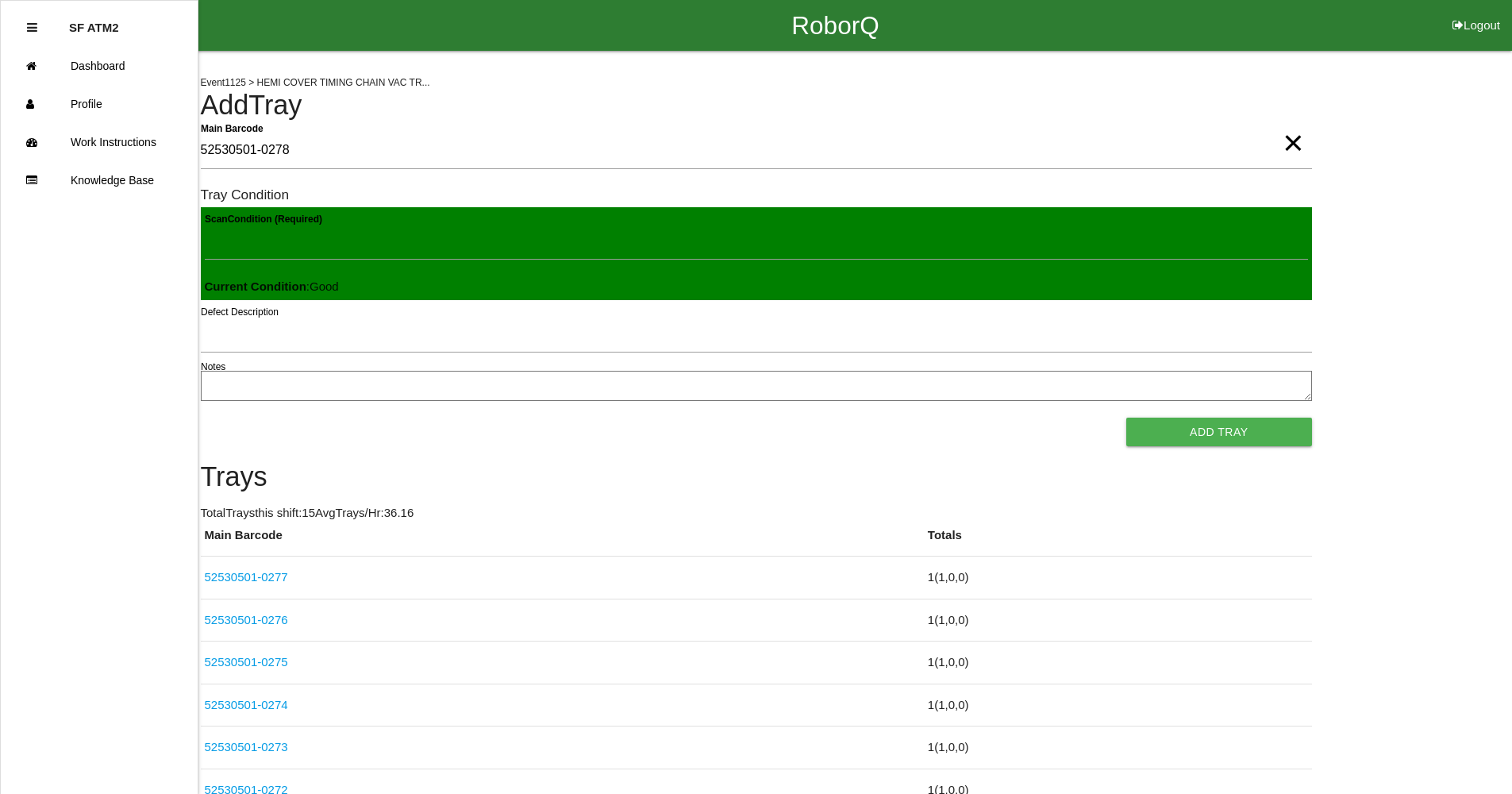
click at [1127, 418] on button "Add Tray" at bounding box center [1219, 432] width 185 height 29
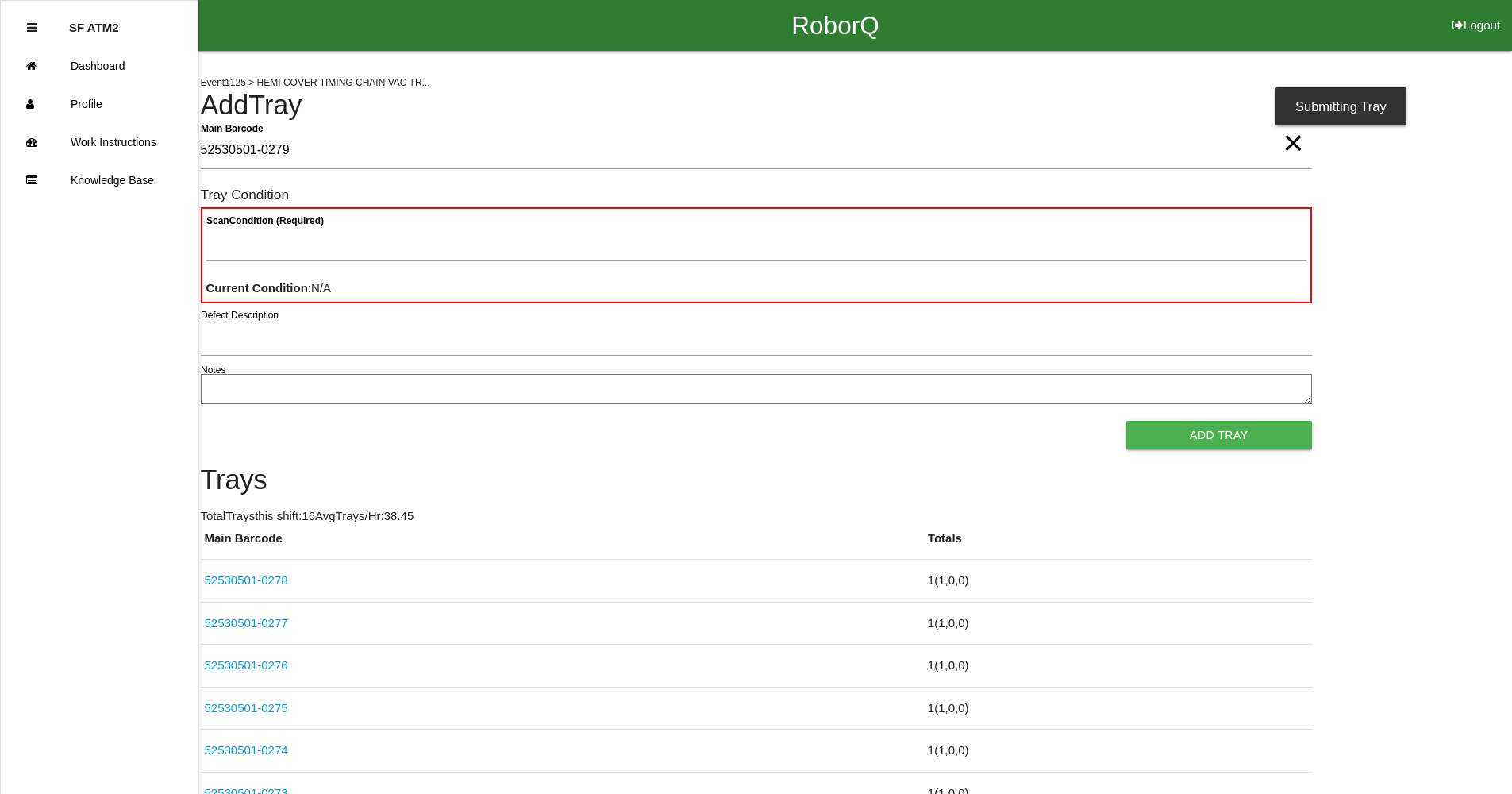
type Barcode "52530501-0279"
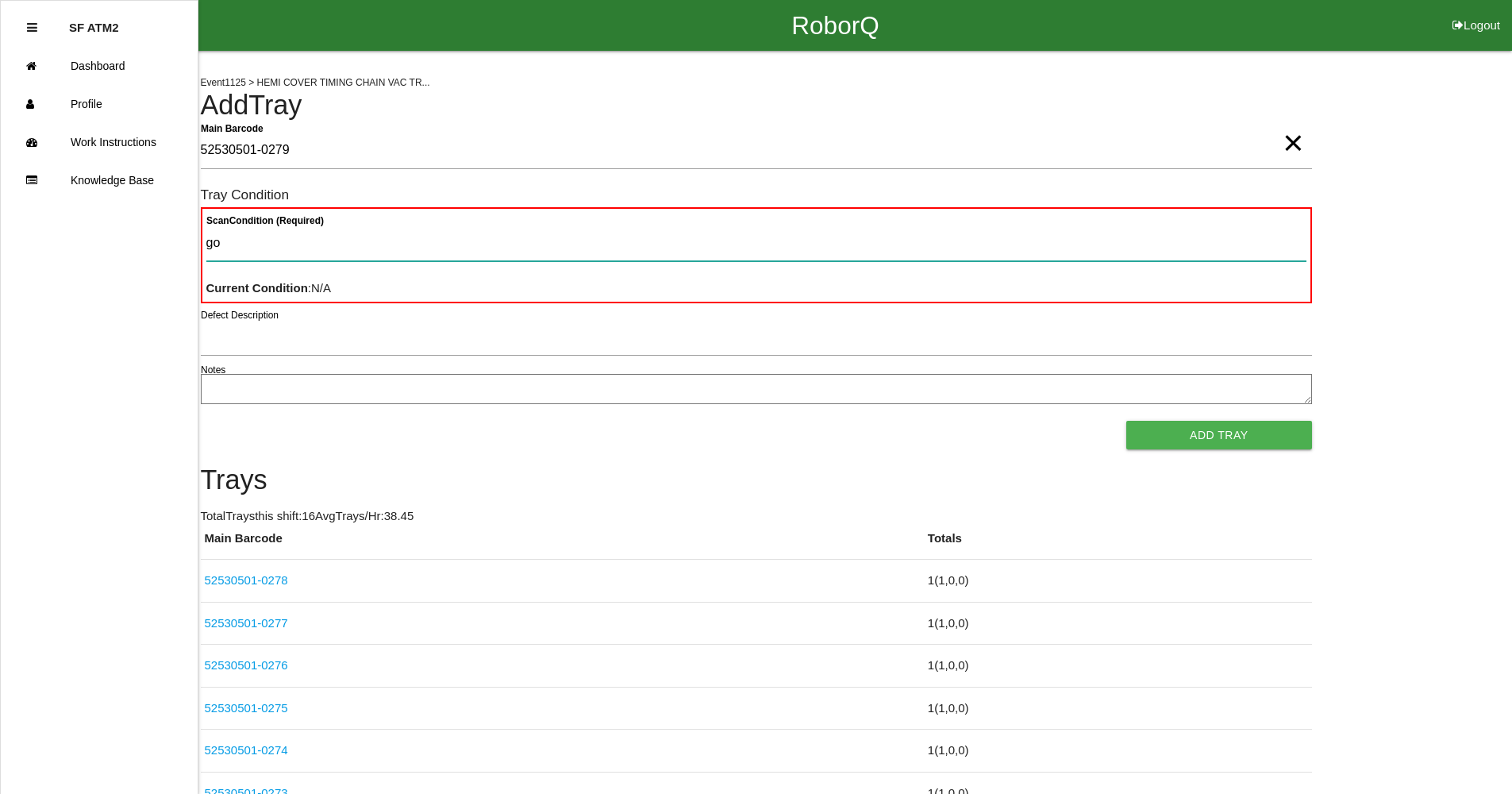
type Condition "goo"
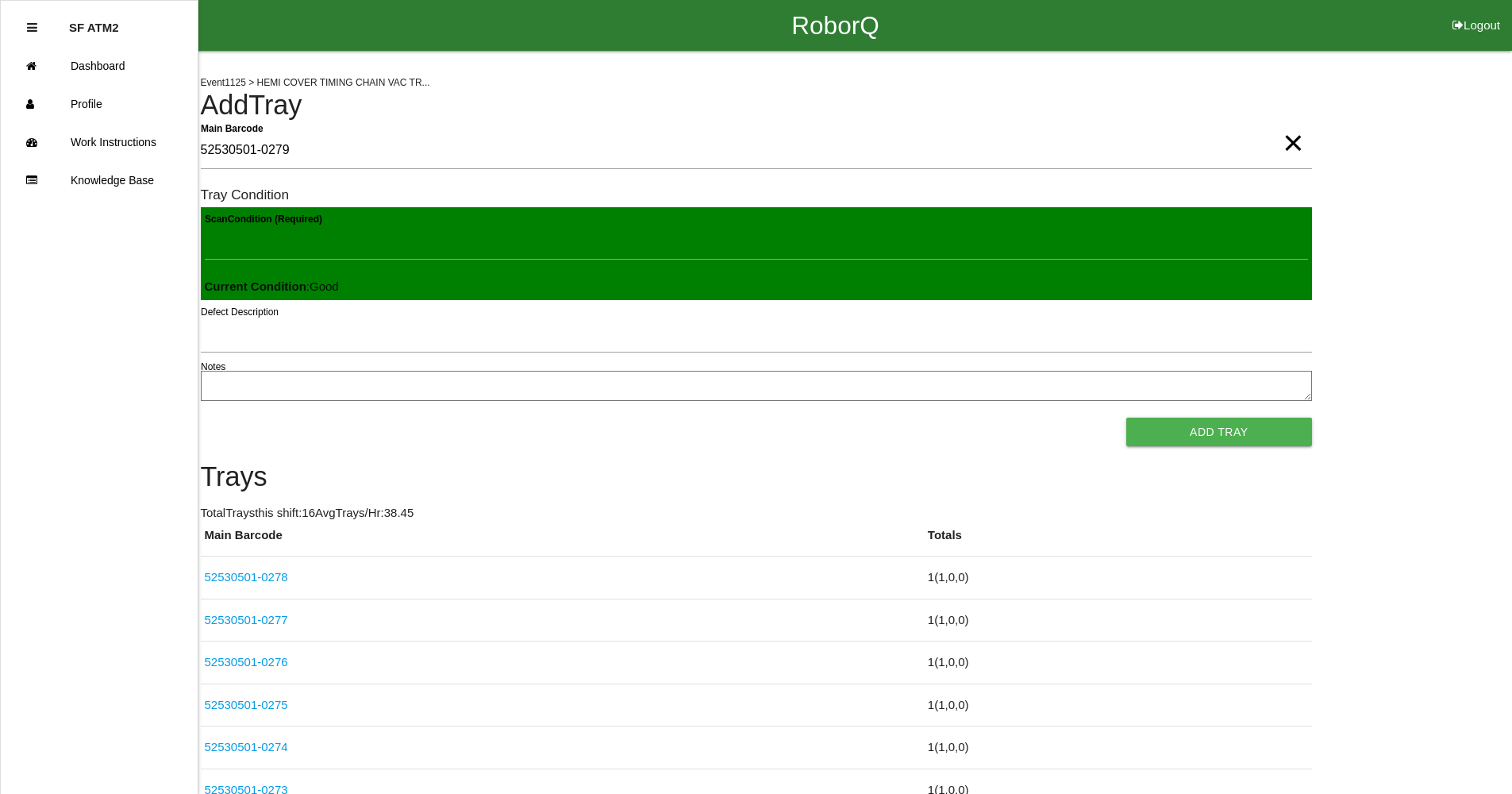
click at [1127, 418] on button "Add Tray" at bounding box center [1219, 432] width 185 height 29
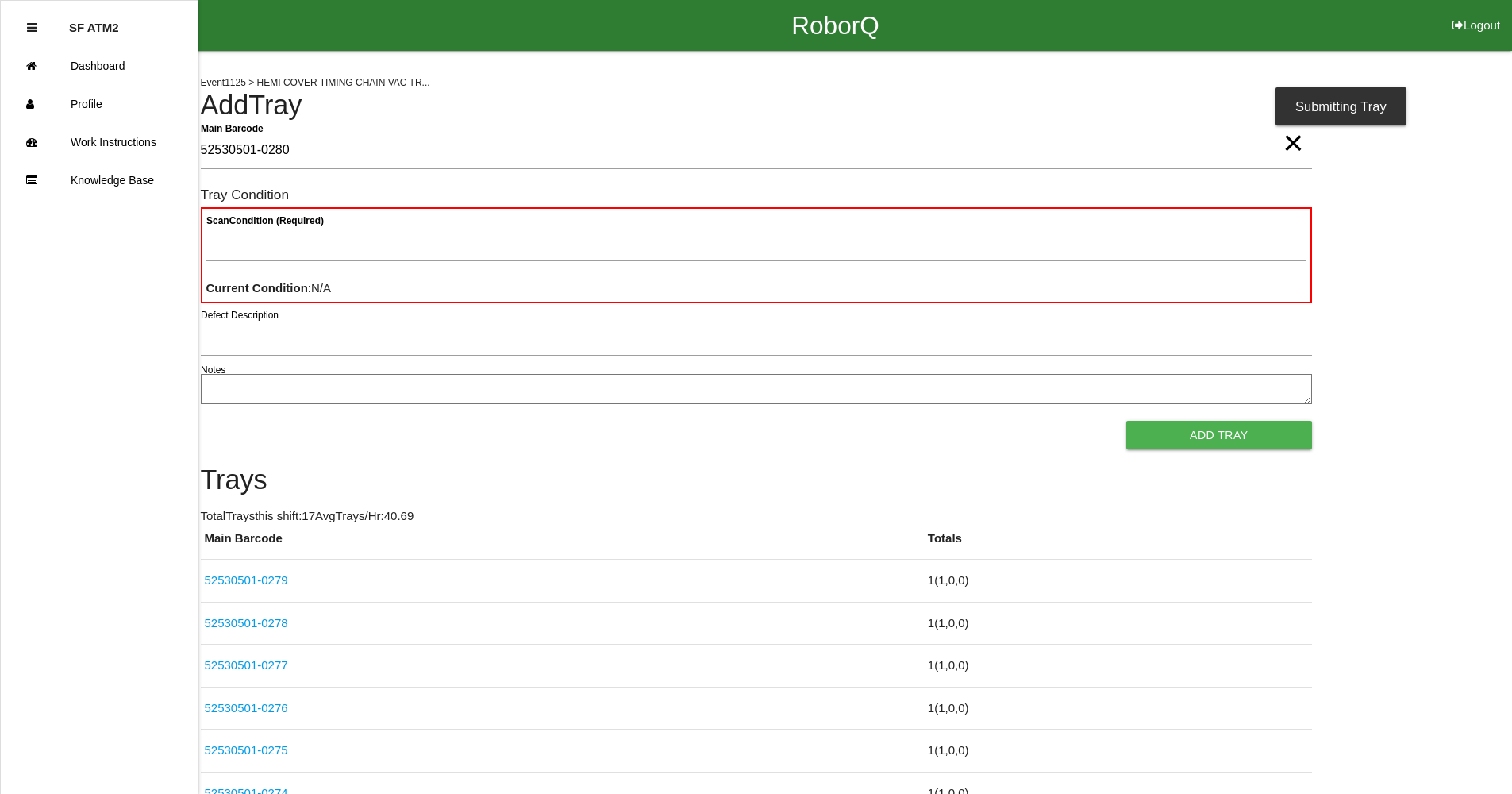
type Barcode "52530501-0280"
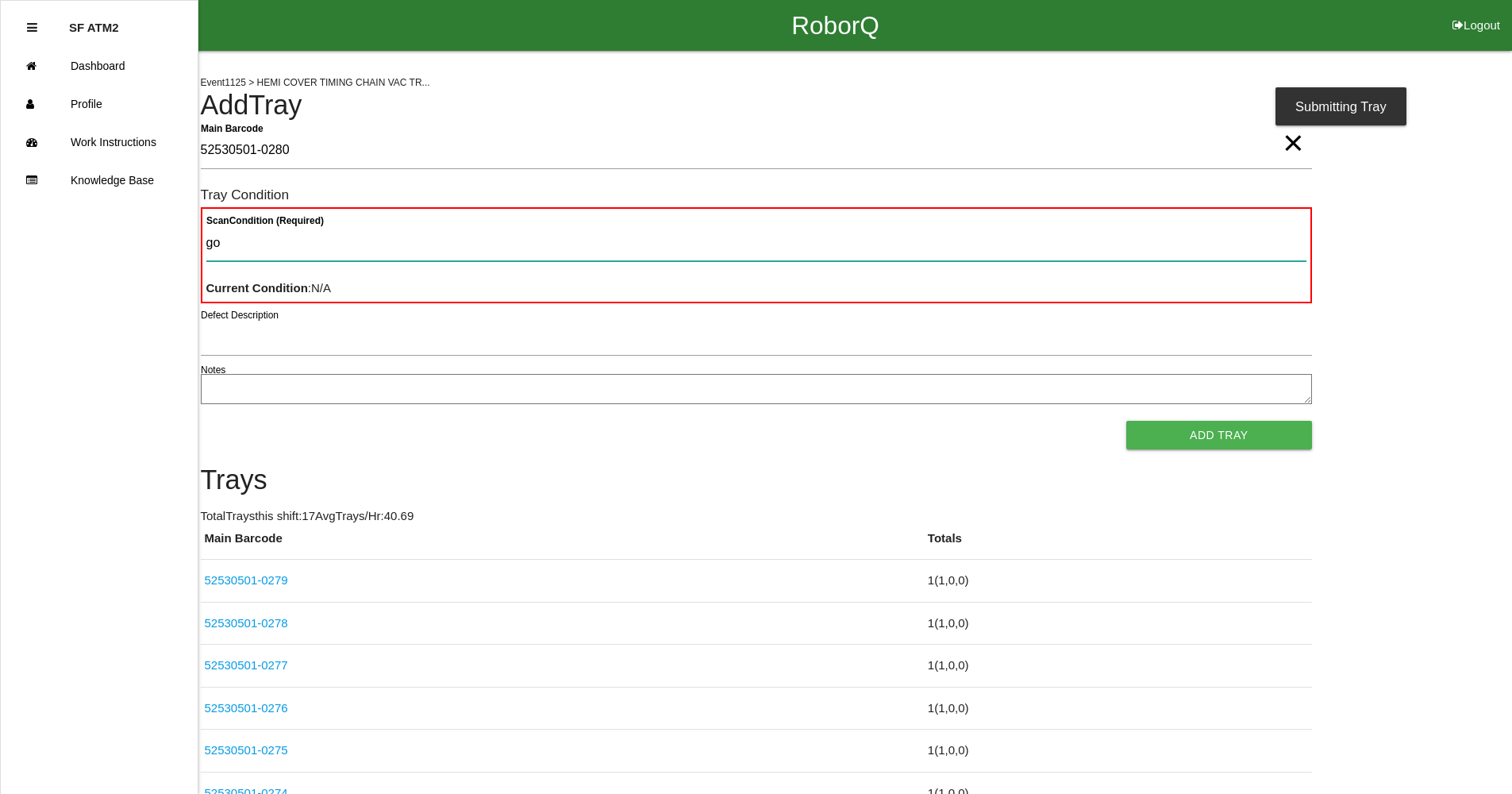
type Condition "goo"
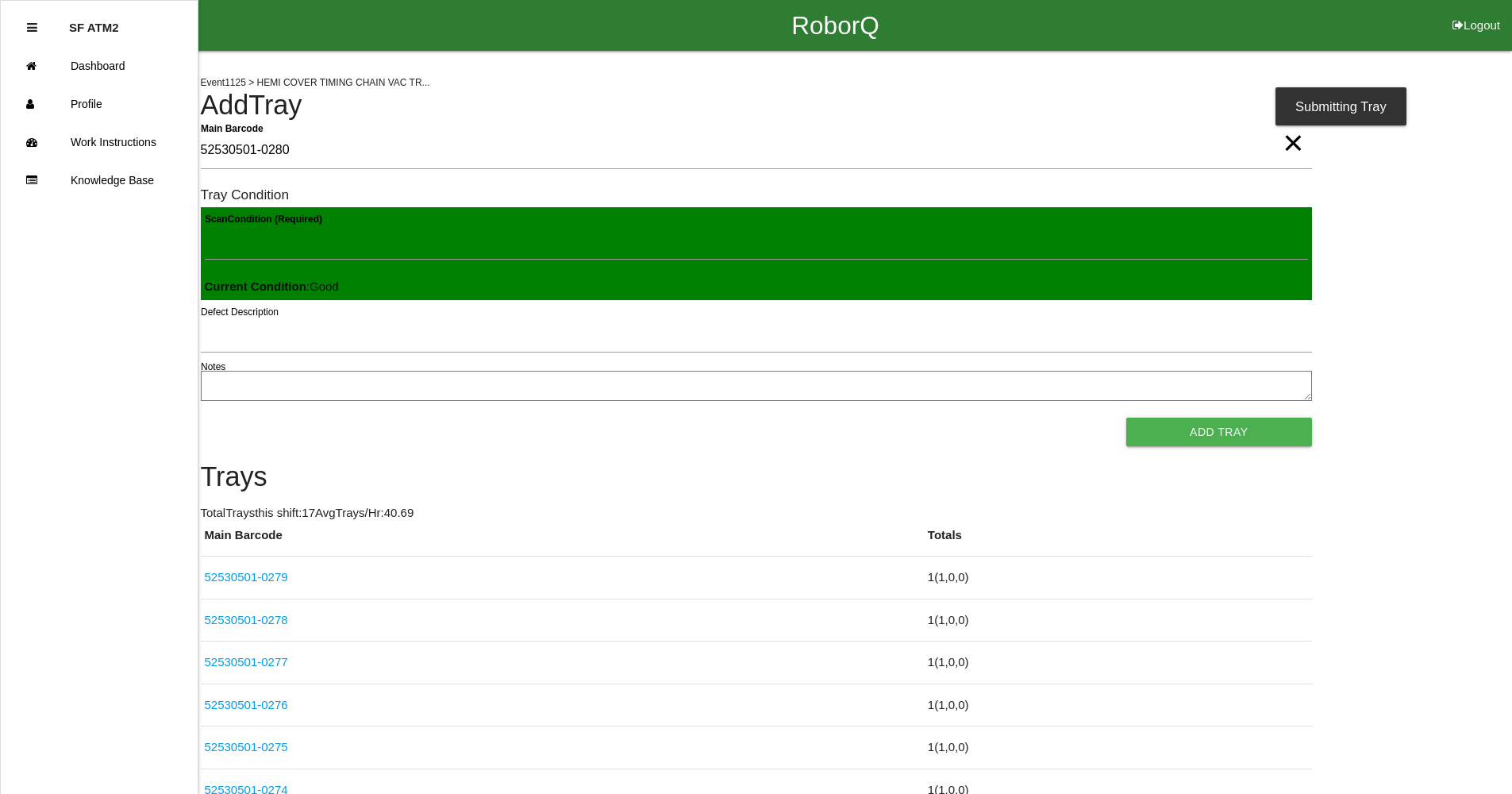
click at [1127, 418] on button "Add Tray" at bounding box center [1219, 432] width 185 height 29
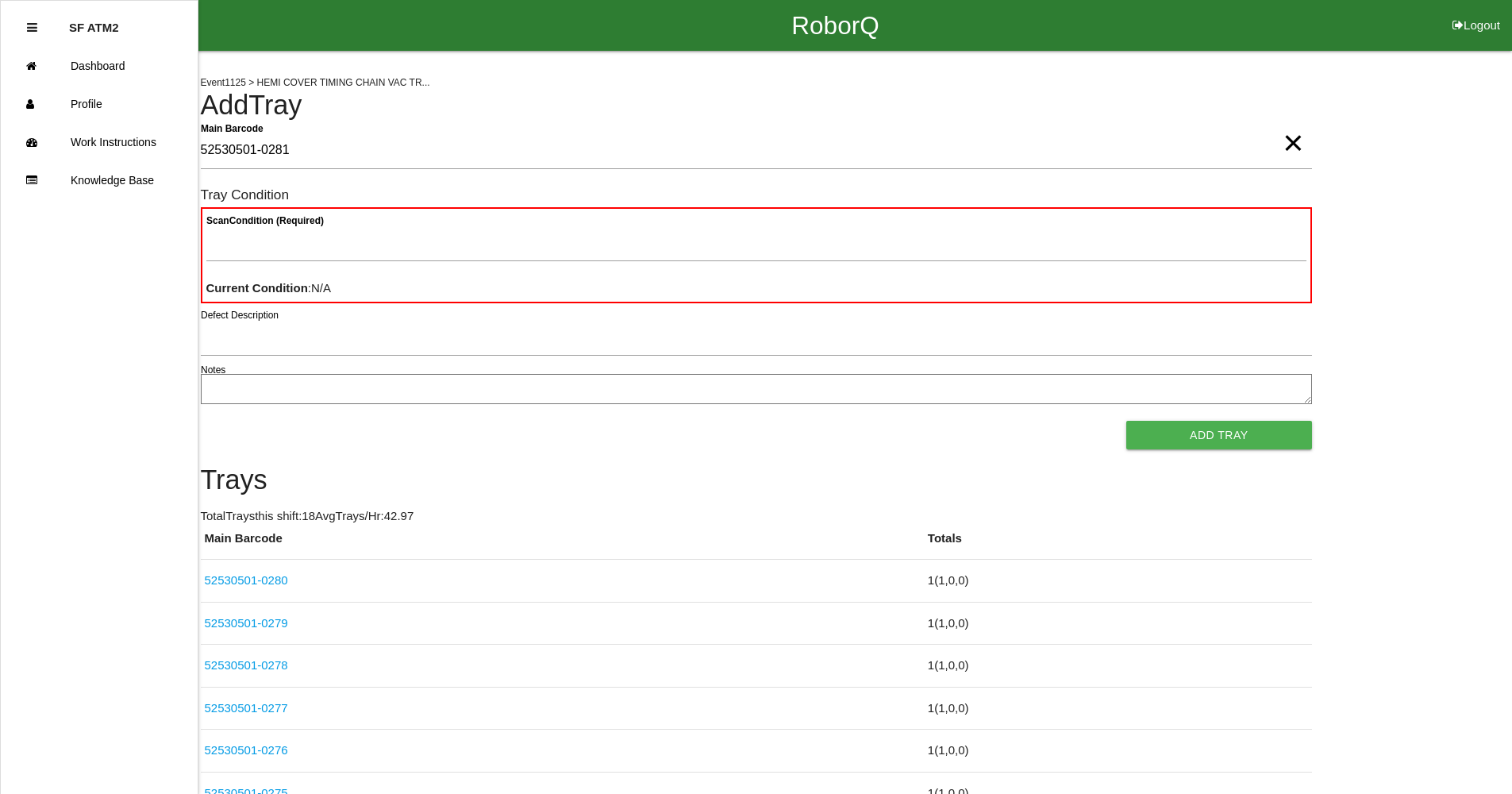
type Barcode "52530501-0281"
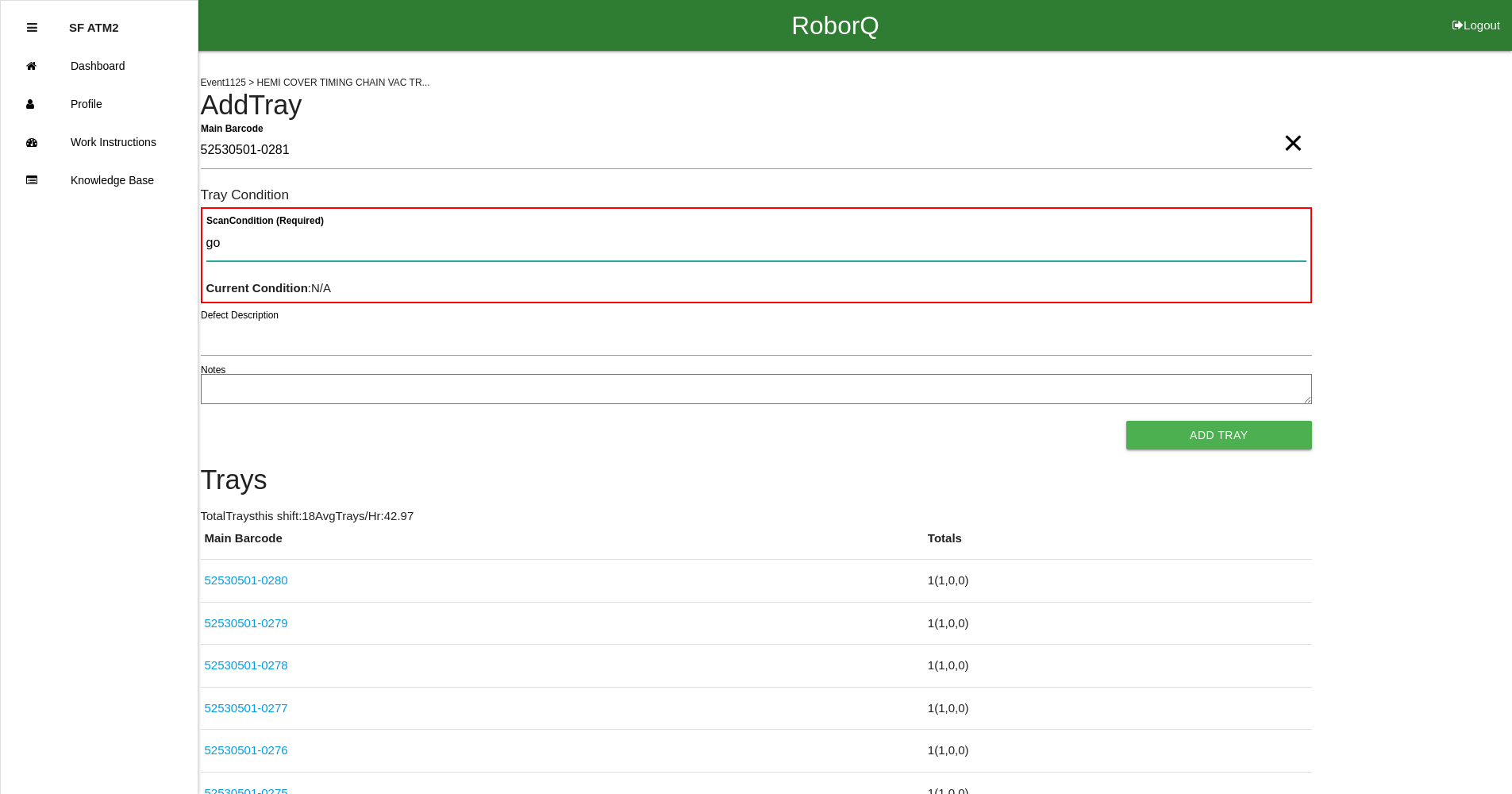
type Condition "goo"
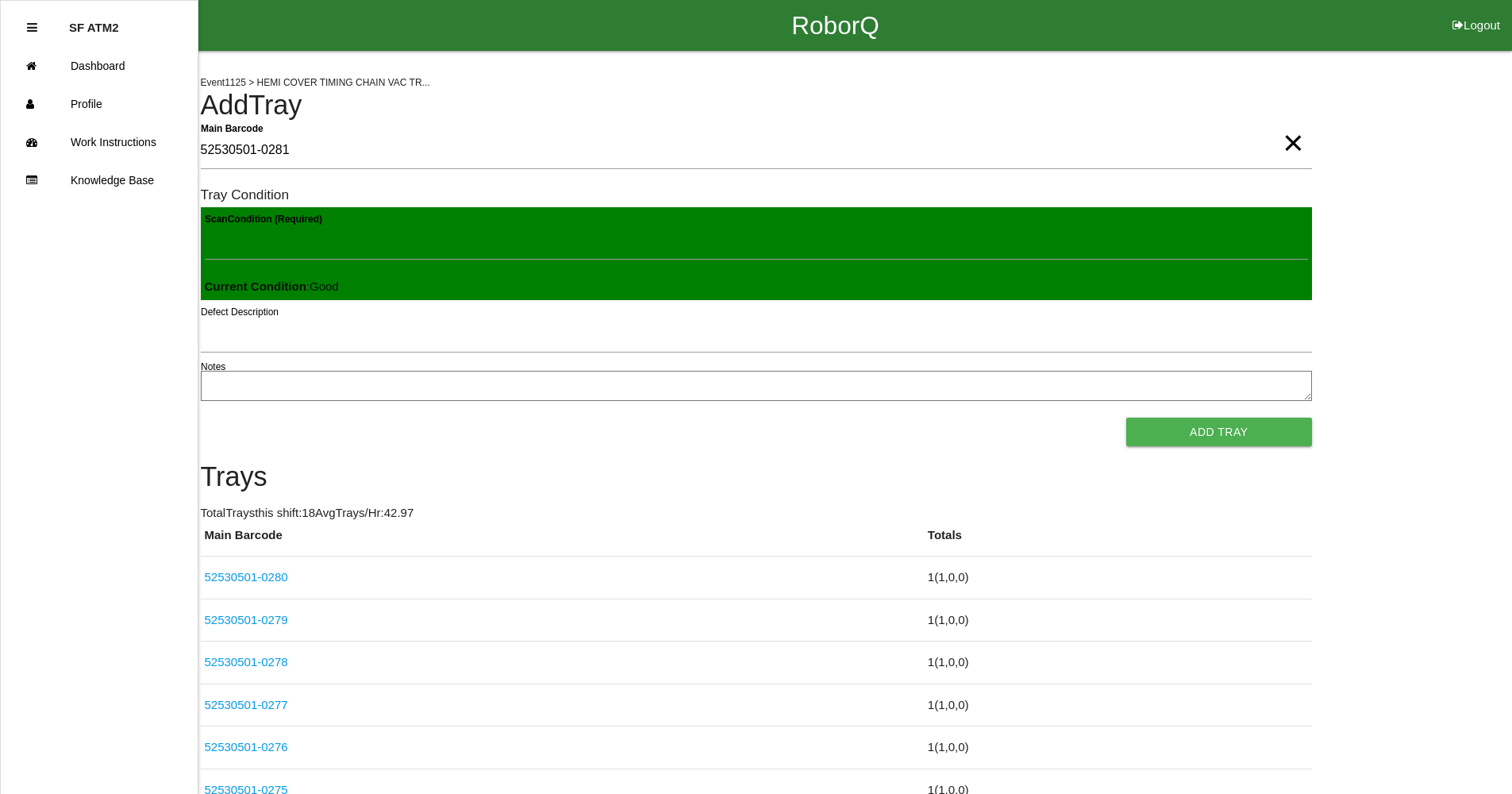
click at [1127, 418] on button "Add Tray" at bounding box center [1219, 432] width 185 height 29
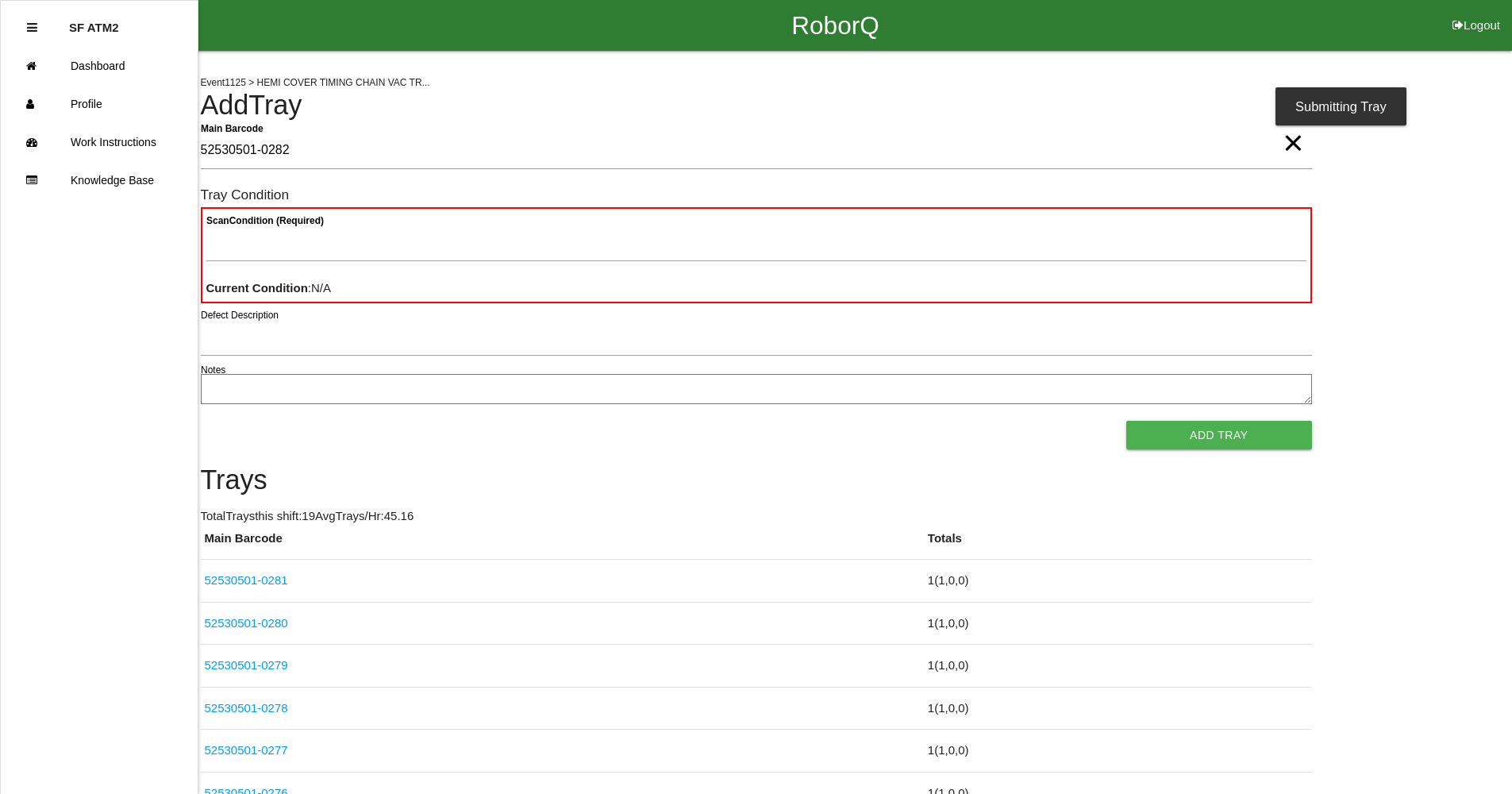
type Barcode "52530501-0282"
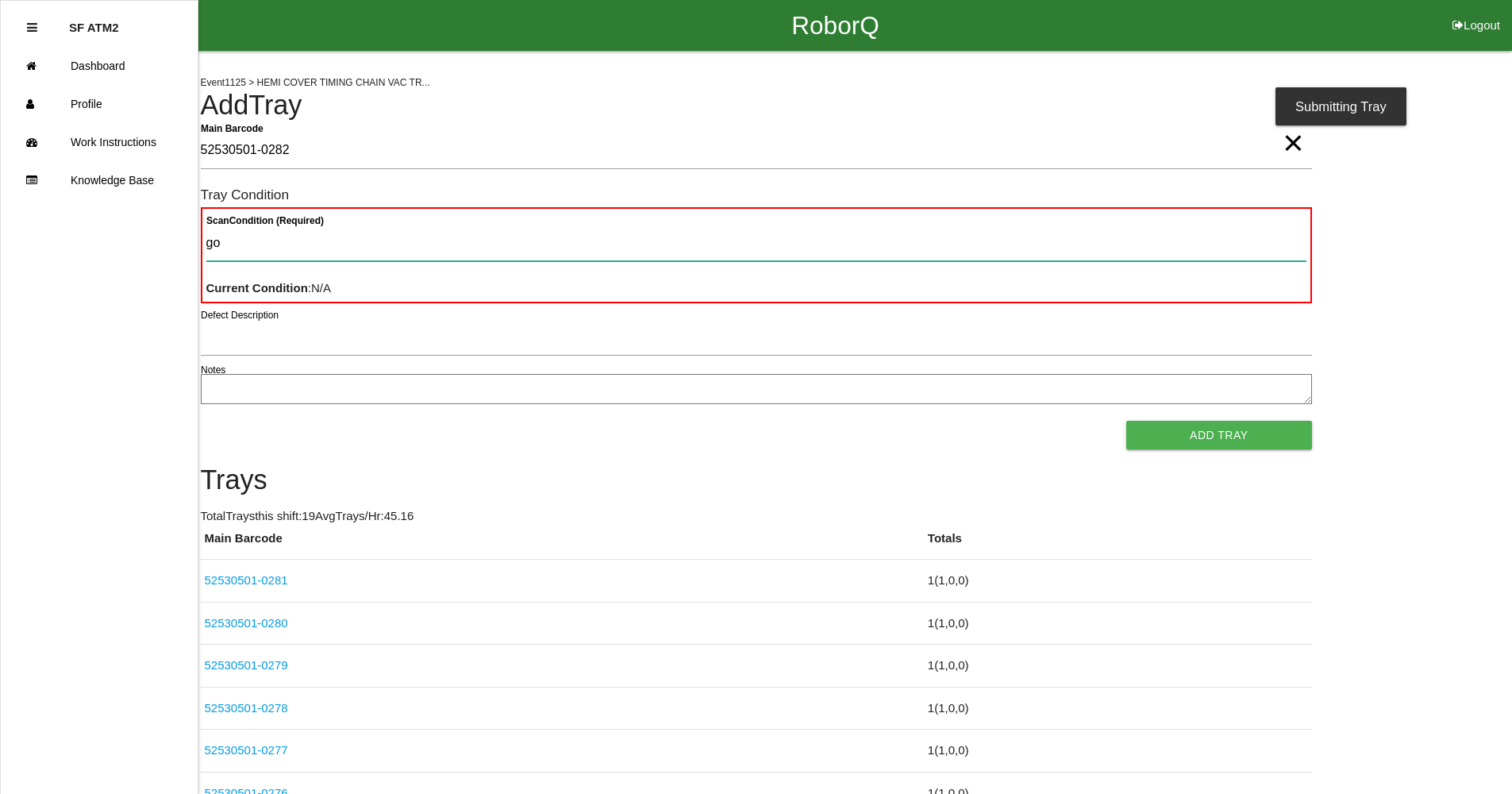
type Condition "goo"
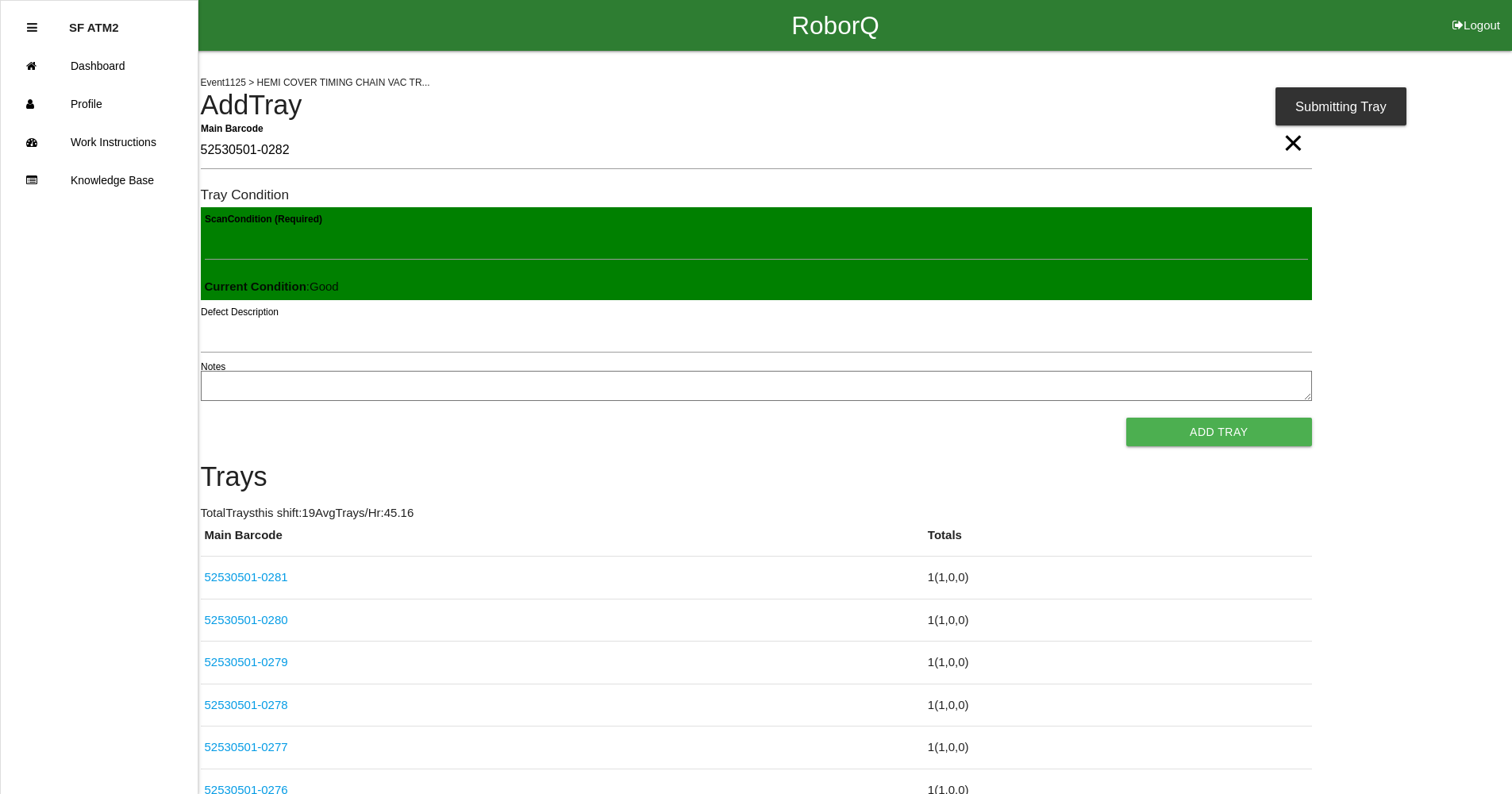
click at [1127, 418] on button "Add Tray" at bounding box center [1219, 432] width 185 height 29
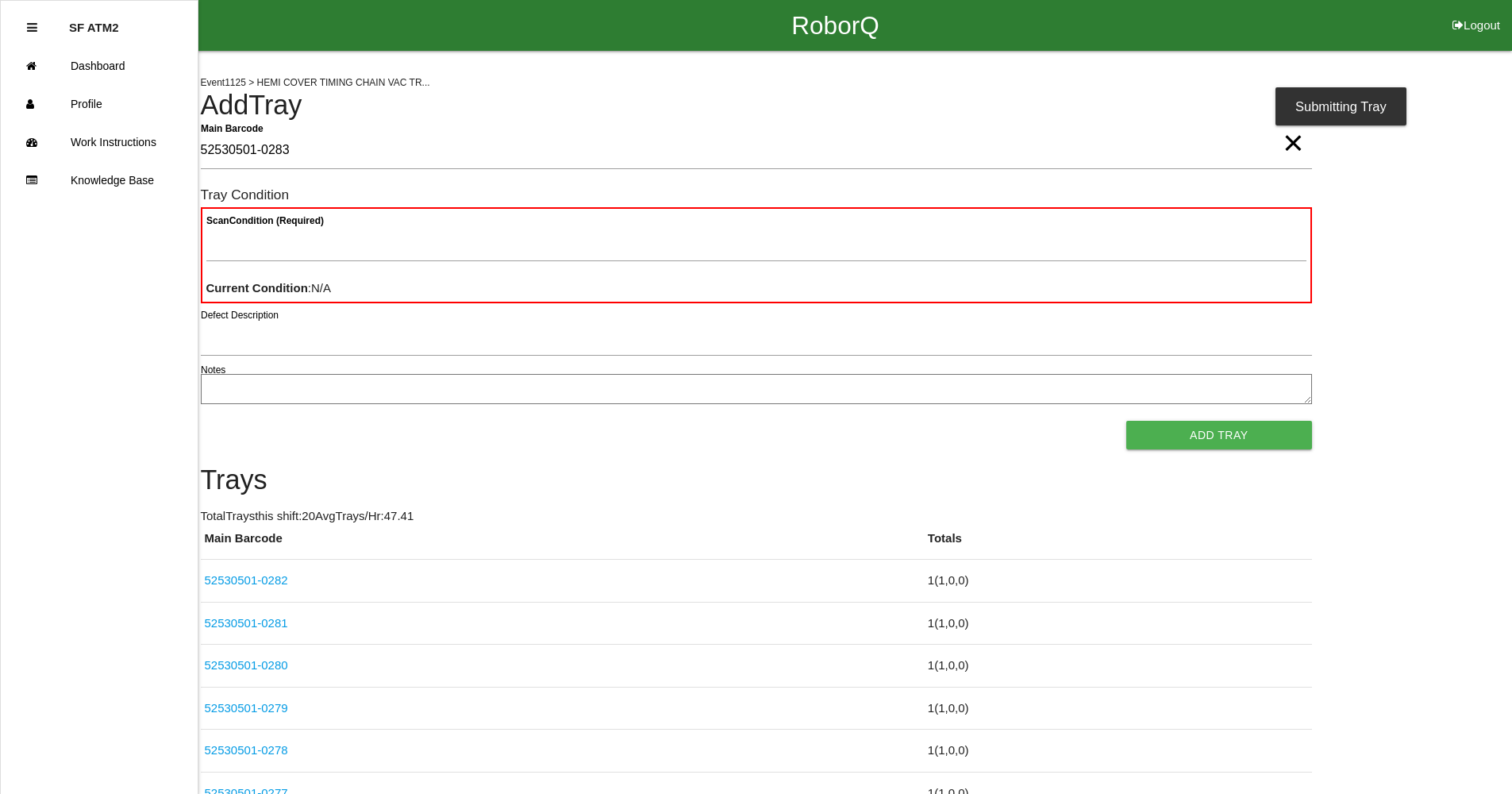
type Barcode "52530501-0283"
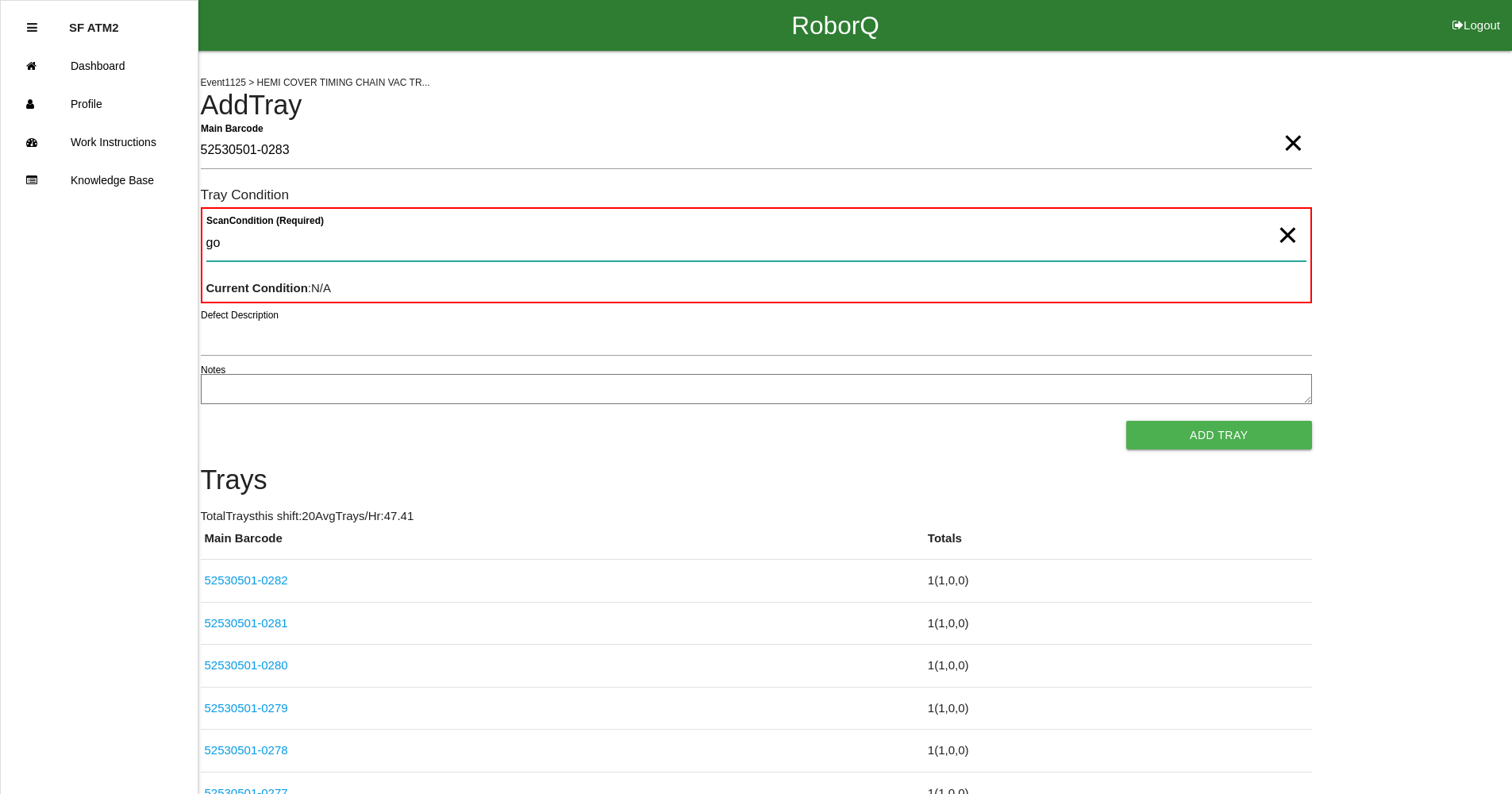
type Condition "goo"
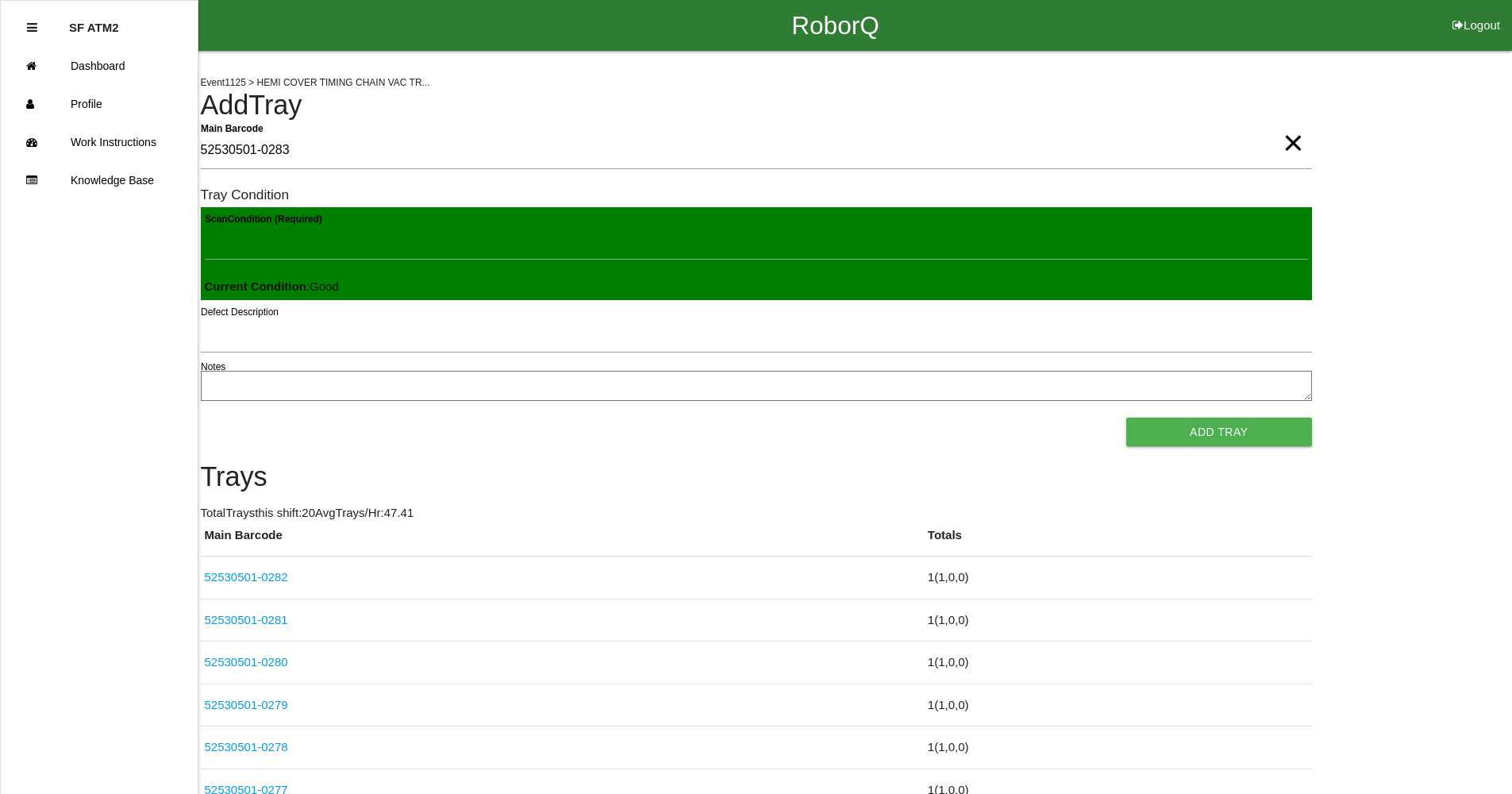
click at [1127, 418] on button "Add Tray" at bounding box center [1219, 432] width 185 height 29
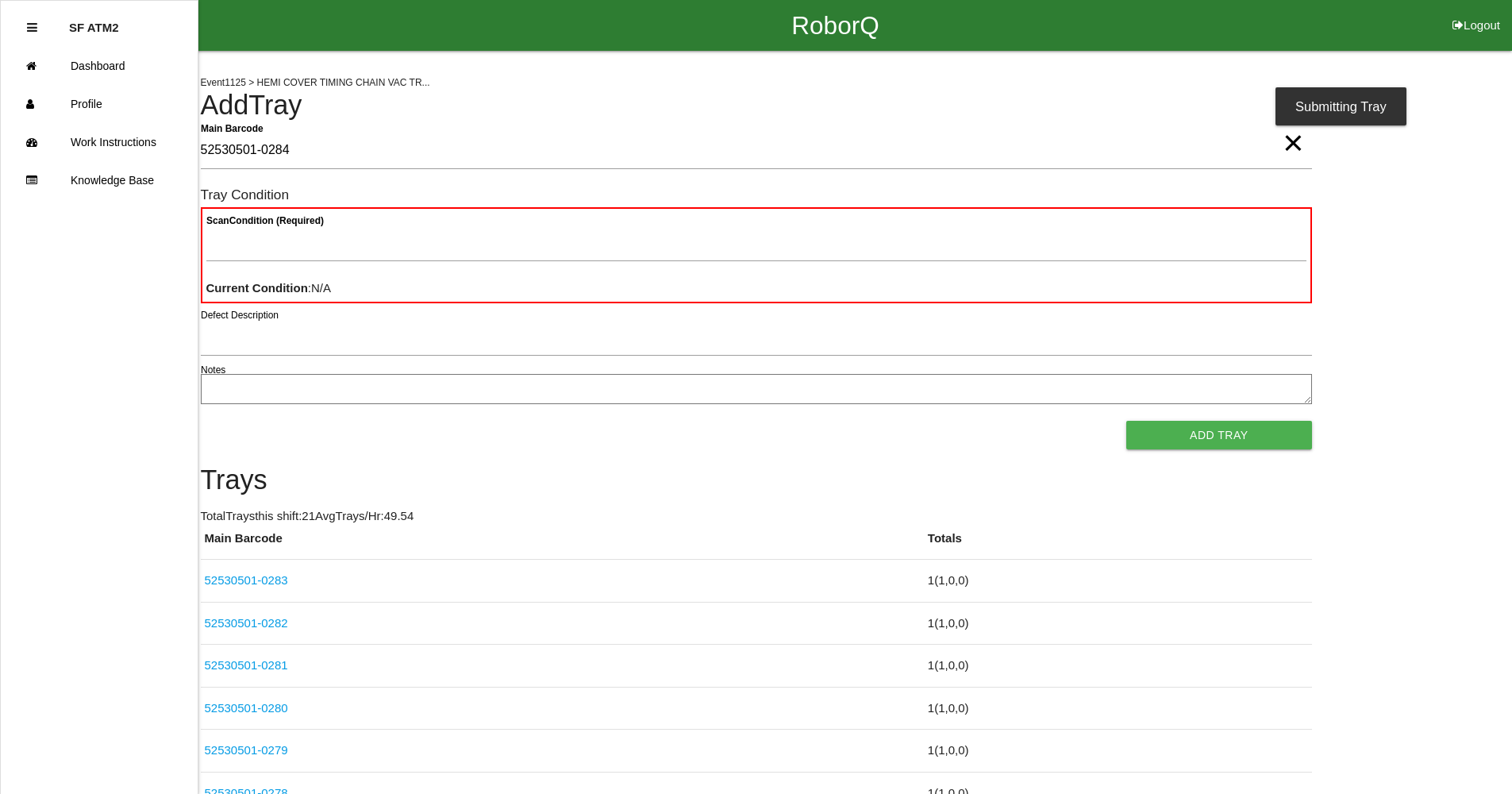
type Barcode "52530501-0284"
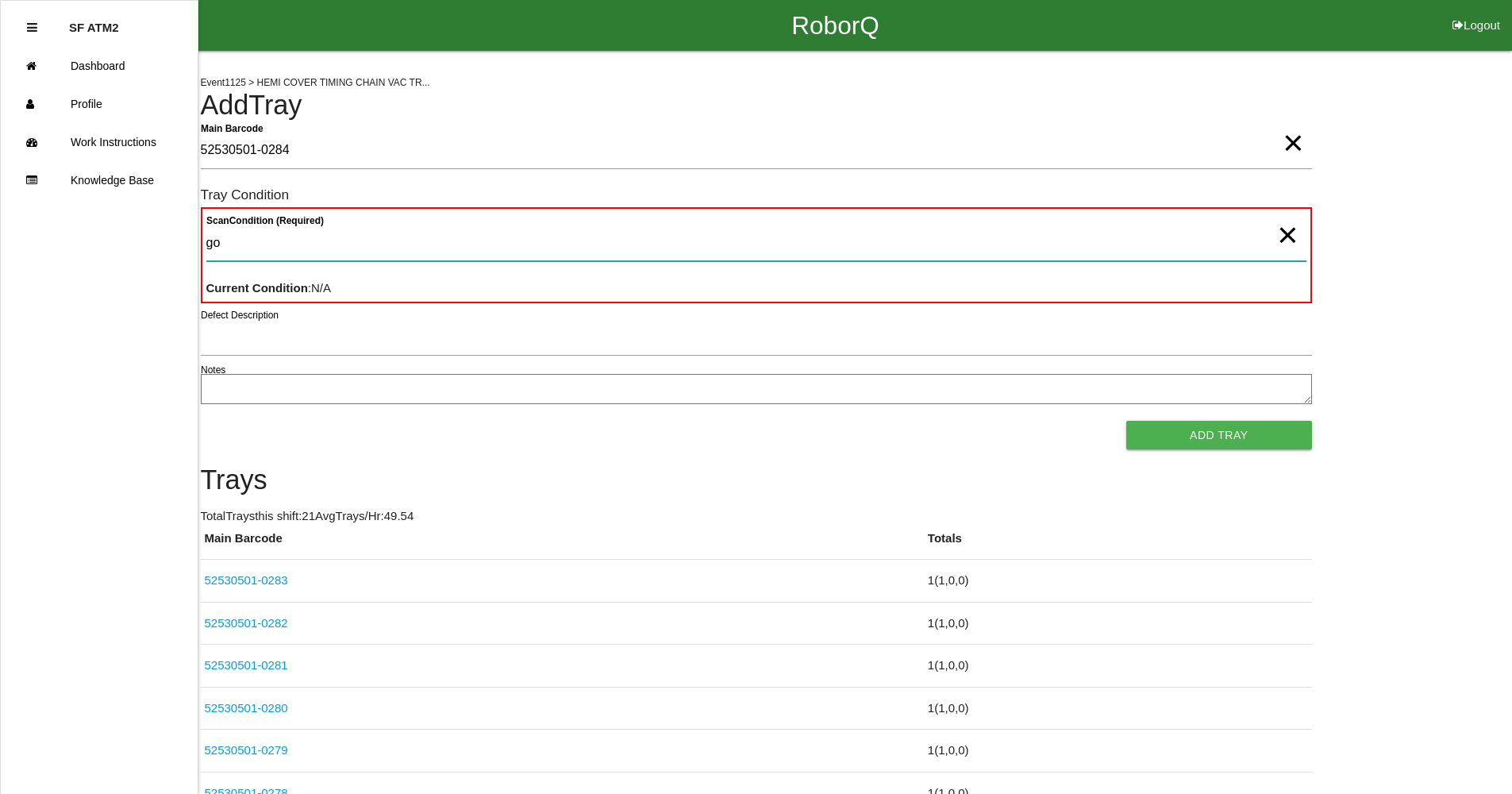
type Condition "goo"
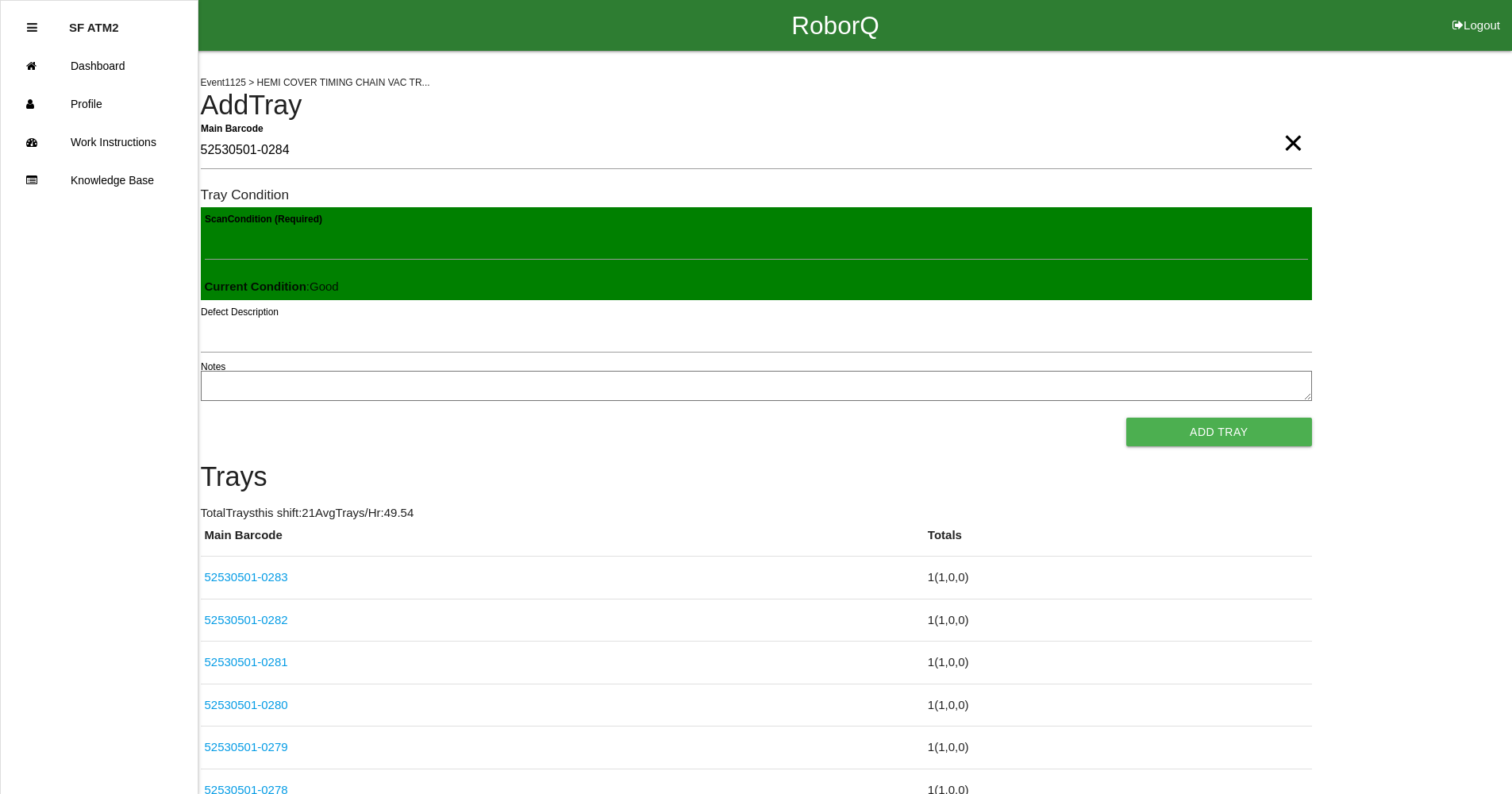
click at [1127, 418] on button "Add Tray" at bounding box center [1219, 432] width 185 height 29
